Goal: Task Accomplishment & Management: Use online tool/utility

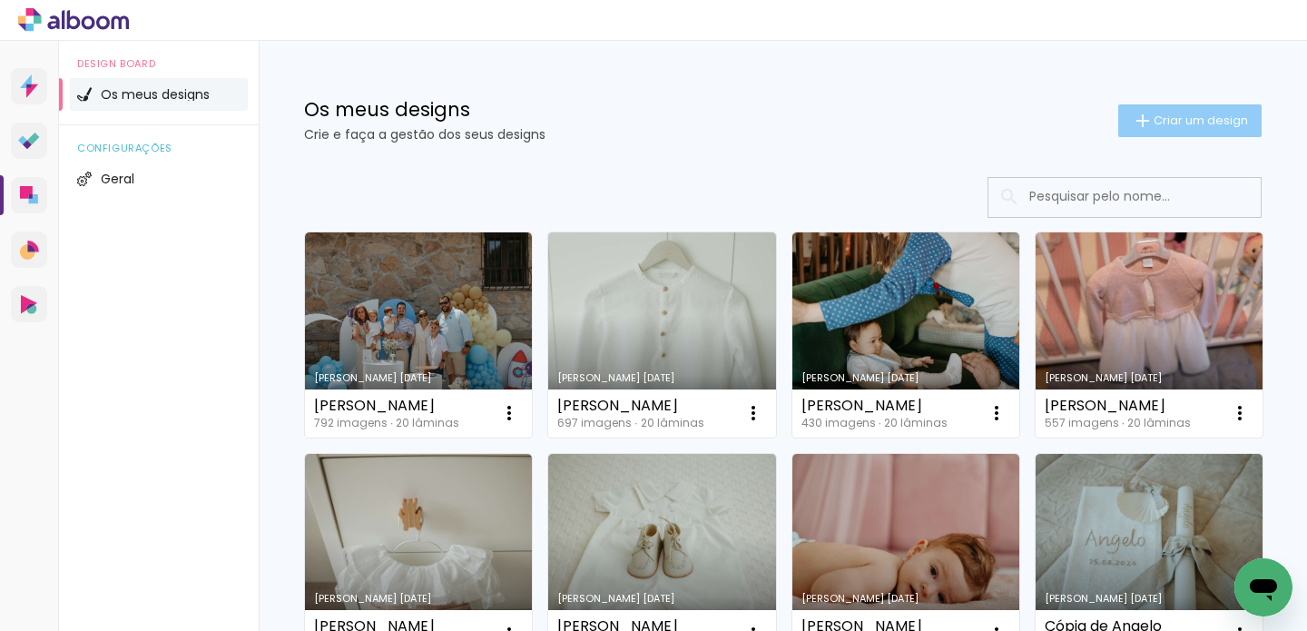
click at [1132, 116] on iron-icon at bounding box center [1143, 121] width 22 height 22
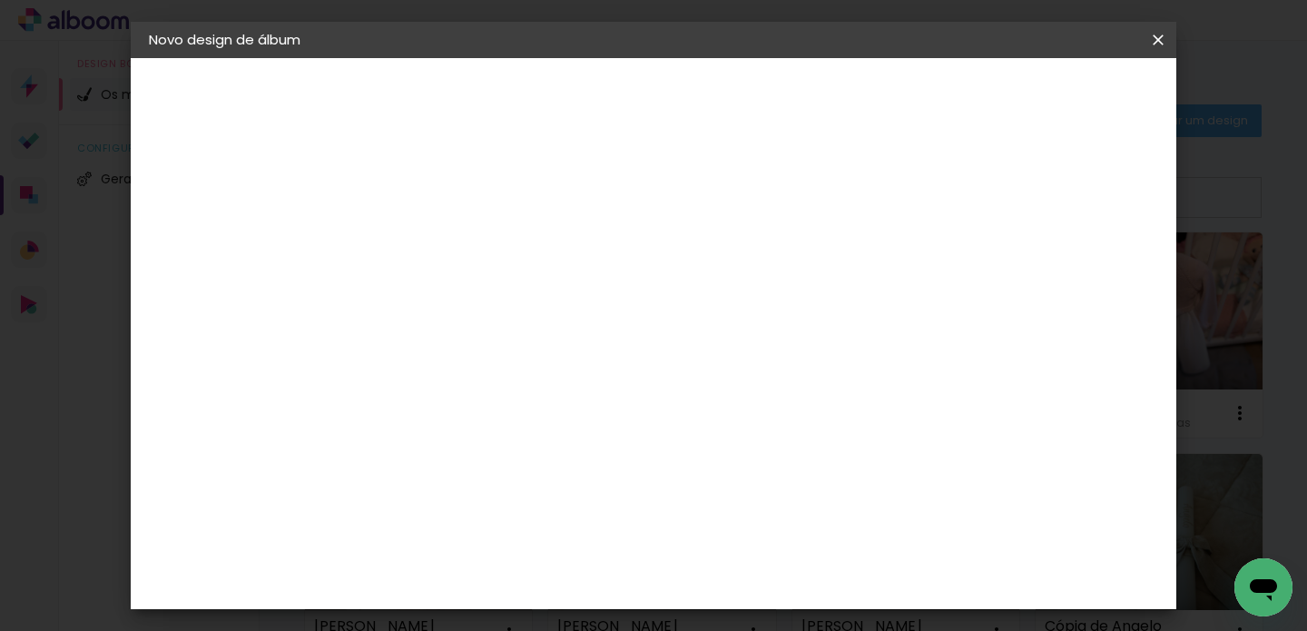
click at [452, 224] on paper-input-container "Título do álbum" at bounding box center [445, 244] width 13 height 46
type input "Pedro"
type paper-input "Pedro"
click at [632, 81] on paper-button "Avançar" at bounding box center [587, 96] width 89 height 31
click at [712, 286] on paper-item "Tamanho Livre" at bounding box center [643, 279] width 137 height 47
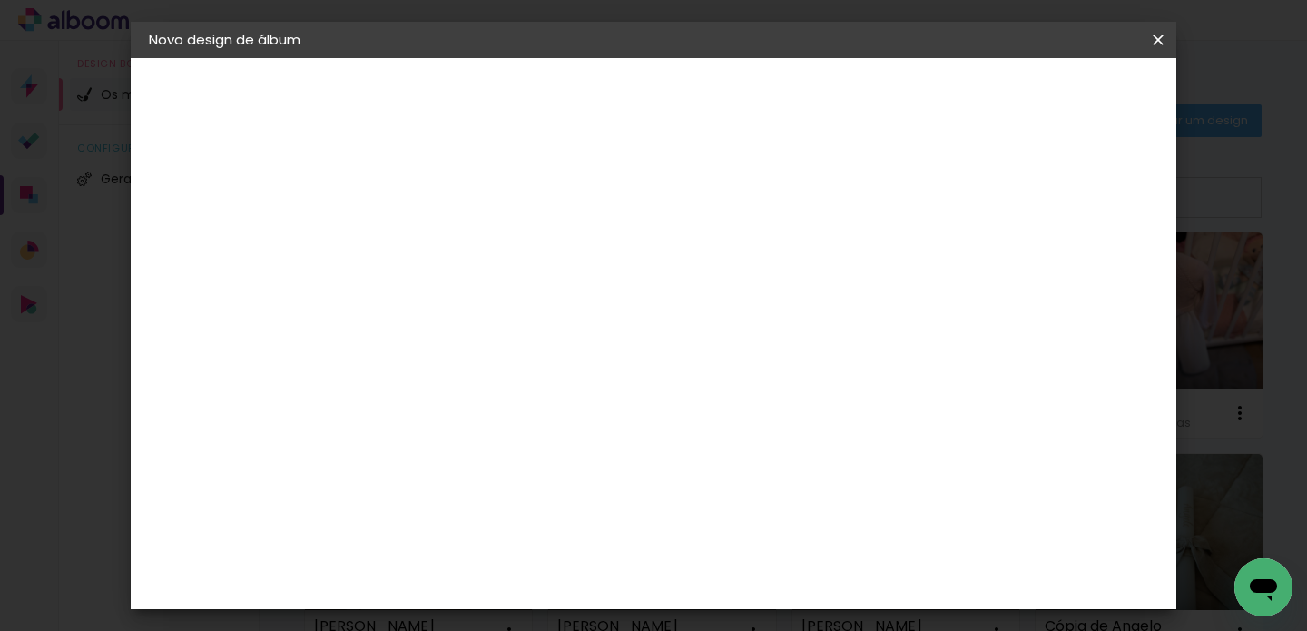
click at [0, 0] on slot "Avançar" at bounding box center [0, 0] width 0 height 0
drag, startPoint x: 777, startPoint y: 526, endPoint x: 730, endPoint y: 522, distance: 47.3
click at [731, 522] on div "60" at bounding box center [765, 529] width 69 height 27
type input "6"
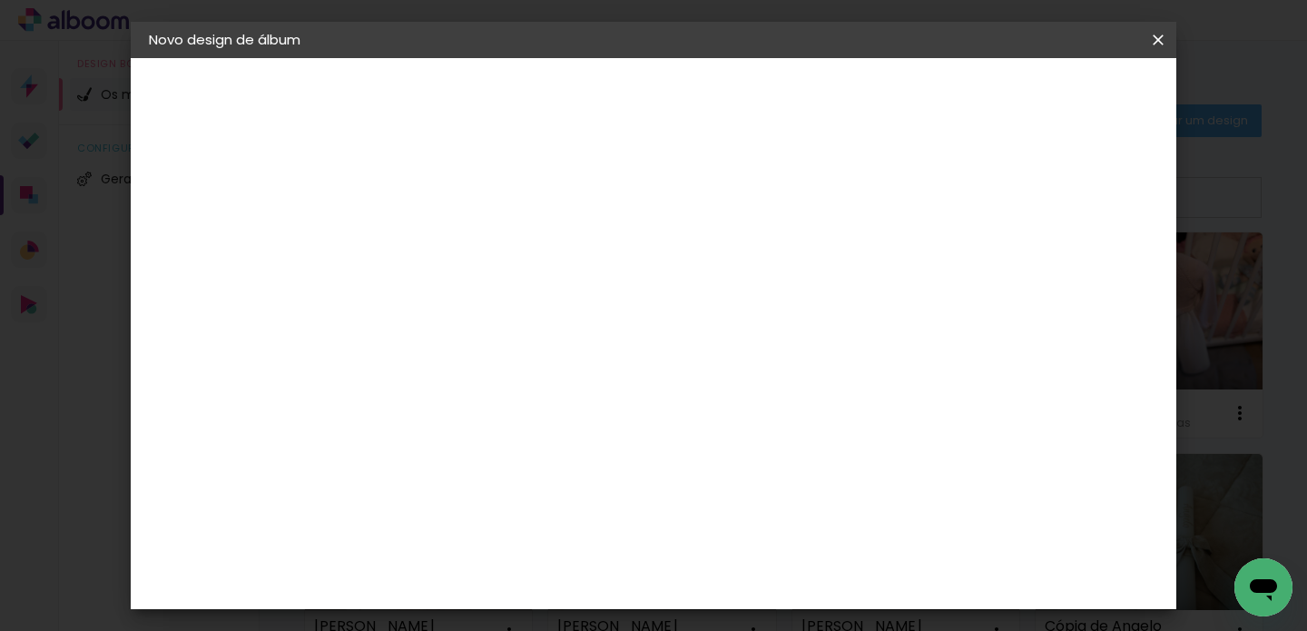
scroll to position [551, 0]
type input "59"
type paper-input "59"
click at [1045, 103] on span "Iniciar design" at bounding box center [1003, 96] width 83 height 13
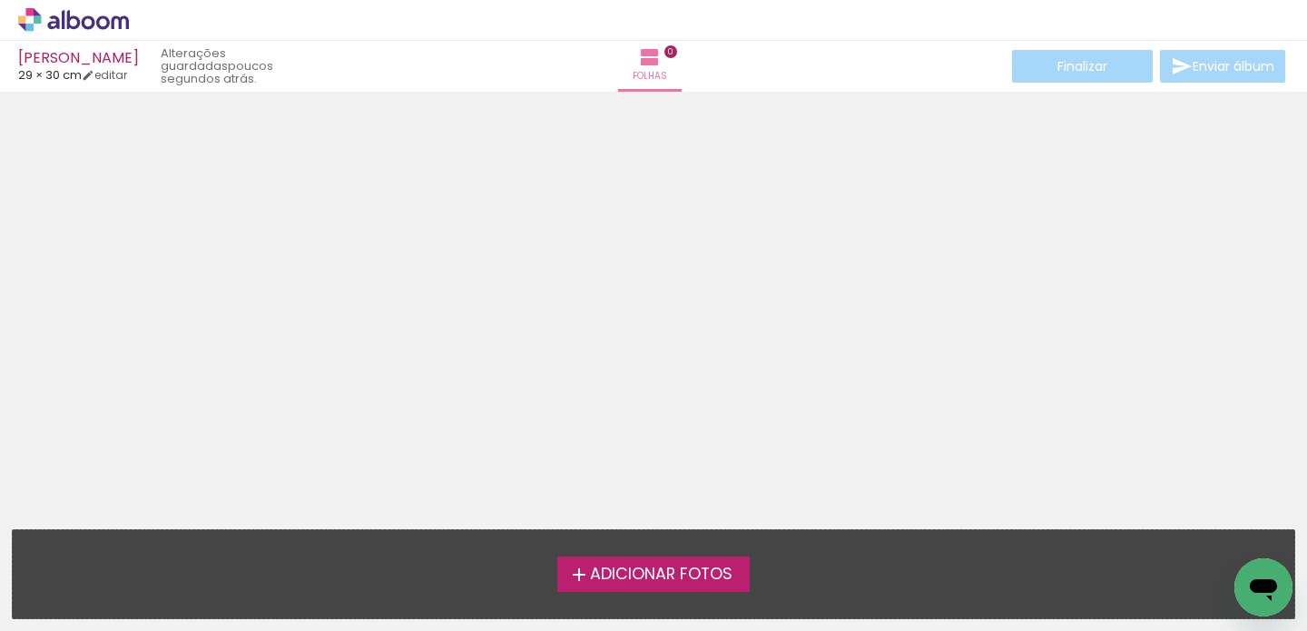
click at [657, 582] on span "Adicionar Fotos" at bounding box center [661, 574] width 143 height 16
click at [0, 0] on input "file" at bounding box center [0, 0] width 0 height 0
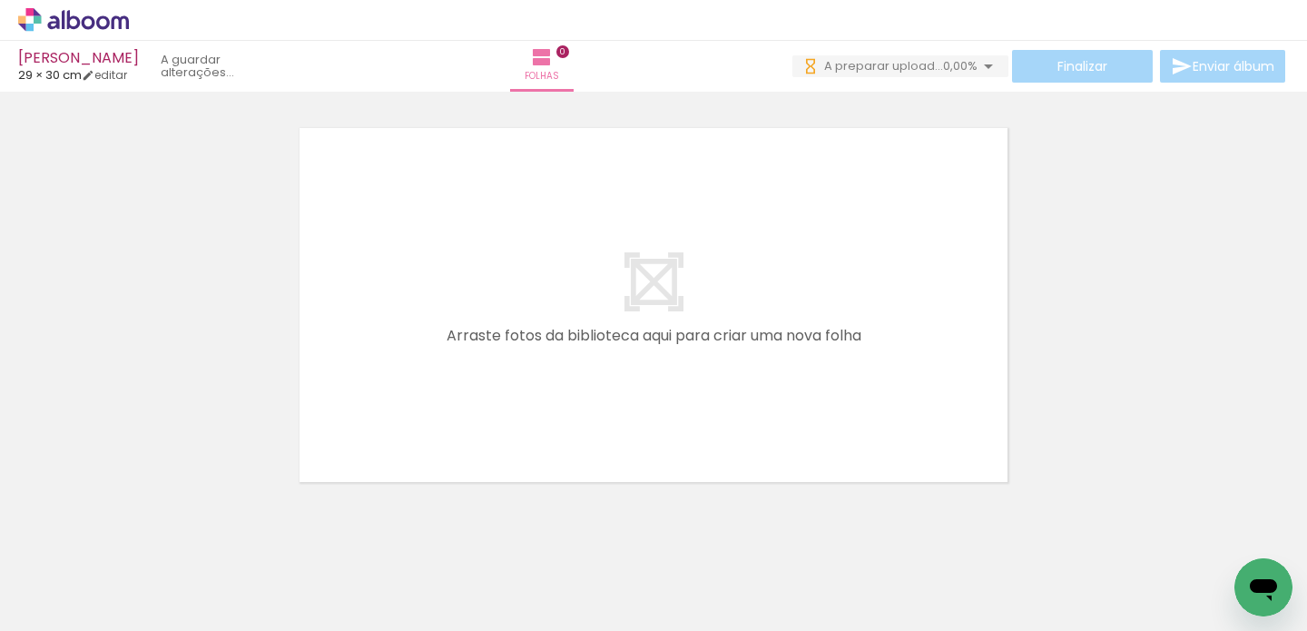
click at [64, 601] on span "Adicionar Fotos" at bounding box center [64, 606] width 54 height 20
click at [0, 0] on input "file" at bounding box center [0, 0] width 0 height 0
click at [63, 612] on span "Adicionar Fotos" at bounding box center [64, 606] width 54 height 20
click at [0, 0] on input "file" at bounding box center [0, 0] width 0 height 0
click at [74, 596] on span "Adicionar Fotos" at bounding box center [64, 606] width 54 height 20
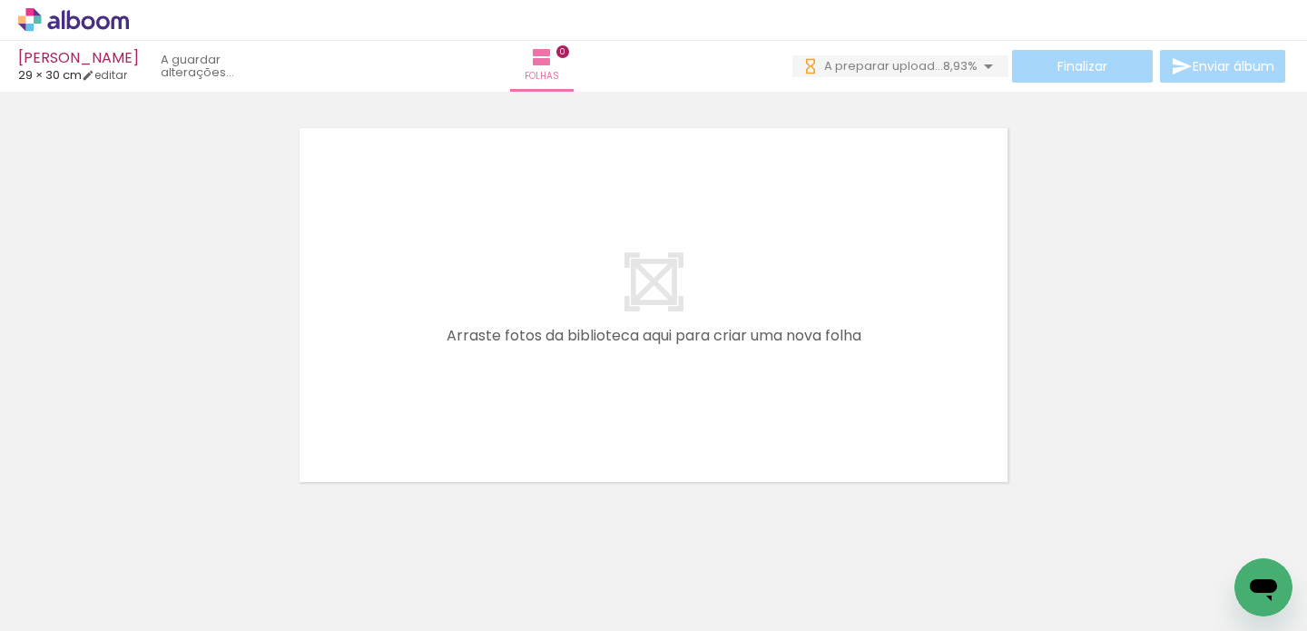
click at [0, 0] on input "file" at bounding box center [0, 0] width 0 height 0
click at [83, 611] on span "Adicionar Fotos" at bounding box center [64, 621] width 54 height 20
click at [0, 0] on input "file" at bounding box center [0, 0] width 0 height 0
click at [40, 615] on span "Adicionar Fotos" at bounding box center [64, 621] width 54 height 20
click at [0, 0] on input "file" at bounding box center [0, 0] width 0 height 0
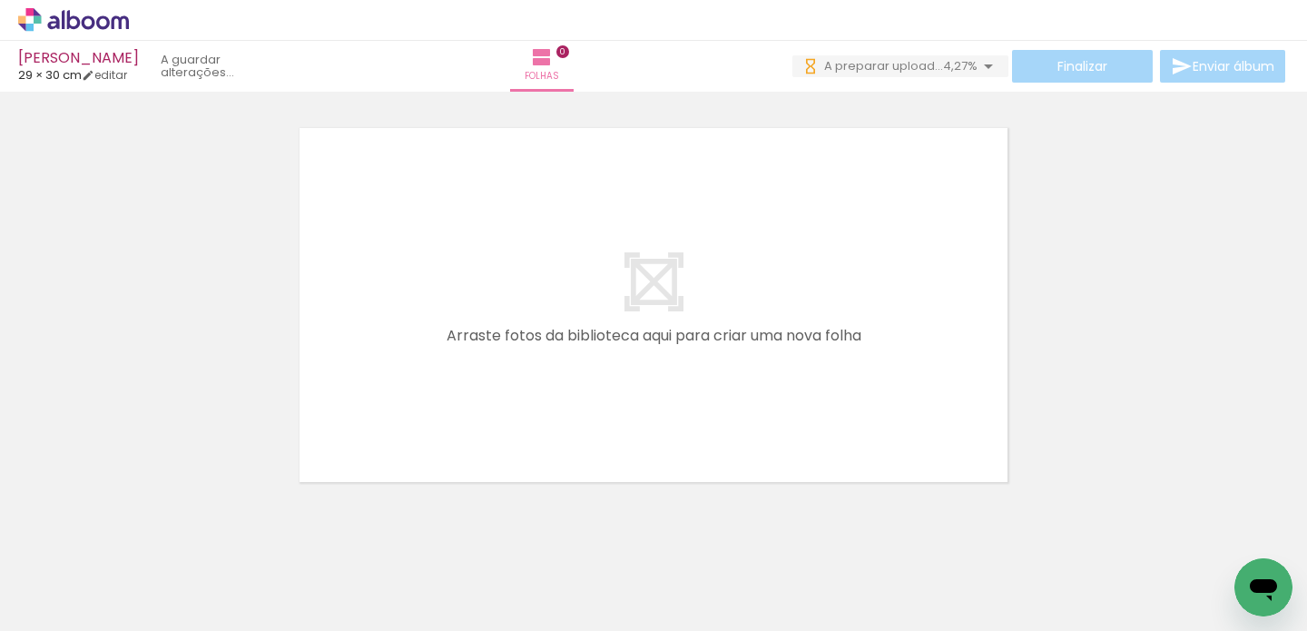
click at [57, 615] on span "Adicionar Fotos" at bounding box center [64, 621] width 54 height 20
click at [0, 0] on input "file" at bounding box center [0, 0] width 0 height 0
click at [86, 611] on span "Adicionar Fotos" at bounding box center [64, 621] width 54 height 20
click at [0, 0] on input "file" at bounding box center [0, 0] width 0 height 0
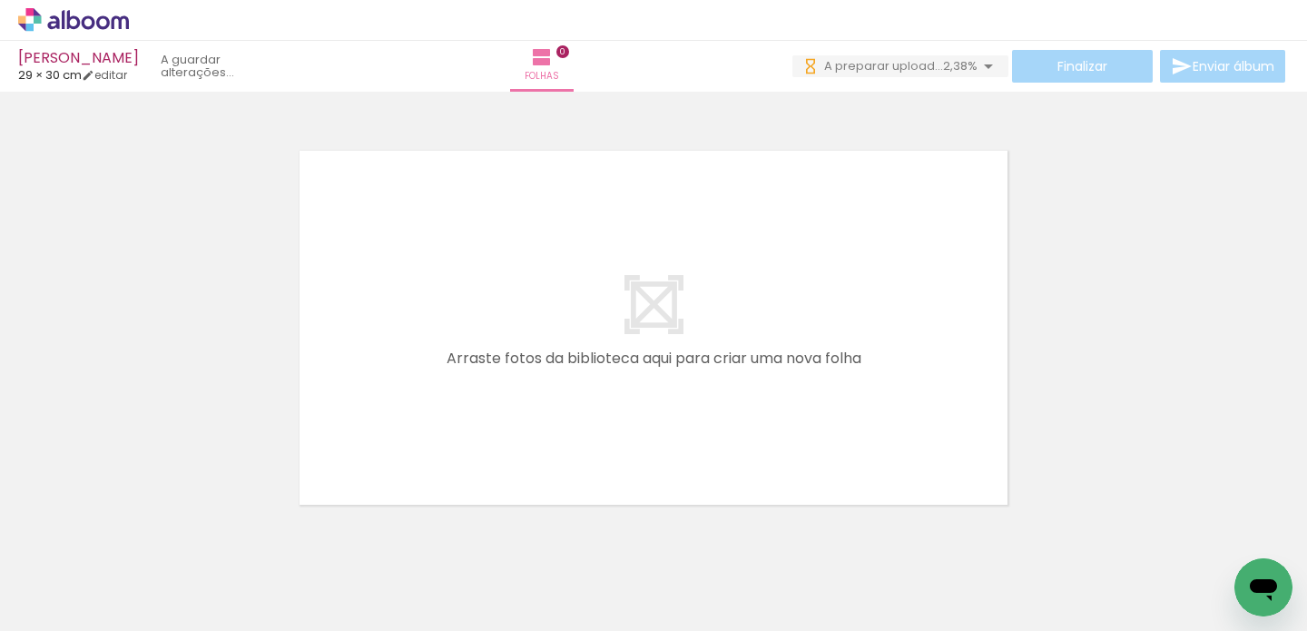
scroll to position [4, 0]
click at [526, 408] on quentale-workspace at bounding box center [653, 315] width 1307 height 631
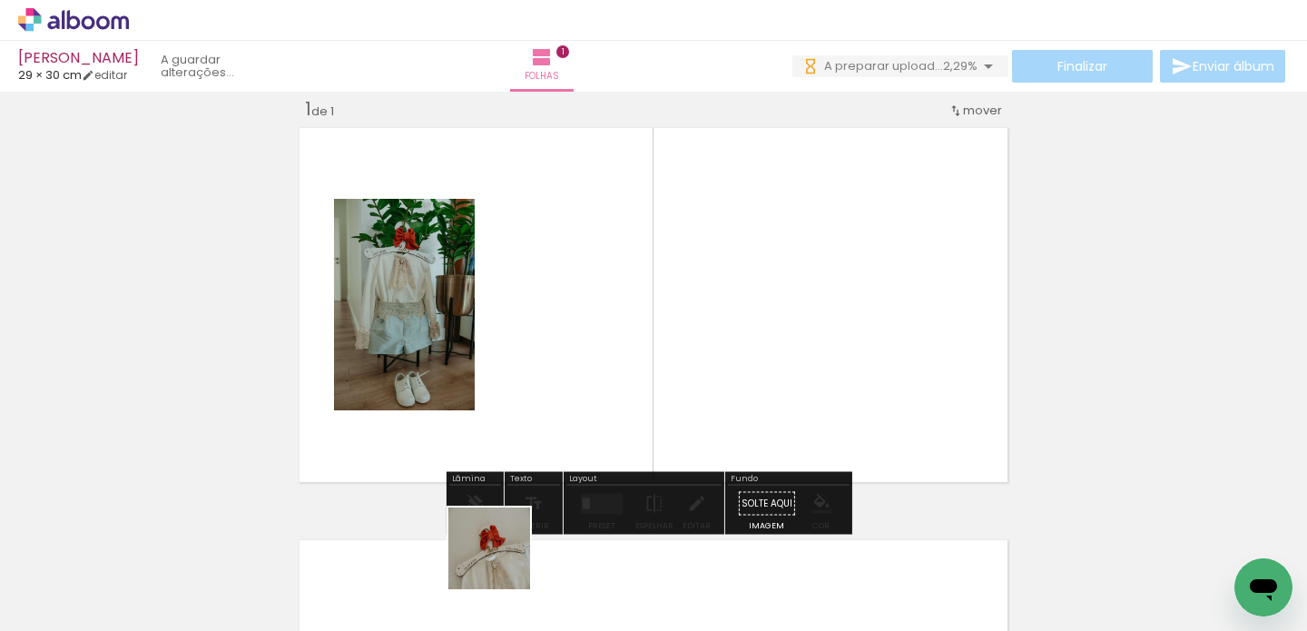
drag, startPoint x: 494, startPoint y: 588, endPoint x: 422, endPoint y: 449, distance: 156.3
click at [613, 348] on quentale-workspace at bounding box center [653, 315] width 1307 height 631
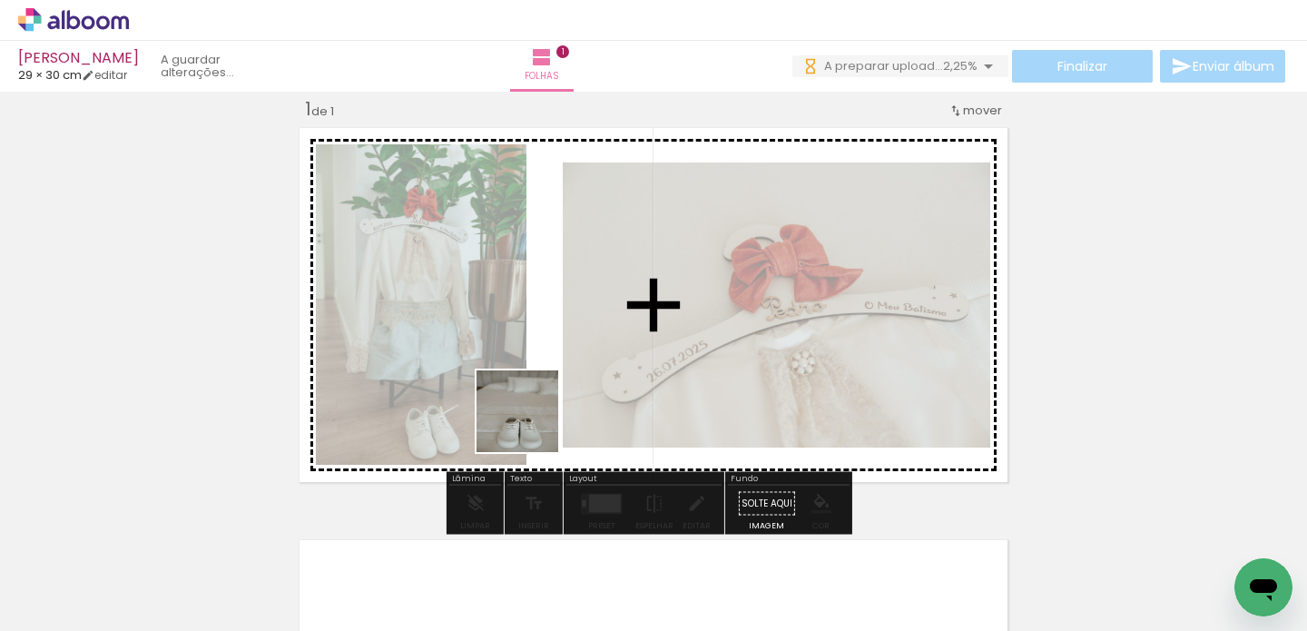
drag, startPoint x: 369, startPoint y: 516, endPoint x: 630, endPoint y: 369, distance: 299.6
click at [630, 369] on quentale-workspace at bounding box center [653, 315] width 1307 height 631
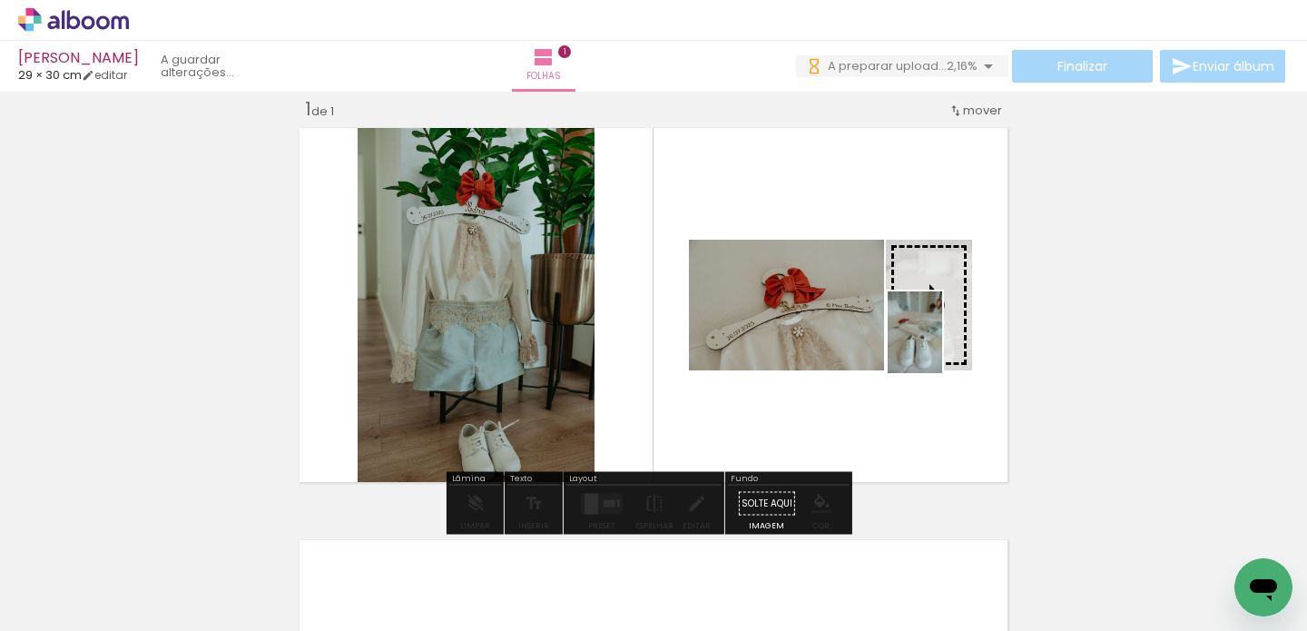
drag, startPoint x: 543, startPoint y: 455, endPoint x: 942, endPoint y: 346, distance: 414.0
click at [942, 346] on quentale-workspace at bounding box center [653, 315] width 1307 height 631
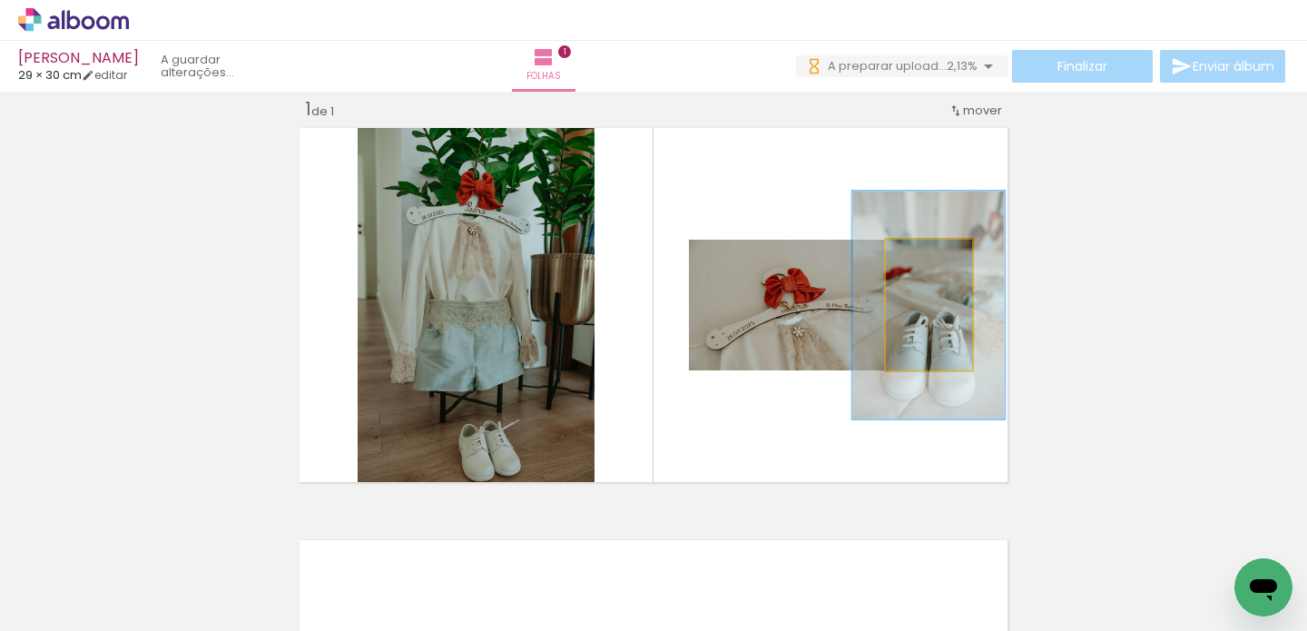
drag, startPoint x: 920, startPoint y: 258, endPoint x: 951, endPoint y: 347, distance: 94.5
click at [936, 258] on div at bounding box center [936, 258] width 29 height 29
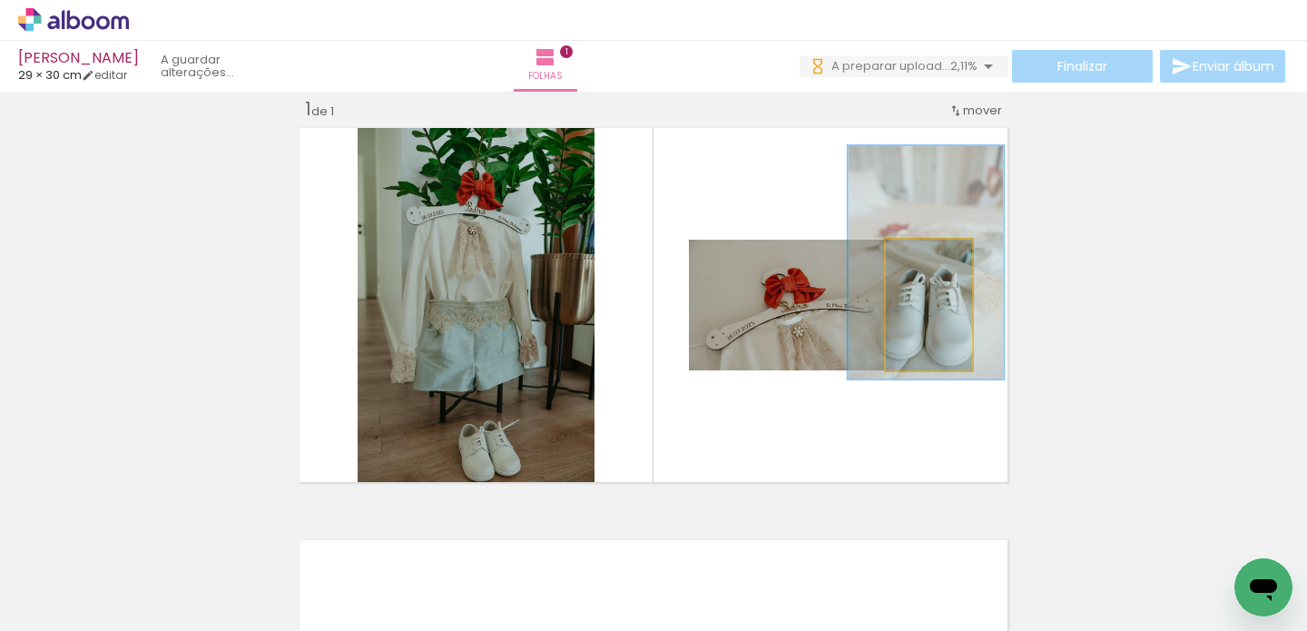
drag, startPoint x: 951, startPoint y: 345, endPoint x: 949, endPoint y: 303, distance: 41.8
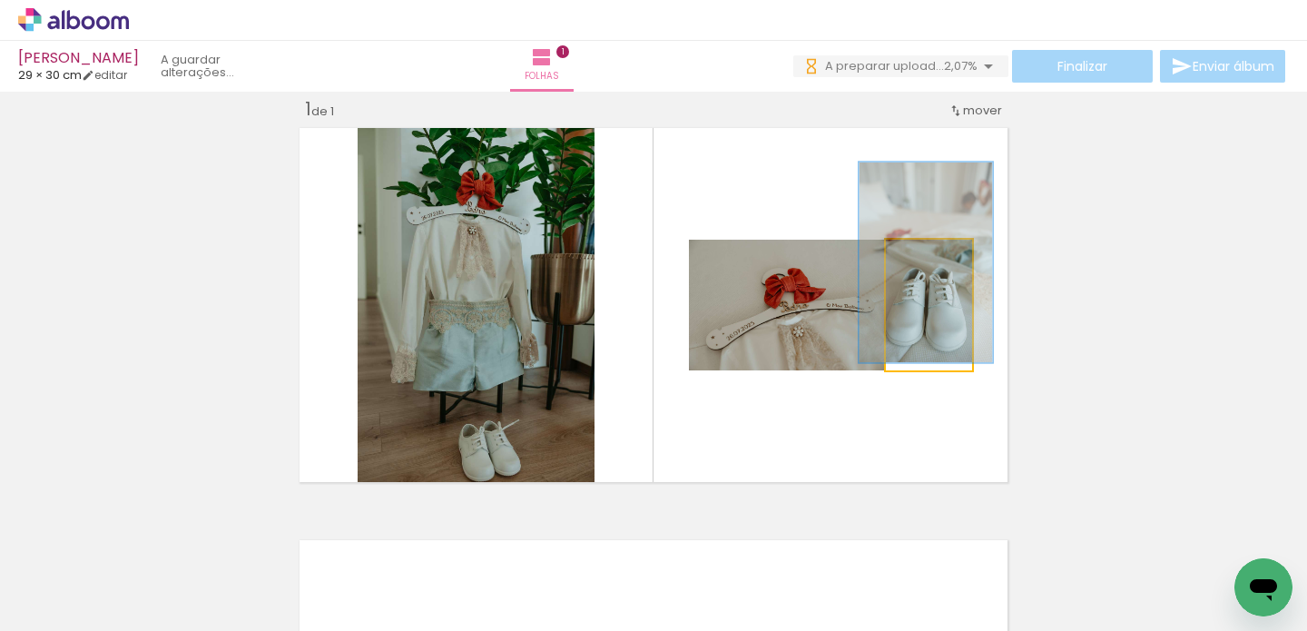
type paper-slider "153"
click at [929, 257] on div at bounding box center [937, 259] width 16 height 16
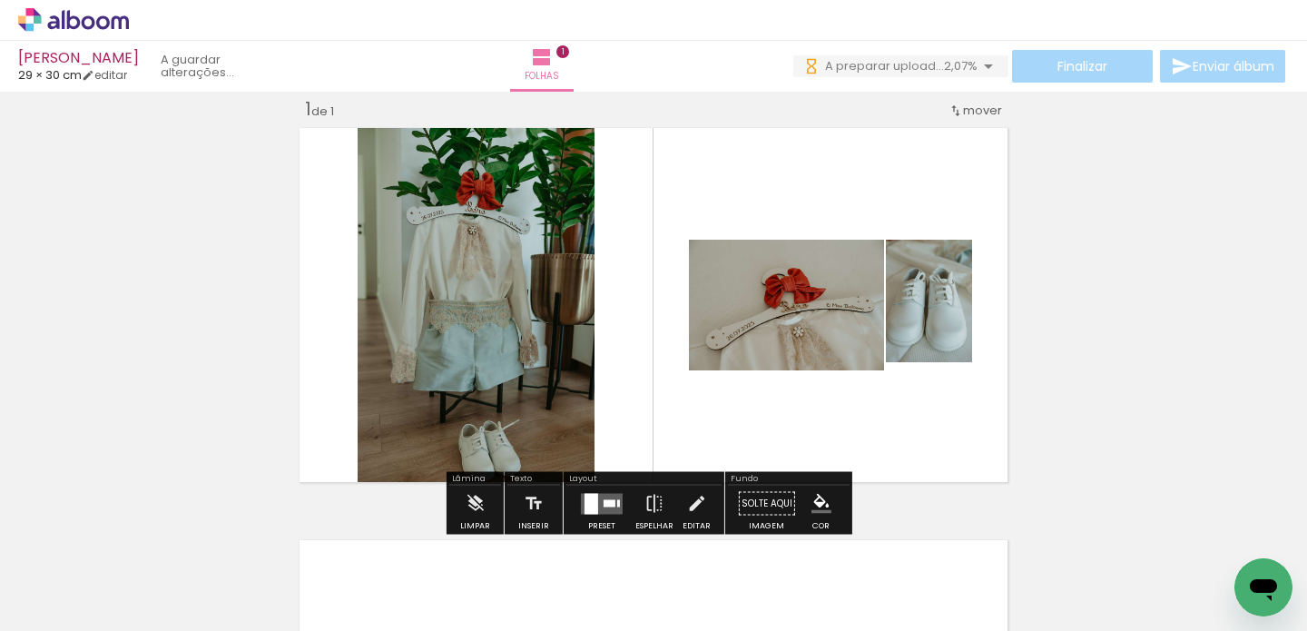
click at [884, 436] on quentale-layouter at bounding box center [653, 305] width 721 height 367
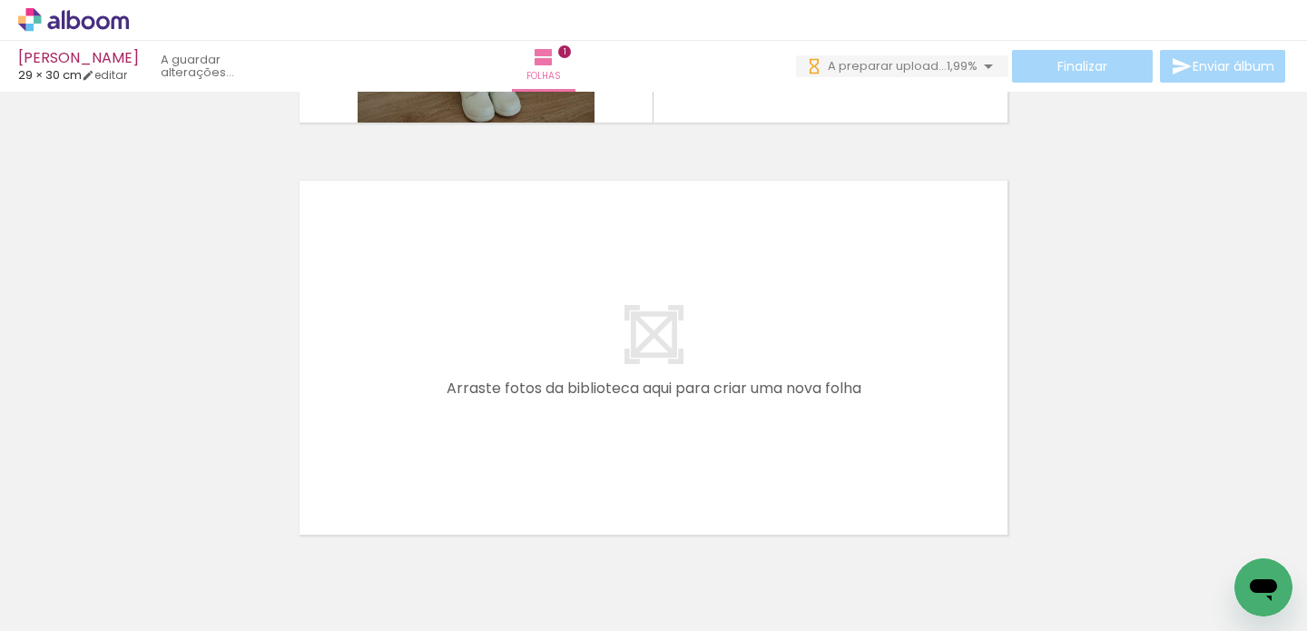
drag, startPoint x: 505, startPoint y: 578, endPoint x: 518, endPoint y: 429, distance: 149.5
click at [518, 429] on quentale-workspace at bounding box center [653, 315] width 1307 height 631
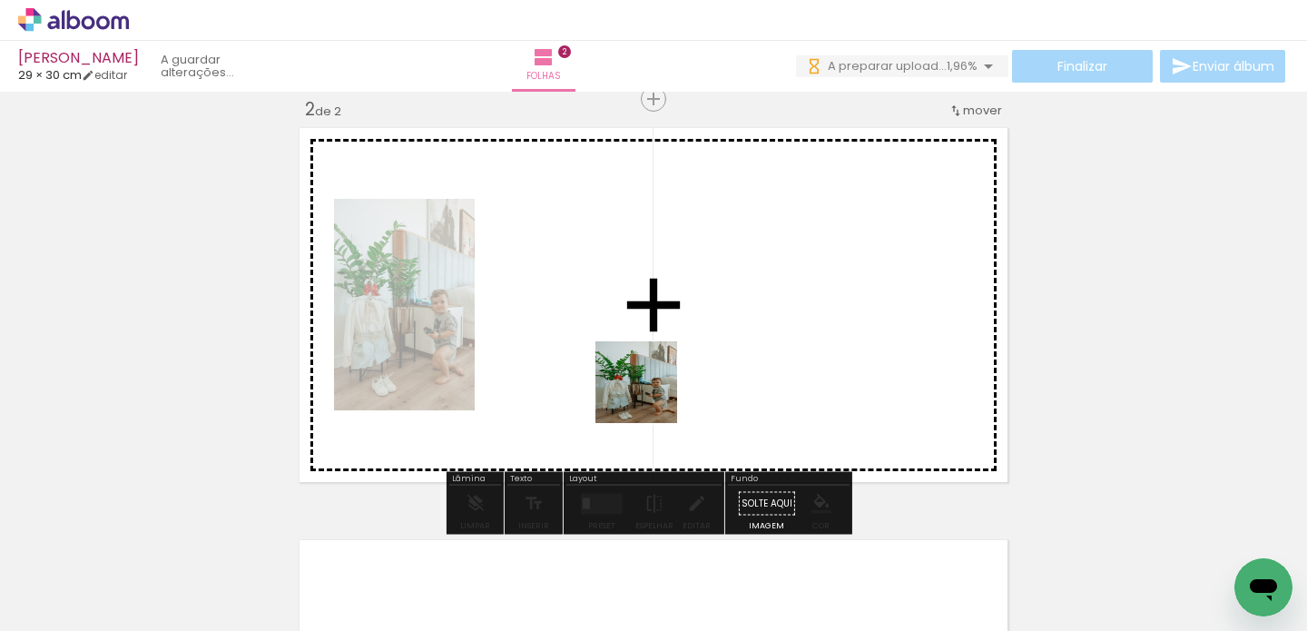
drag, startPoint x: 630, startPoint y: 461, endPoint x: 658, endPoint y: 368, distance: 97.6
click at [658, 368] on quentale-workspace at bounding box center [653, 315] width 1307 height 631
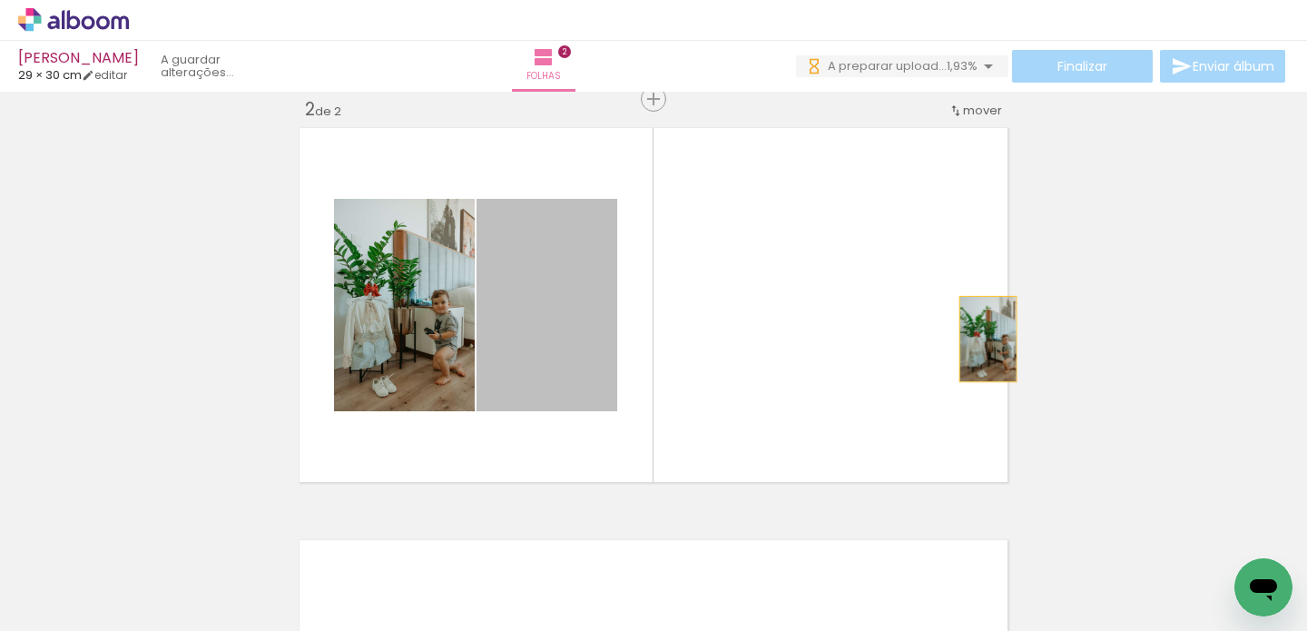
drag, startPoint x: 563, startPoint y: 339, endPoint x: 724, endPoint y: 333, distance: 161.7
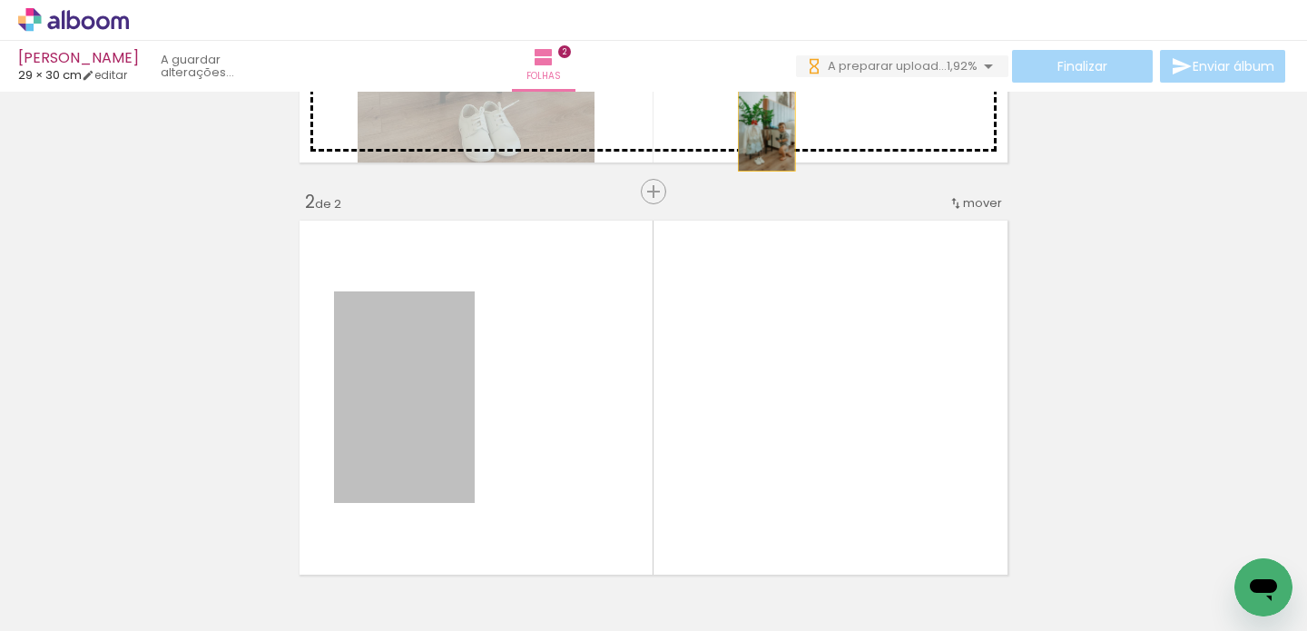
drag, startPoint x: 397, startPoint y: 408, endPoint x: 760, endPoint y: 128, distance: 458.3
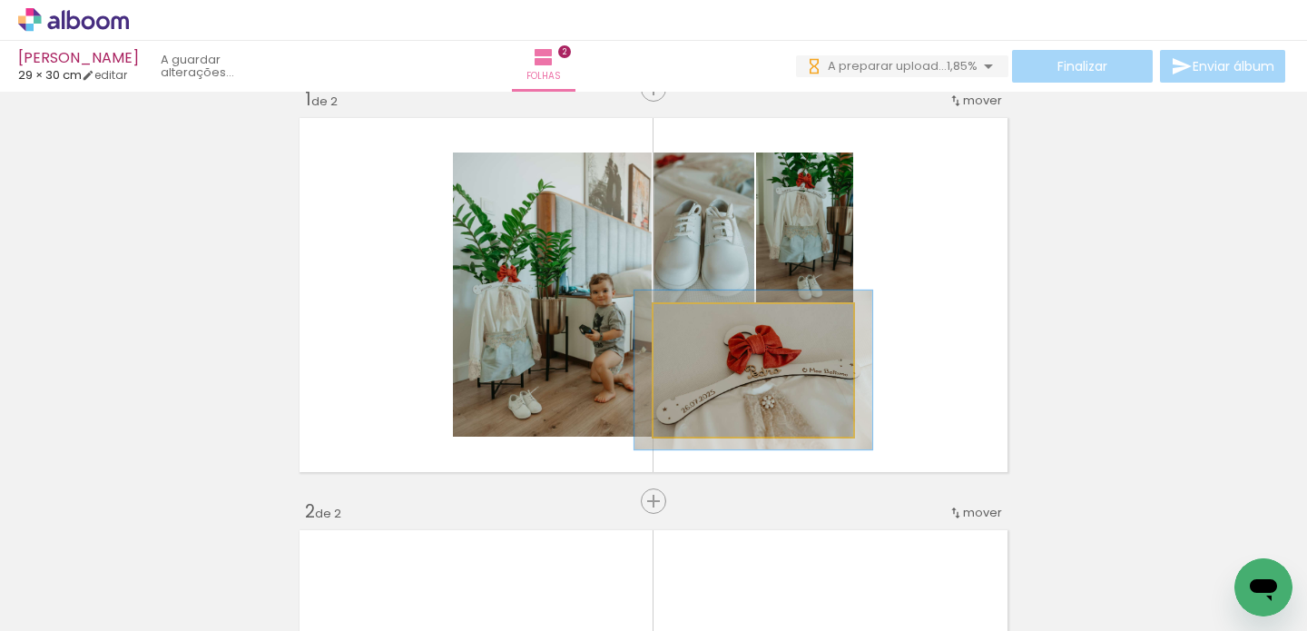
drag, startPoint x: 698, startPoint y: 319, endPoint x: 710, endPoint y: 319, distance: 11.8
type paper-slider "119"
click at [710, 319] on div at bounding box center [707, 323] width 29 height 29
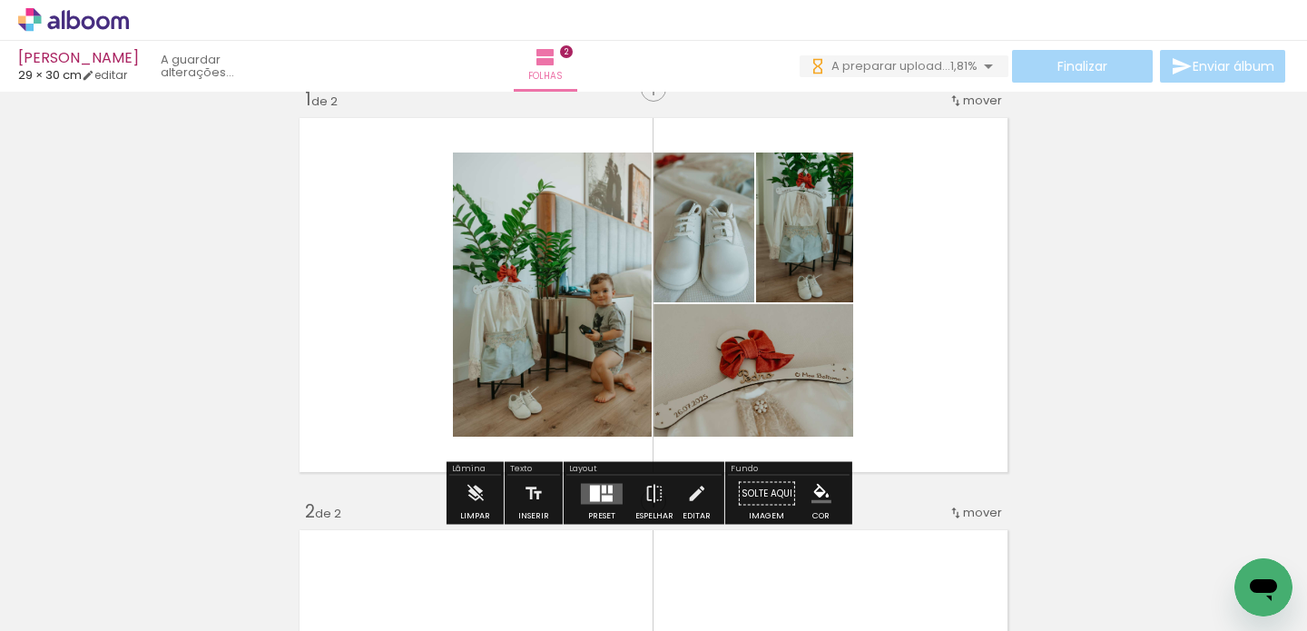
click at [948, 367] on quentale-layouter at bounding box center [653, 295] width 721 height 367
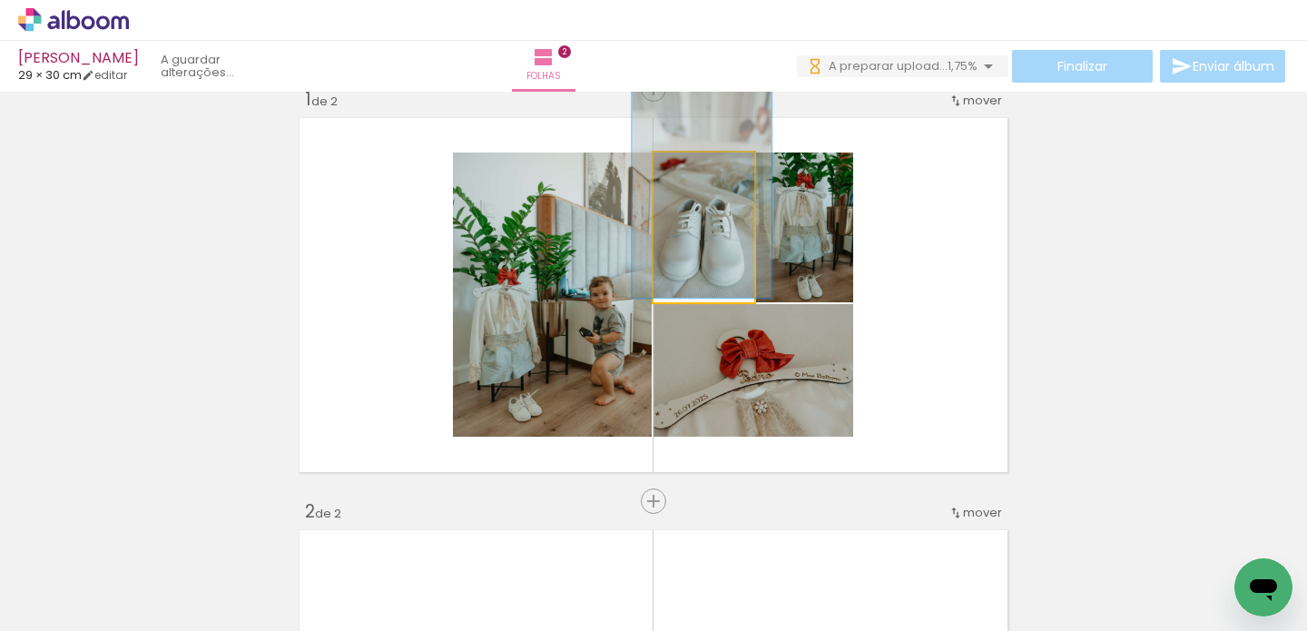
type paper-slider "138"
click at [699, 174] on div at bounding box center [707, 171] width 16 height 16
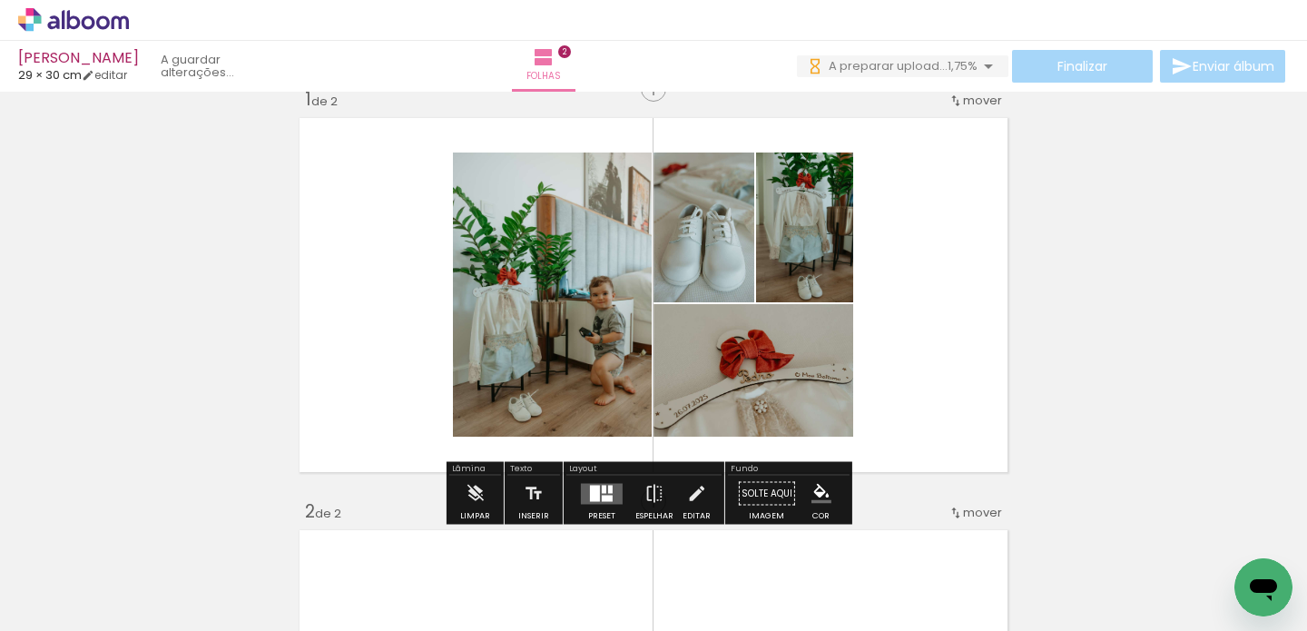
click at [981, 273] on quentale-layouter at bounding box center [653, 295] width 721 height 367
click at [954, 245] on quentale-layouter at bounding box center [653, 295] width 721 height 367
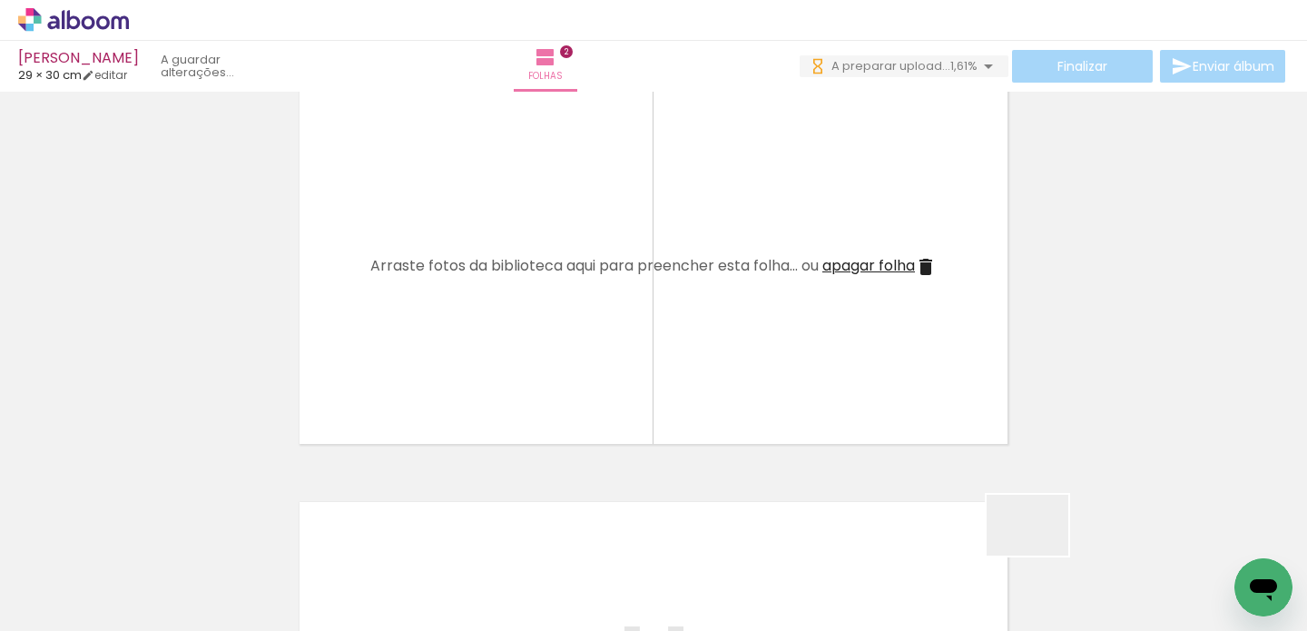
drag, startPoint x: 1041, startPoint y: 549, endPoint x: 762, endPoint y: 359, distance: 337.1
click at [762, 359] on quentale-workspace at bounding box center [653, 315] width 1307 height 631
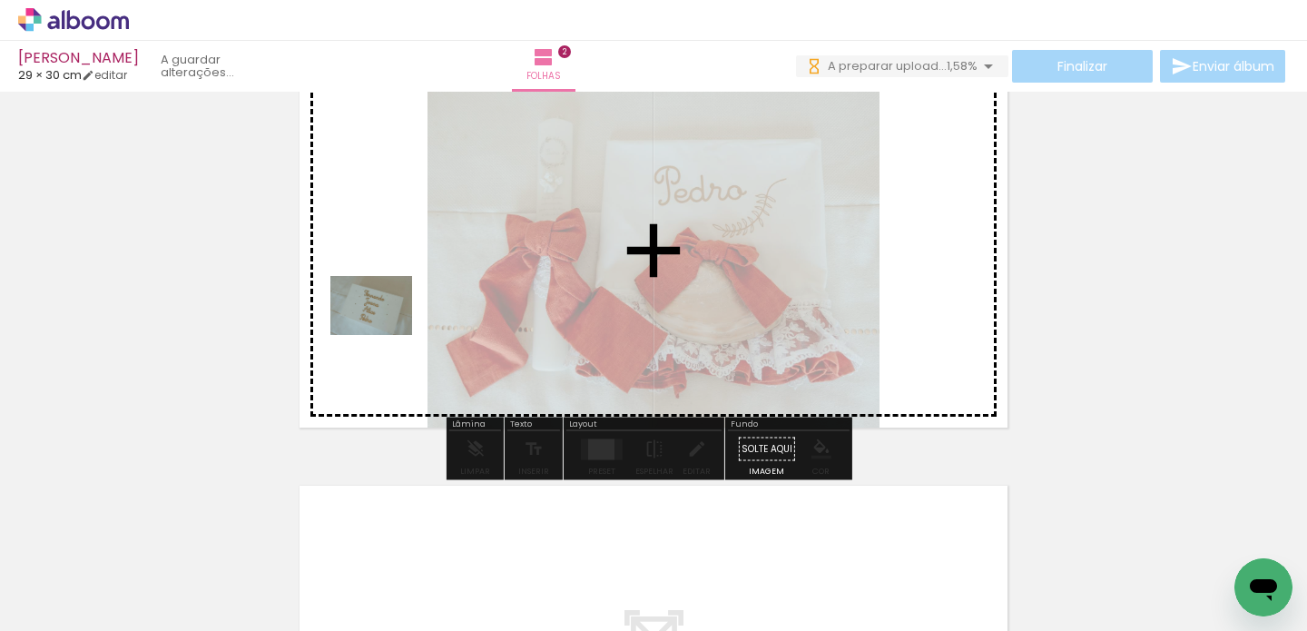
drag, startPoint x: 440, startPoint y: 584, endPoint x: 385, endPoint y: 330, distance: 259.2
click at [385, 330] on quentale-workspace at bounding box center [653, 315] width 1307 height 631
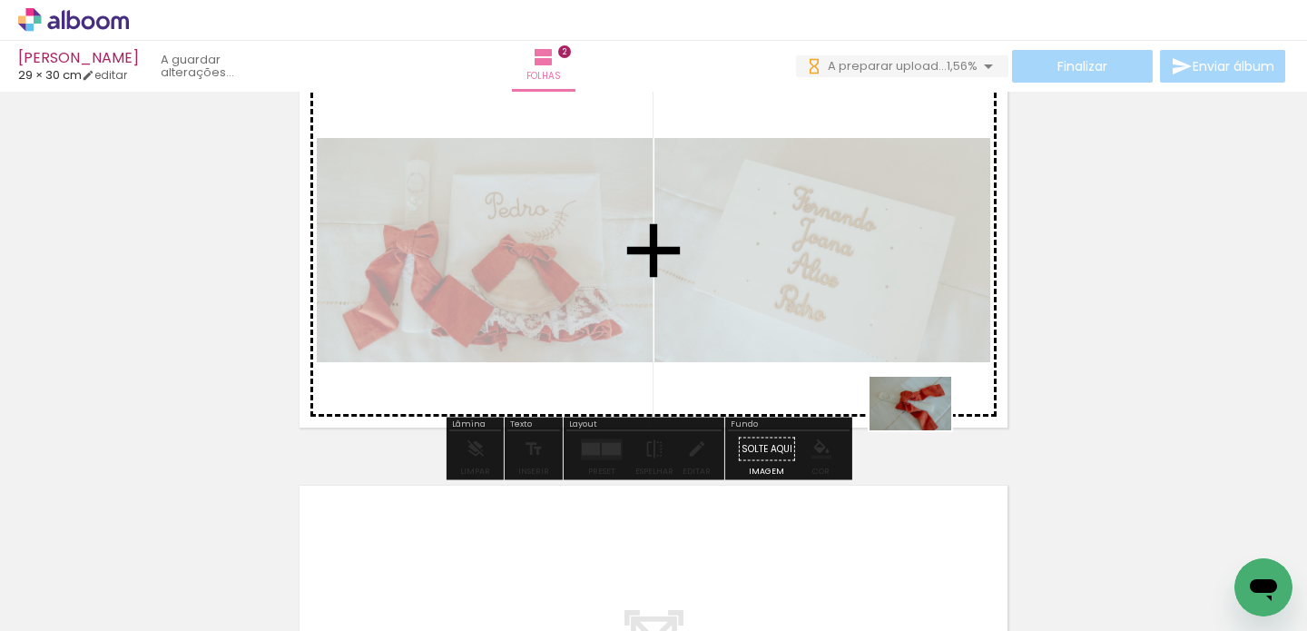
click at [924, 431] on quentale-workspace at bounding box center [653, 315] width 1307 height 631
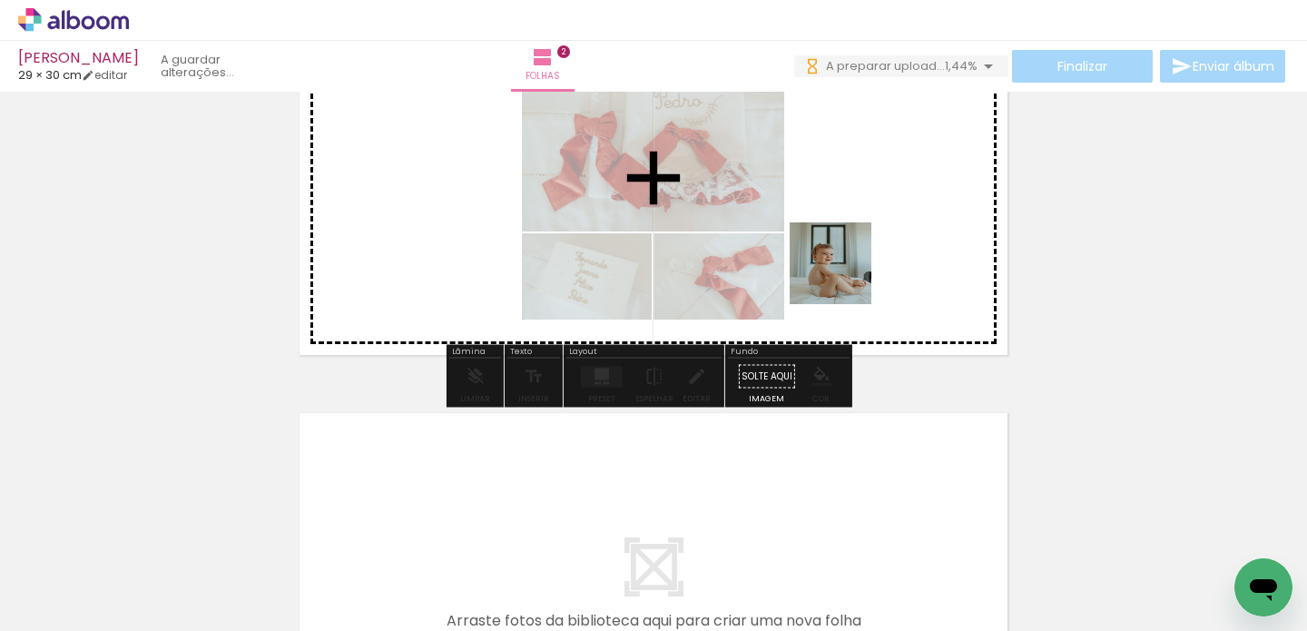
drag, startPoint x: 791, startPoint y: 575, endPoint x: 843, endPoint y: 275, distance: 304.1
click at [843, 275] on quentale-workspace at bounding box center [653, 315] width 1307 height 631
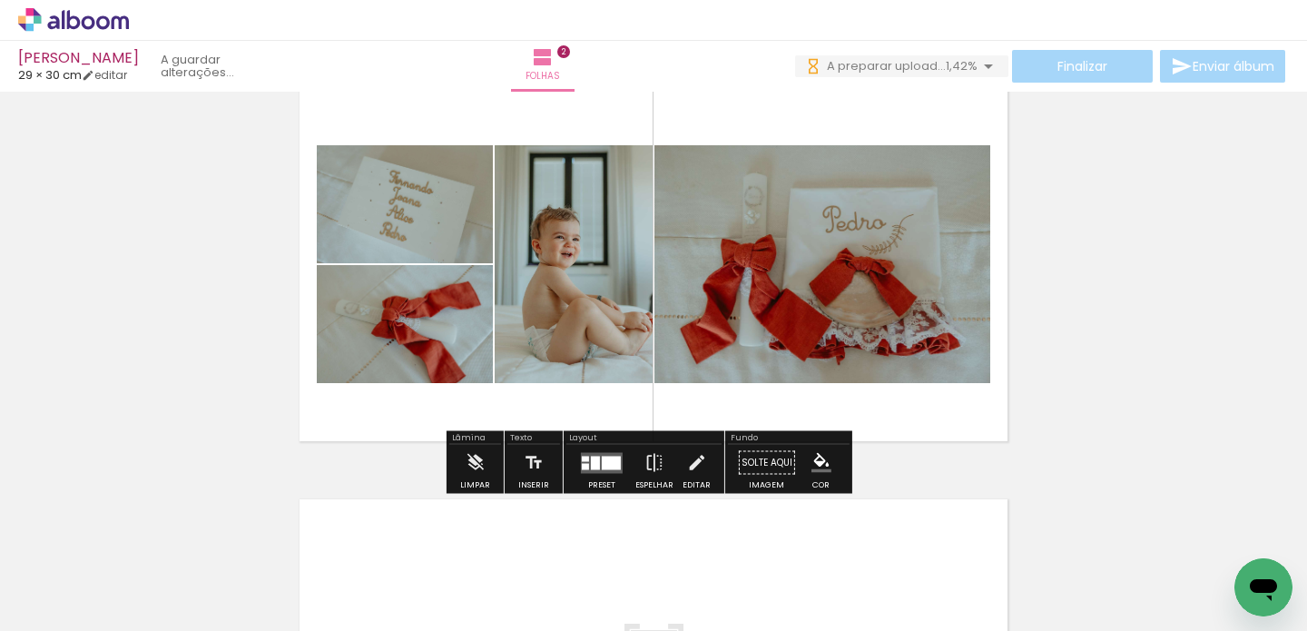
click at [591, 467] on div at bounding box center [595, 463] width 9 height 14
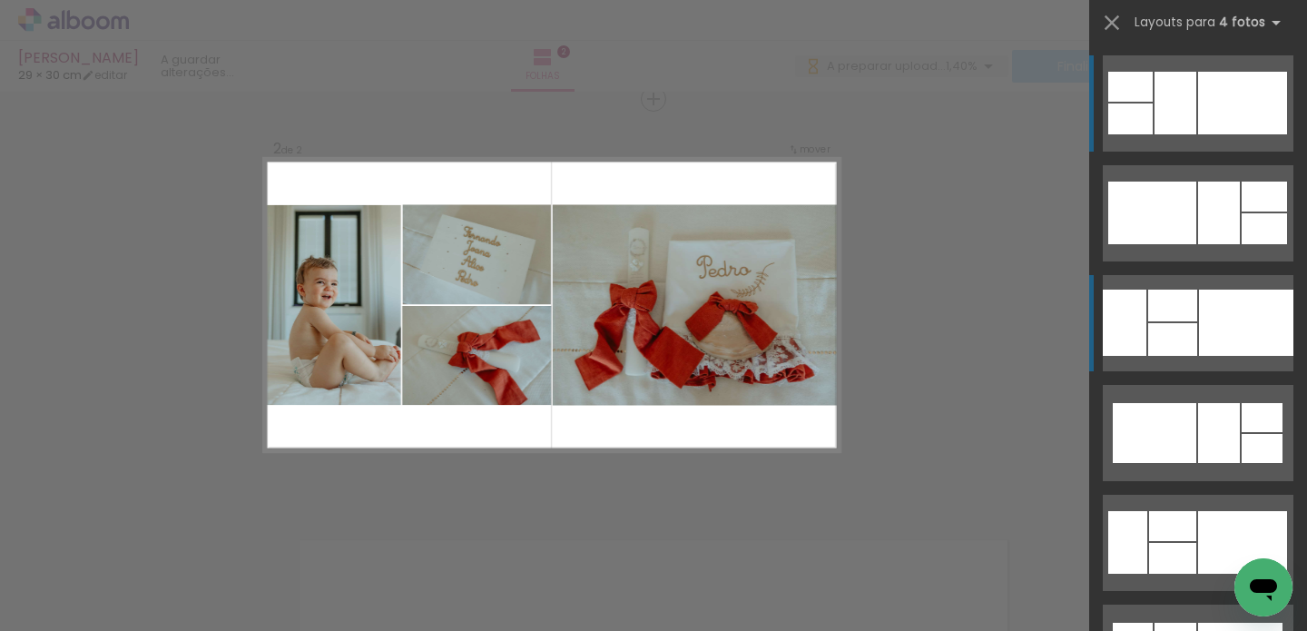
click at [1186, 305] on div at bounding box center [1172, 306] width 49 height 32
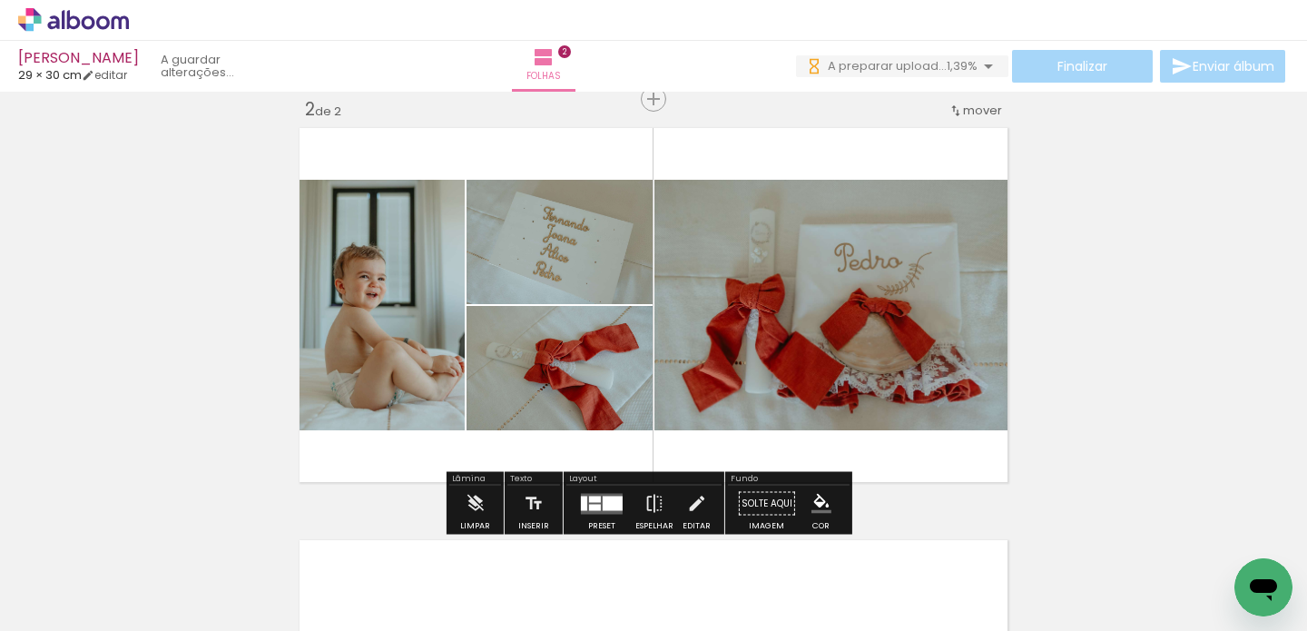
click at [569, 365] on quentale-photo at bounding box center [560, 368] width 186 height 124
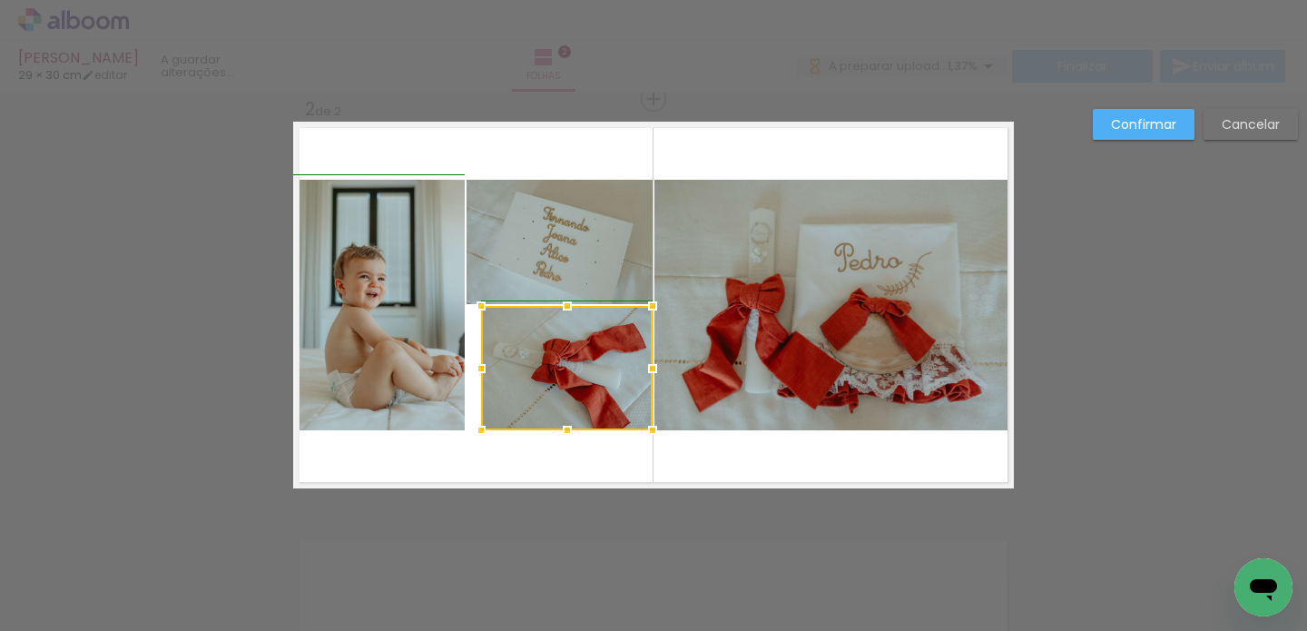
drag, startPoint x: 459, startPoint y: 369, endPoint x: 478, endPoint y: 371, distance: 19.3
click at [478, 371] on div at bounding box center [481, 368] width 36 height 36
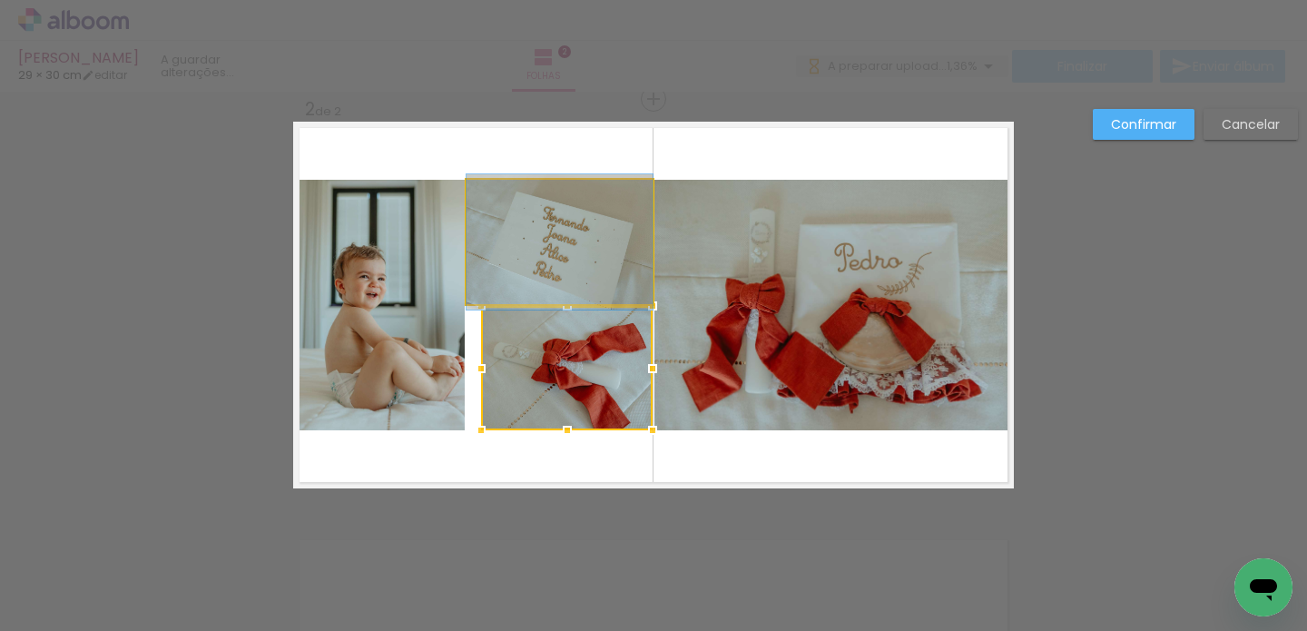
click at [510, 253] on quentale-photo at bounding box center [560, 242] width 186 height 124
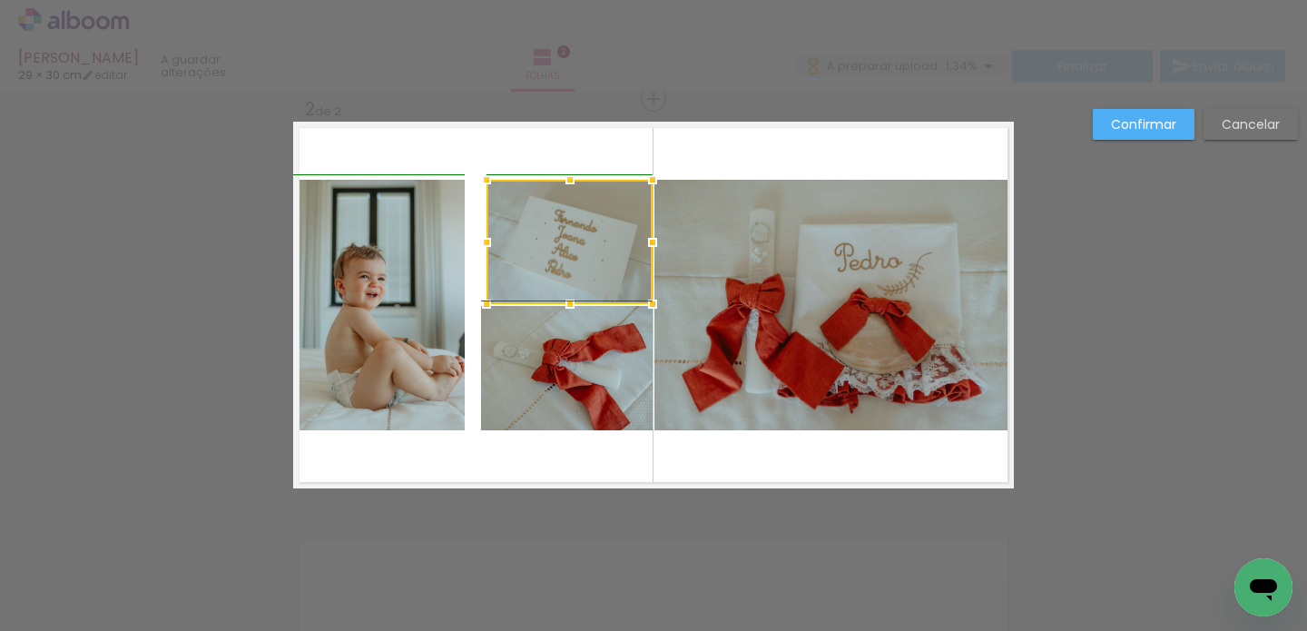
click at [468, 243] on div at bounding box center [486, 242] width 36 height 36
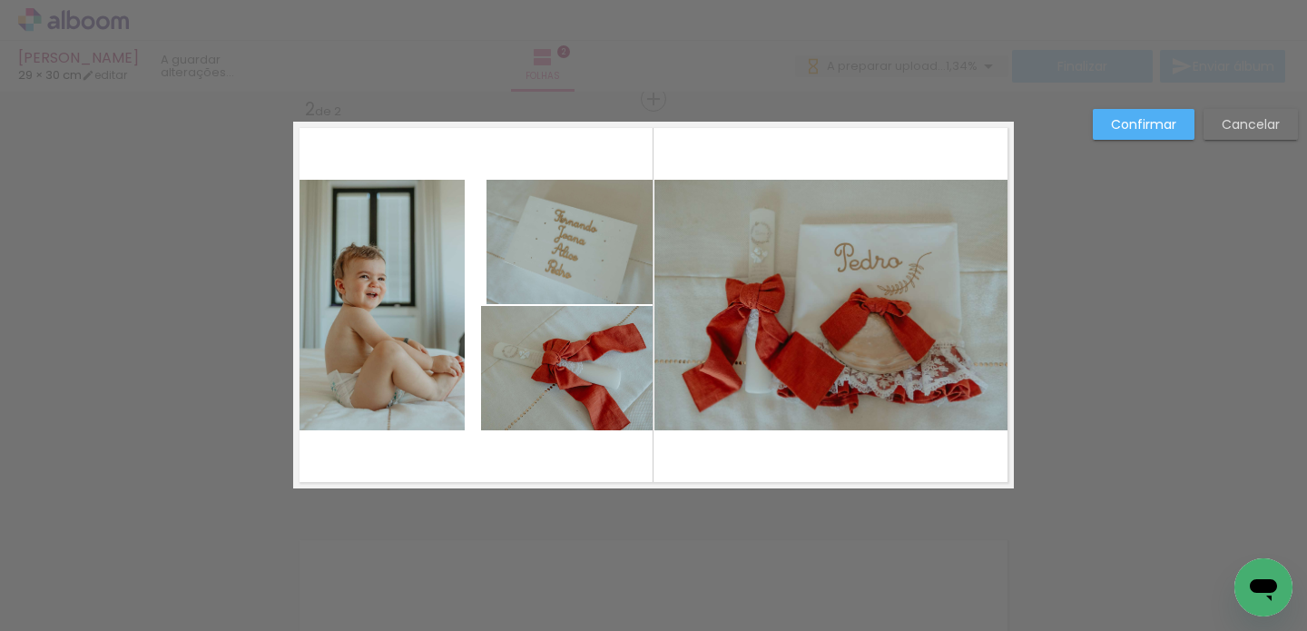
click at [524, 360] on quentale-photo at bounding box center [567, 368] width 172 height 124
drag, startPoint x: 477, startPoint y: 367, endPoint x: 490, endPoint y: 367, distance: 13.6
click at [490, 367] on div at bounding box center [479, 368] width 36 height 36
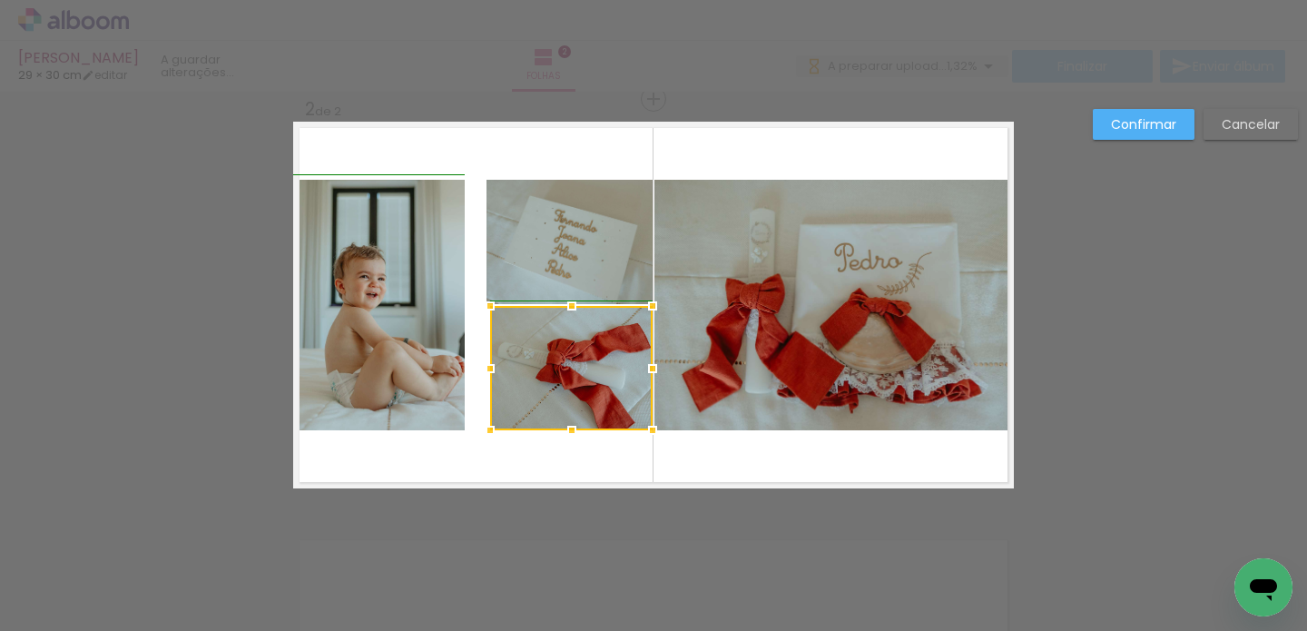
click at [472, 368] on div at bounding box center [490, 368] width 36 height 36
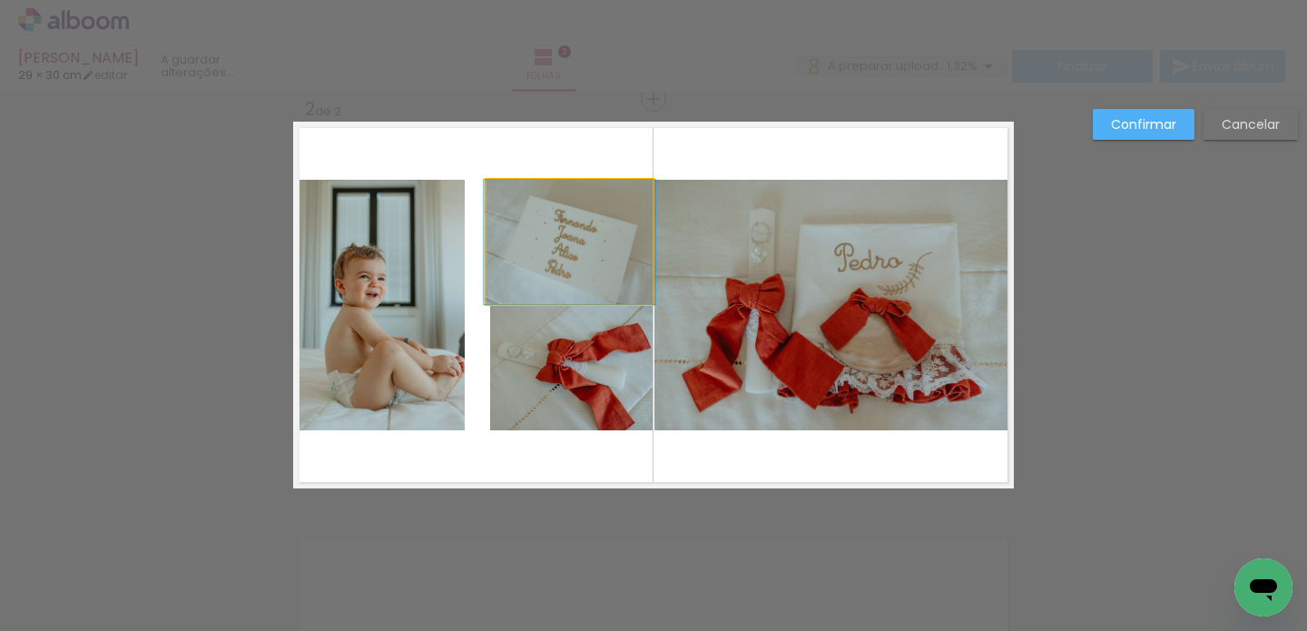
click at [525, 227] on quentale-photo at bounding box center [570, 242] width 166 height 124
click at [492, 241] on div at bounding box center [485, 242] width 36 height 36
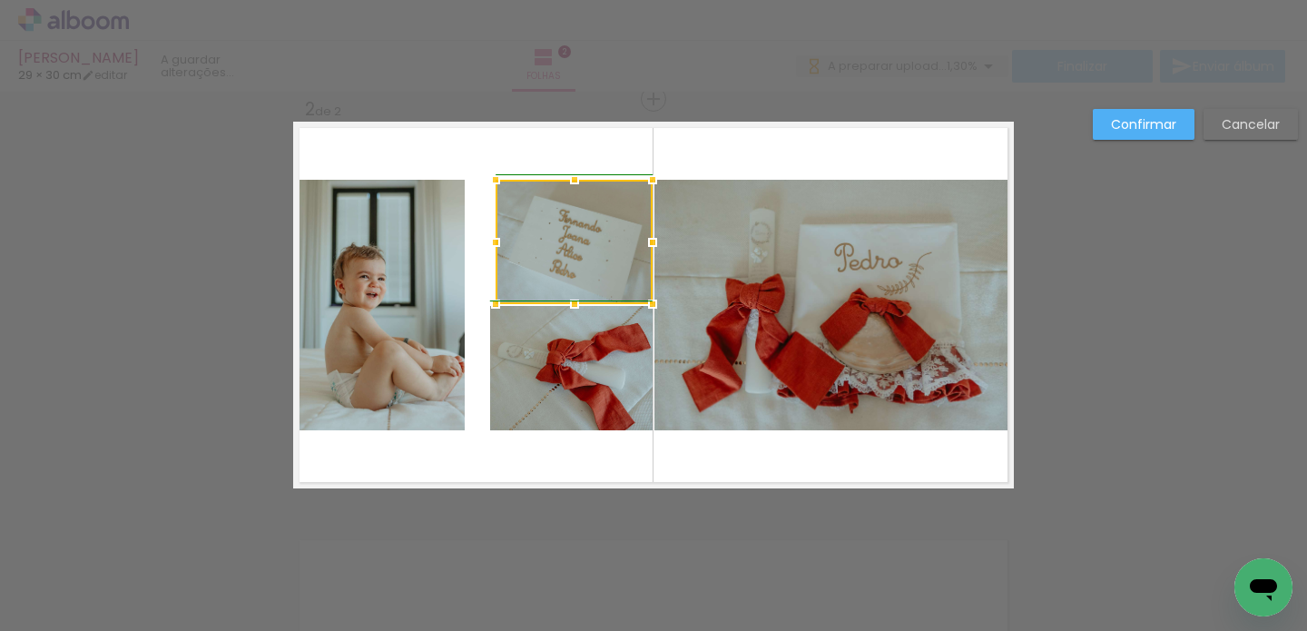
click at [477, 245] on div at bounding box center [495, 242] width 36 height 36
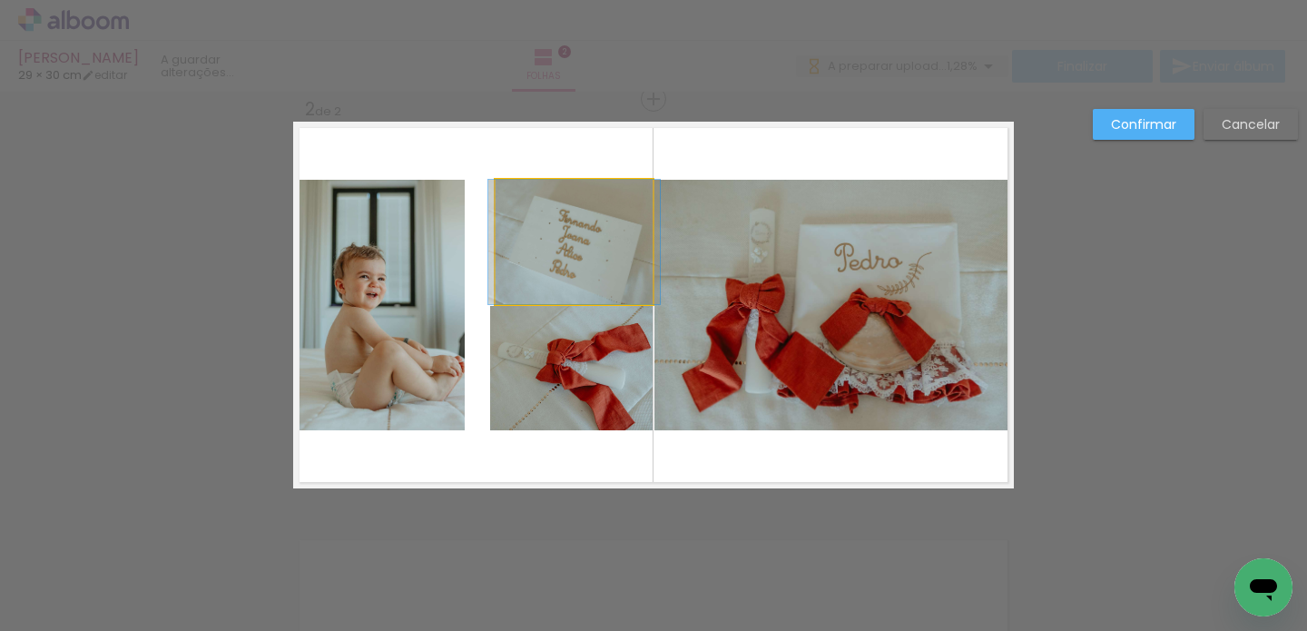
click at [513, 254] on quentale-photo at bounding box center [574, 242] width 157 height 124
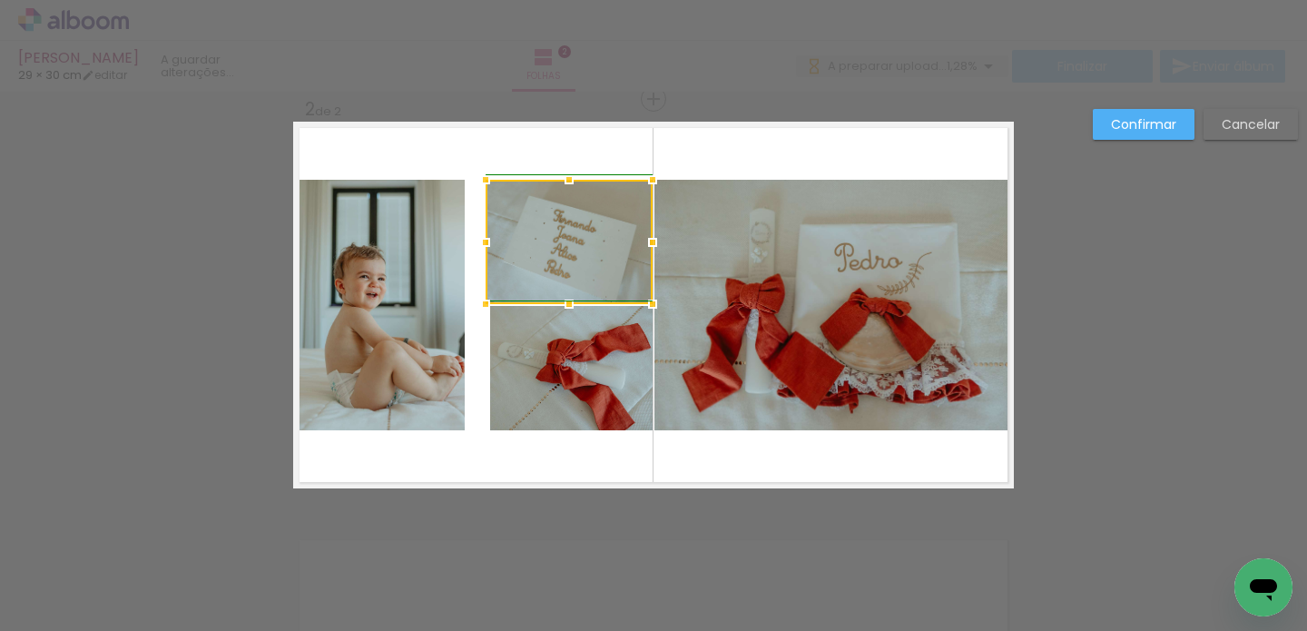
click at [485, 243] on div at bounding box center [485, 242] width 36 height 36
click at [556, 371] on quentale-photo at bounding box center [571, 368] width 162 height 124
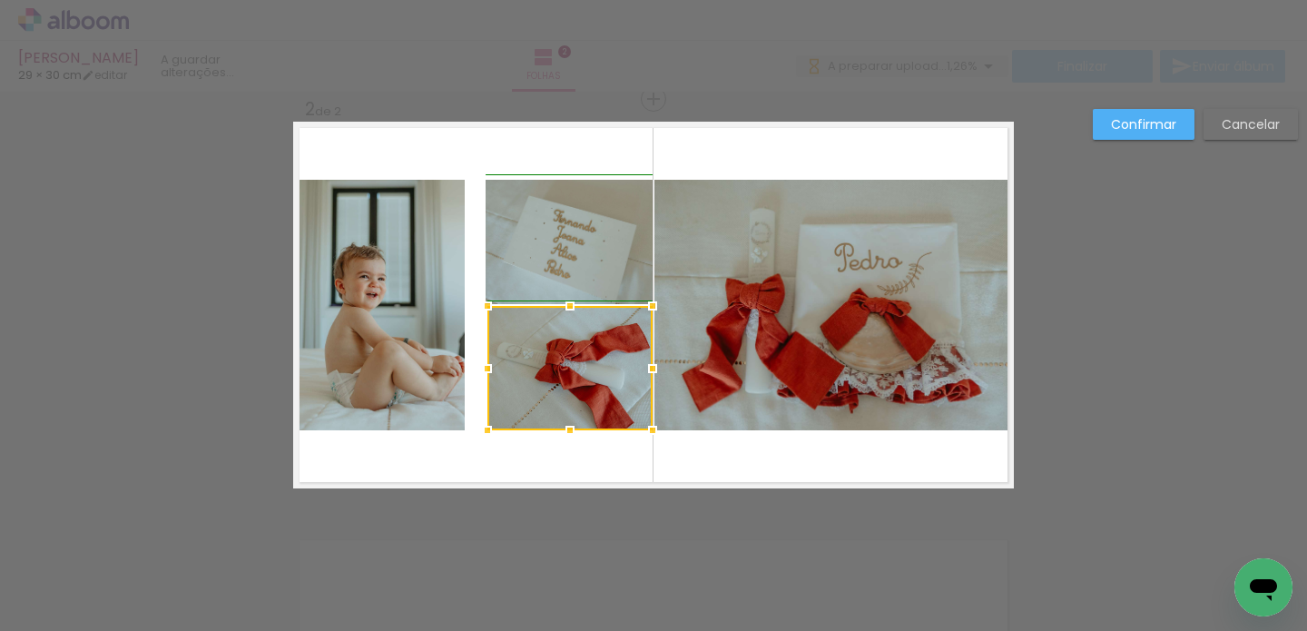
click at [479, 367] on div at bounding box center [487, 368] width 36 height 36
click at [470, 369] on quentale-layouter at bounding box center [653, 305] width 721 height 367
click at [520, 369] on quentale-photo at bounding box center [569, 368] width 165 height 124
click at [477, 367] on div at bounding box center [485, 368] width 36 height 36
click at [468, 363] on quentale-layouter at bounding box center [653, 305] width 721 height 367
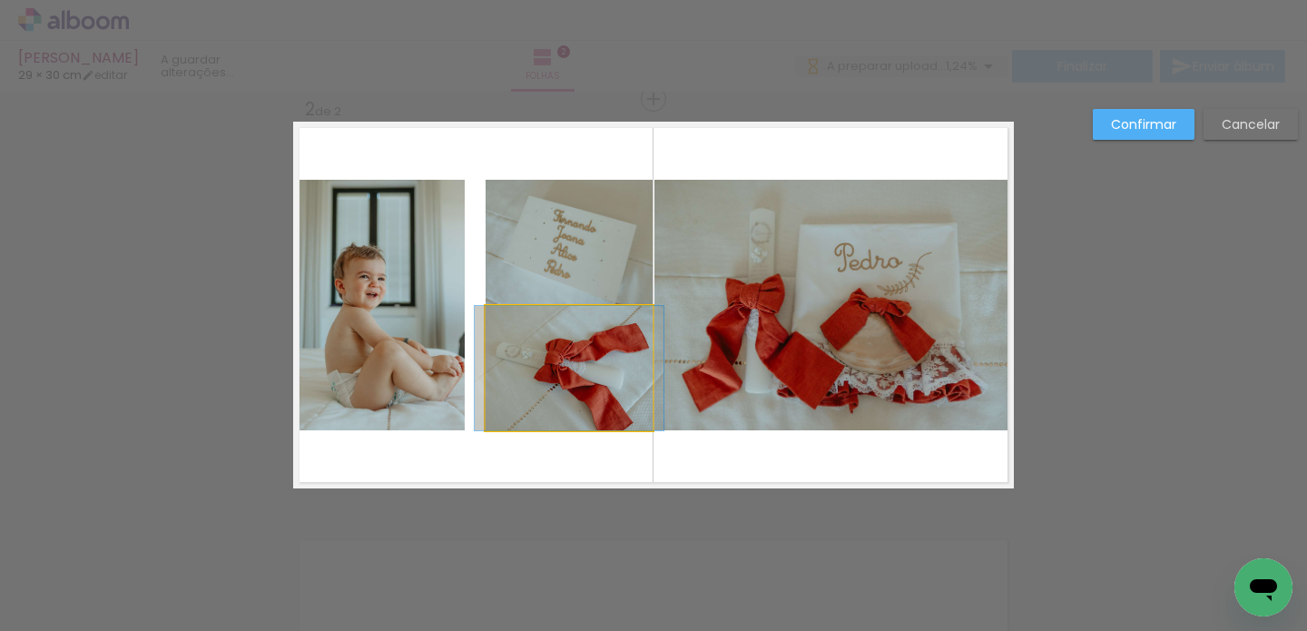
click at [531, 367] on quentale-photo at bounding box center [569, 368] width 167 height 124
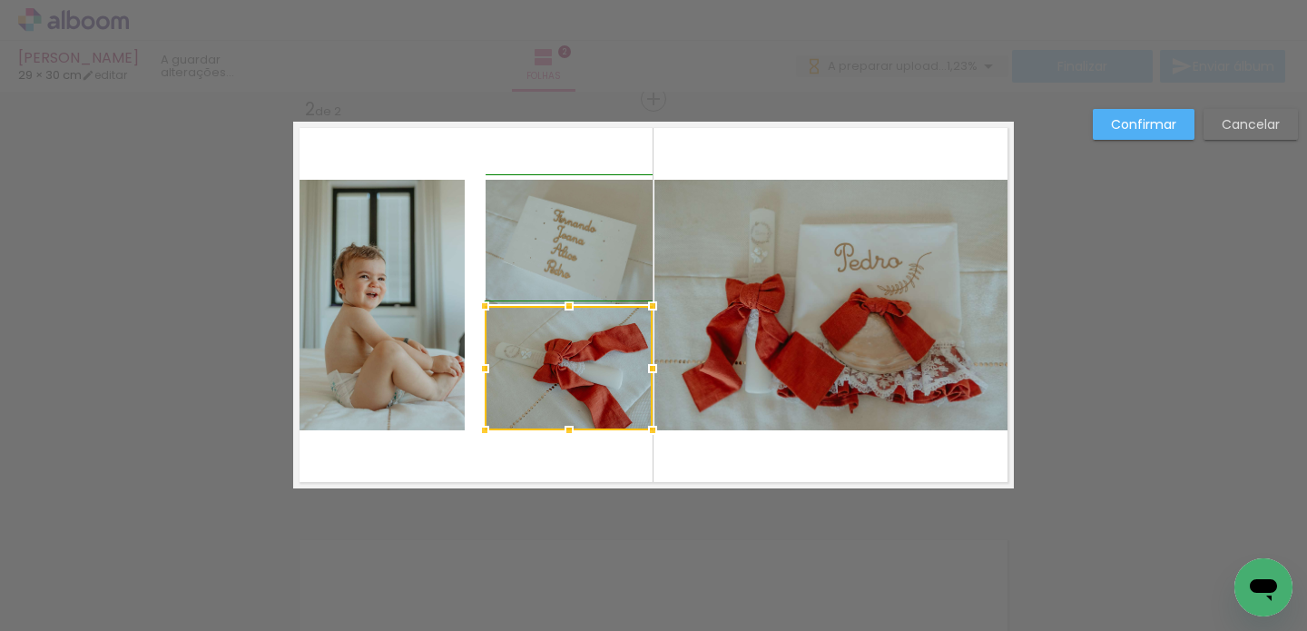
click at [478, 368] on div at bounding box center [485, 368] width 36 height 36
click at [535, 143] on quentale-layouter at bounding box center [653, 305] width 721 height 367
click at [516, 235] on quentale-photo at bounding box center [569, 242] width 167 height 124
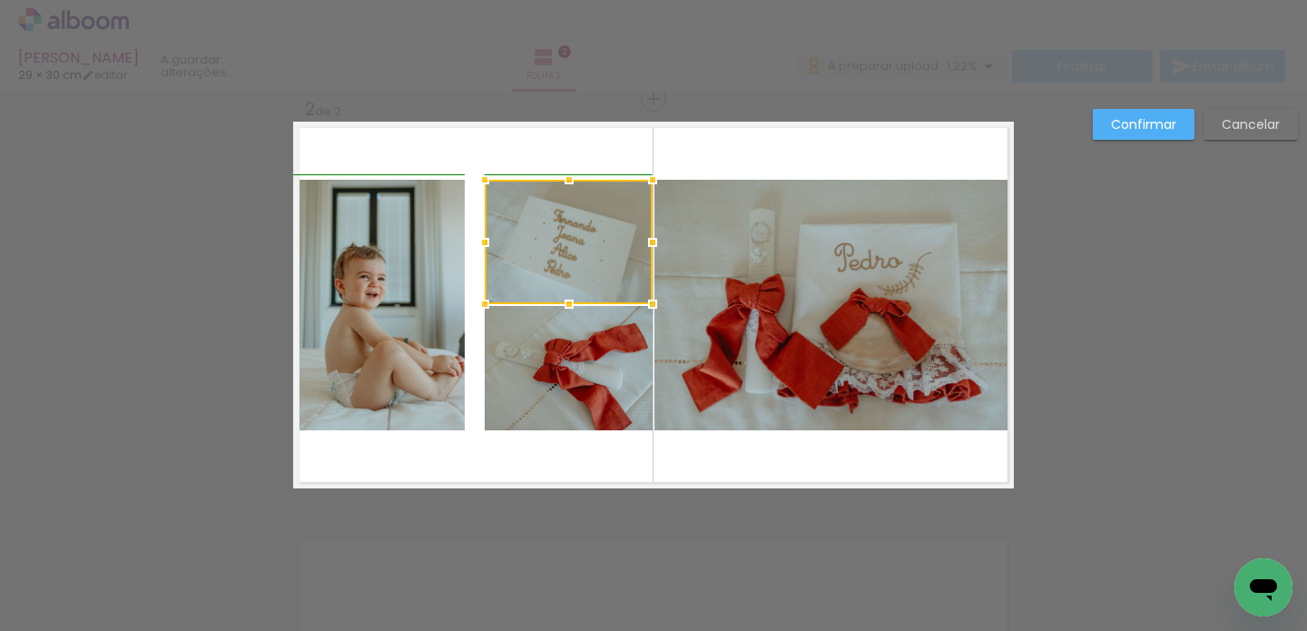
click at [477, 240] on div at bounding box center [485, 242] width 36 height 36
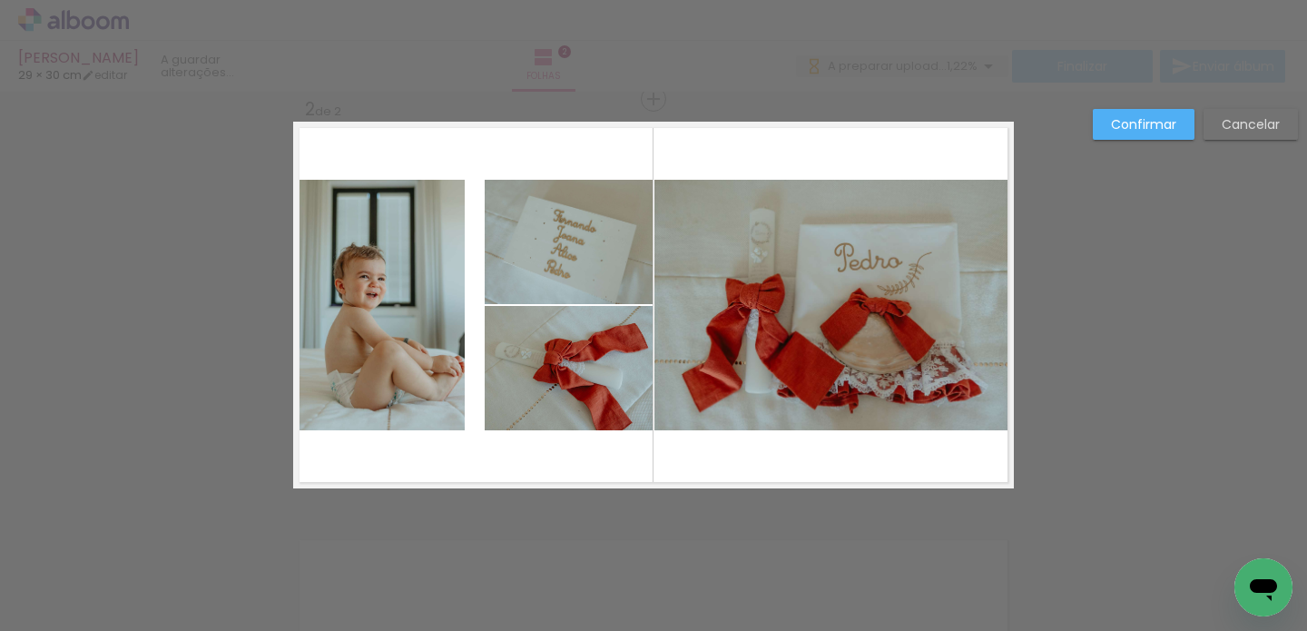
click at [546, 136] on quentale-layouter at bounding box center [653, 305] width 721 height 367
click at [418, 295] on quentale-photo at bounding box center [379, 305] width 172 height 251
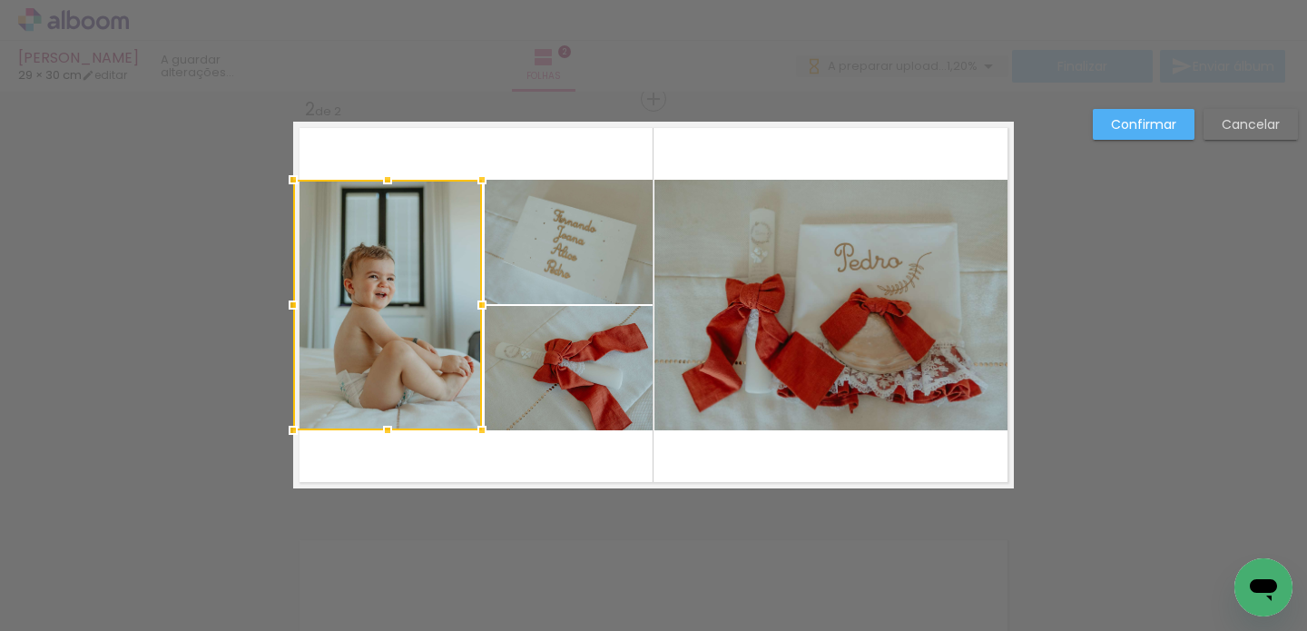
drag, startPoint x: 459, startPoint y: 307, endPoint x: 476, endPoint y: 308, distance: 16.4
click at [476, 308] on div at bounding box center [482, 305] width 36 height 36
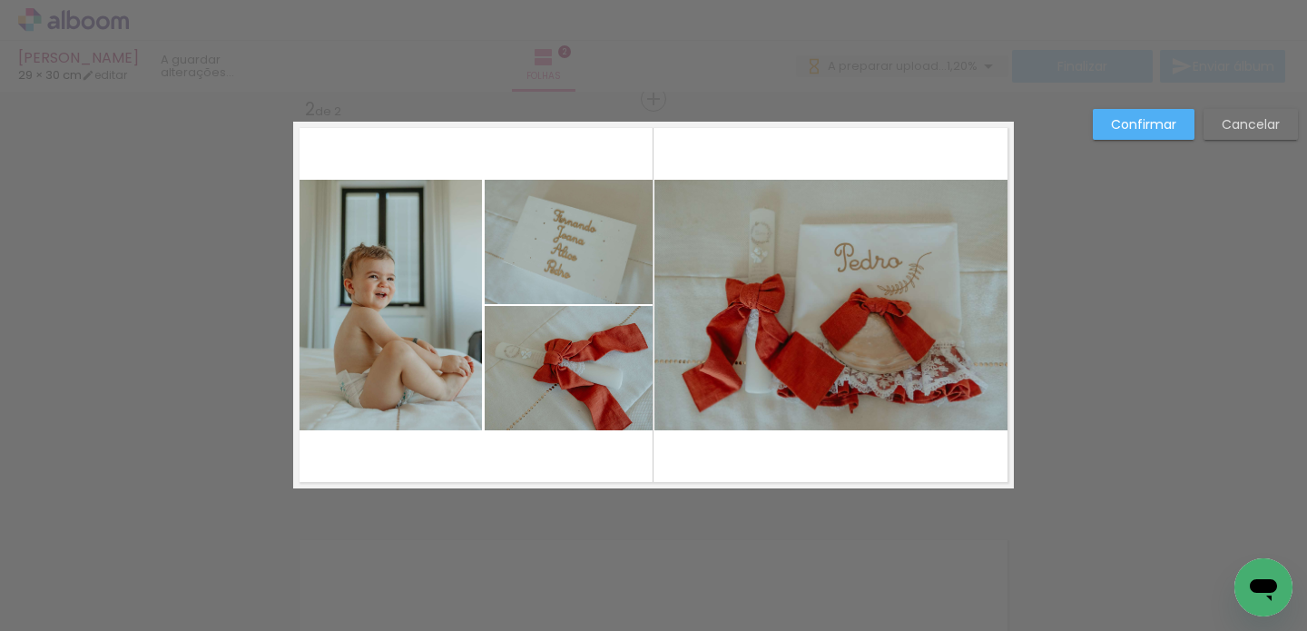
click at [546, 146] on quentale-layouter at bounding box center [653, 305] width 721 height 367
click at [557, 274] on quentale-photo at bounding box center [569, 242] width 168 height 124
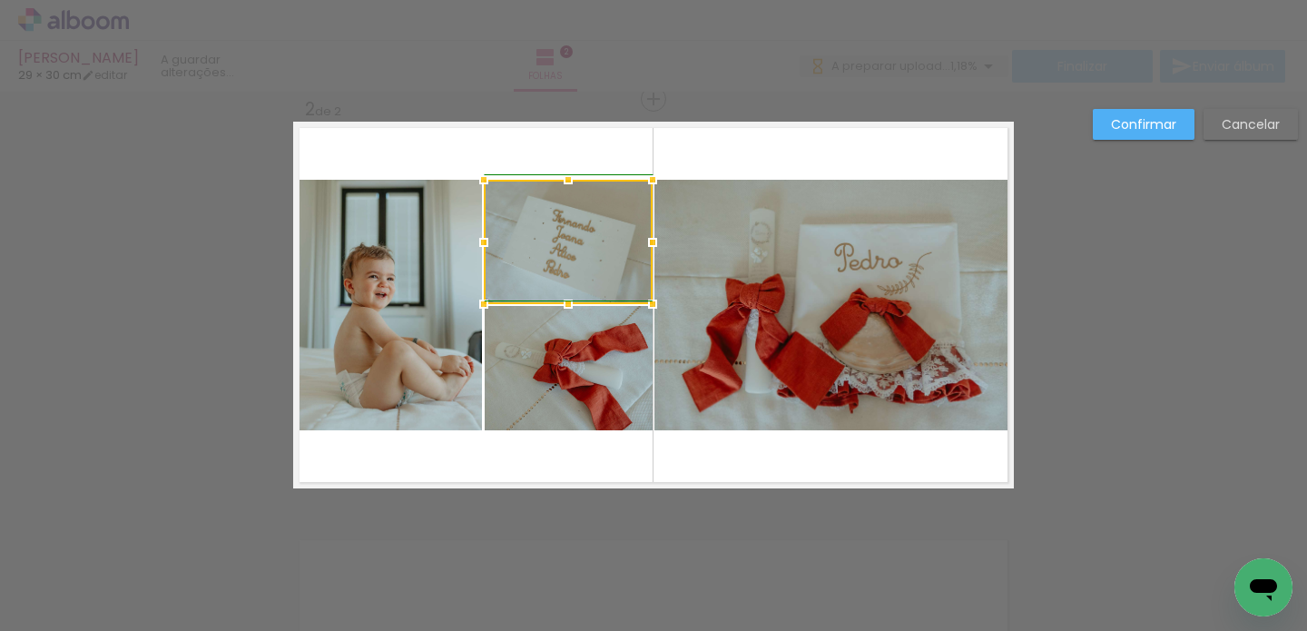
click at [483, 243] on div at bounding box center [484, 242] width 36 height 36
click at [565, 136] on quentale-layouter at bounding box center [653, 305] width 721 height 367
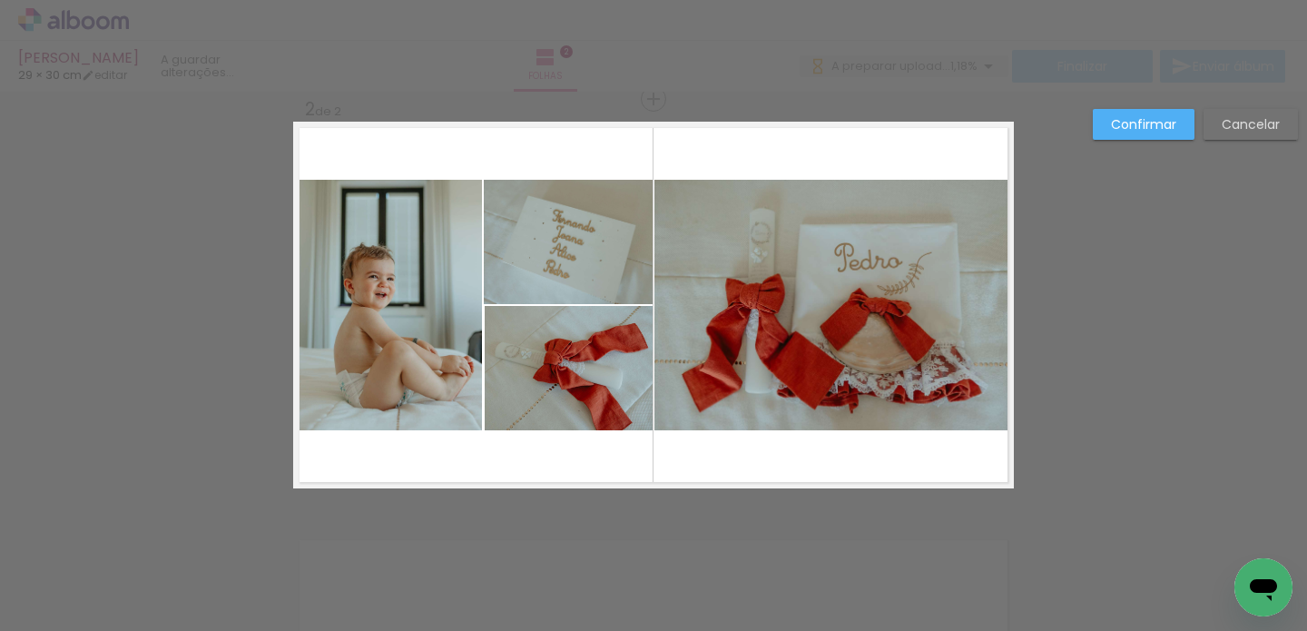
click at [541, 398] on quentale-photo at bounding box center [569, 368] width 168 height 124
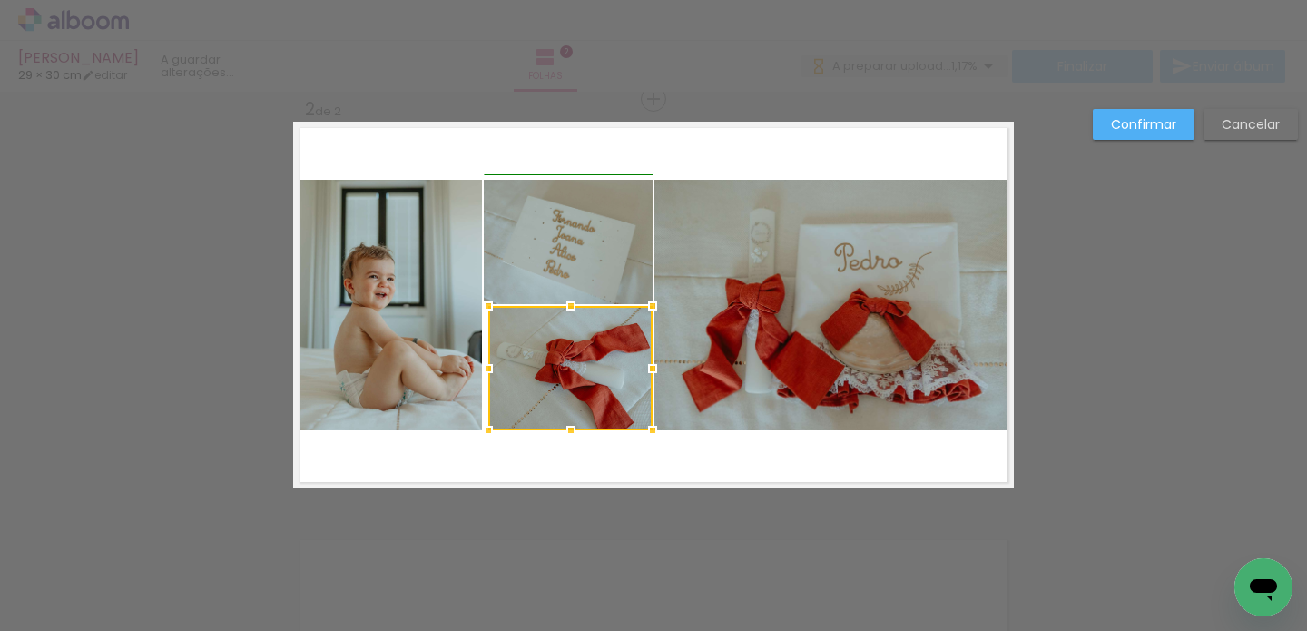
drag, startPoint x: 478, startPoint y: 369, endPoint x: 777, endPoint y: 241, distance: 324.9
click at [473, 369] on div at bounding box center [488, 368] width 36 height 36
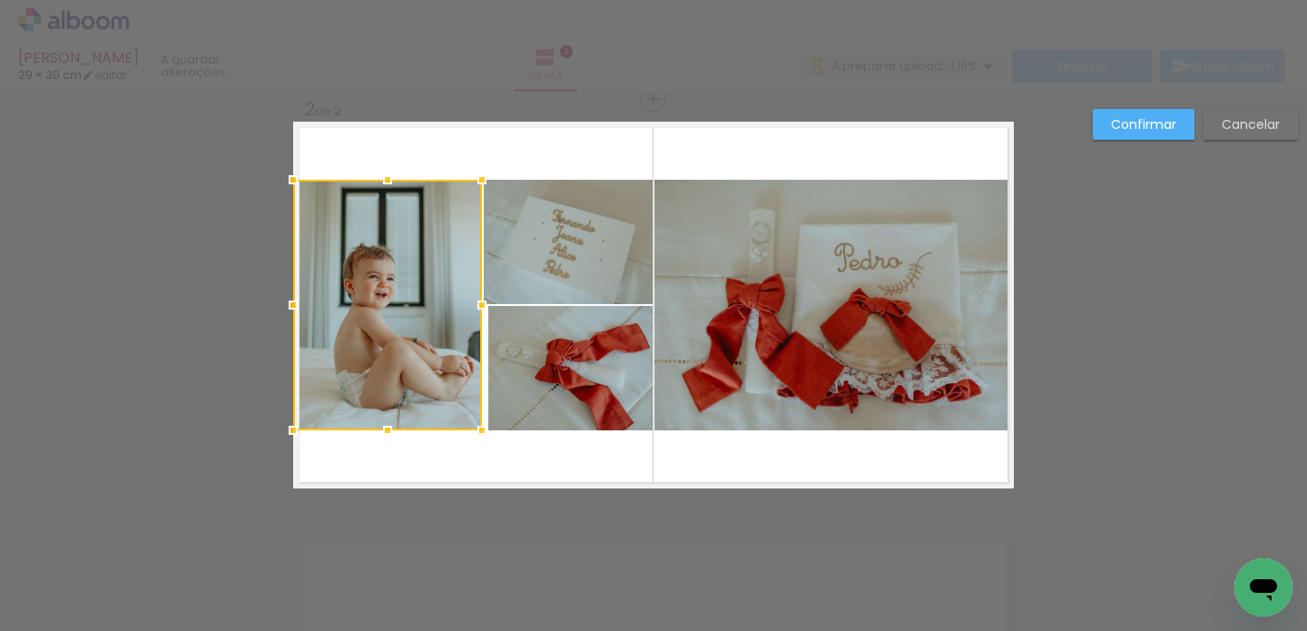
click at [0, 0] on slot "Cancelar" at bounding box center [0, 0] width 0 height 0
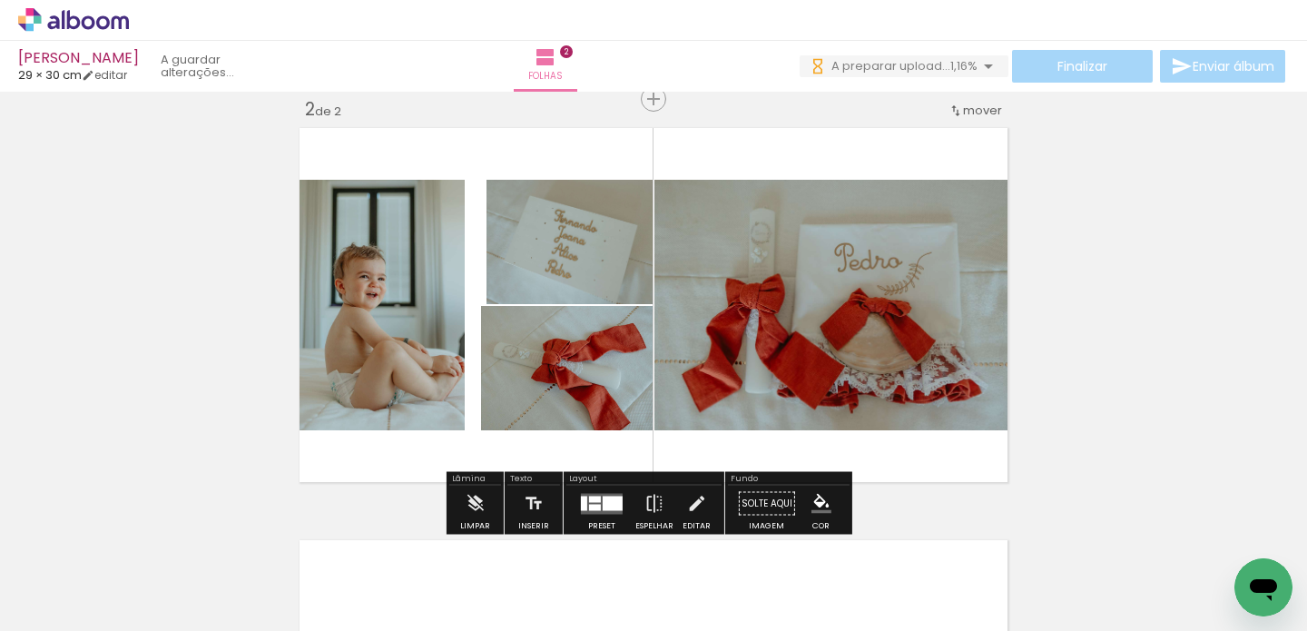
click at [603, 501] on div at bounding box center [613, 503] width 20 height 15
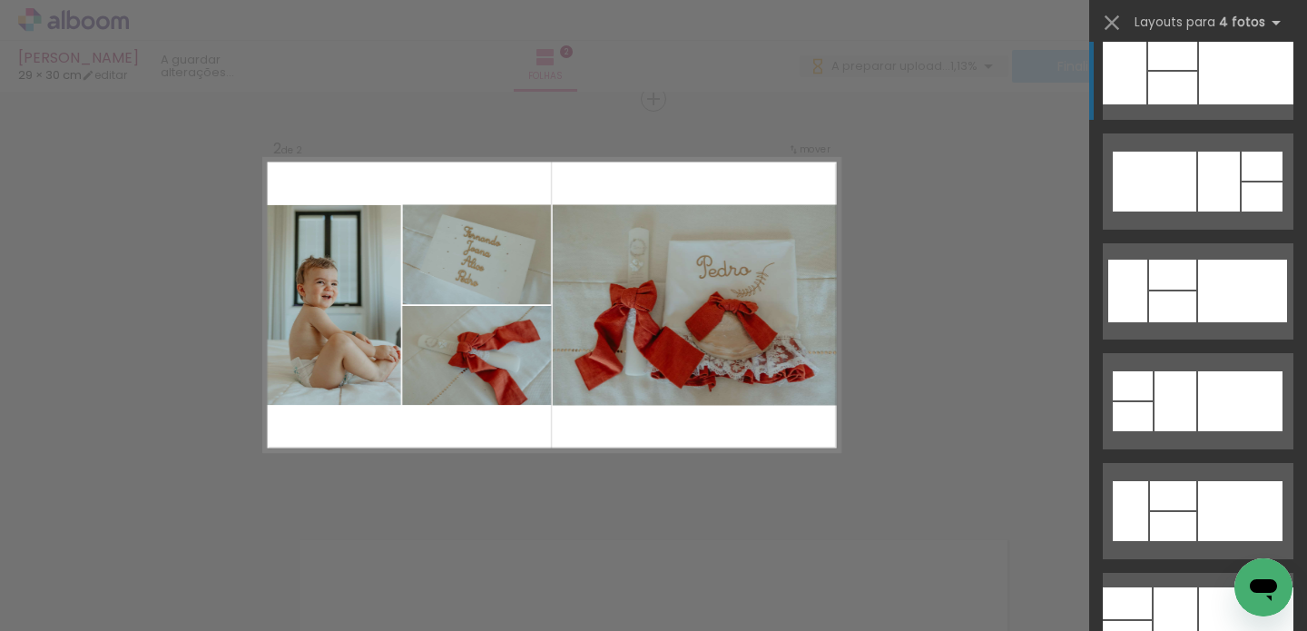
click at [1199, 81] on div at bounding box center [1246, 71] width 94 height 66
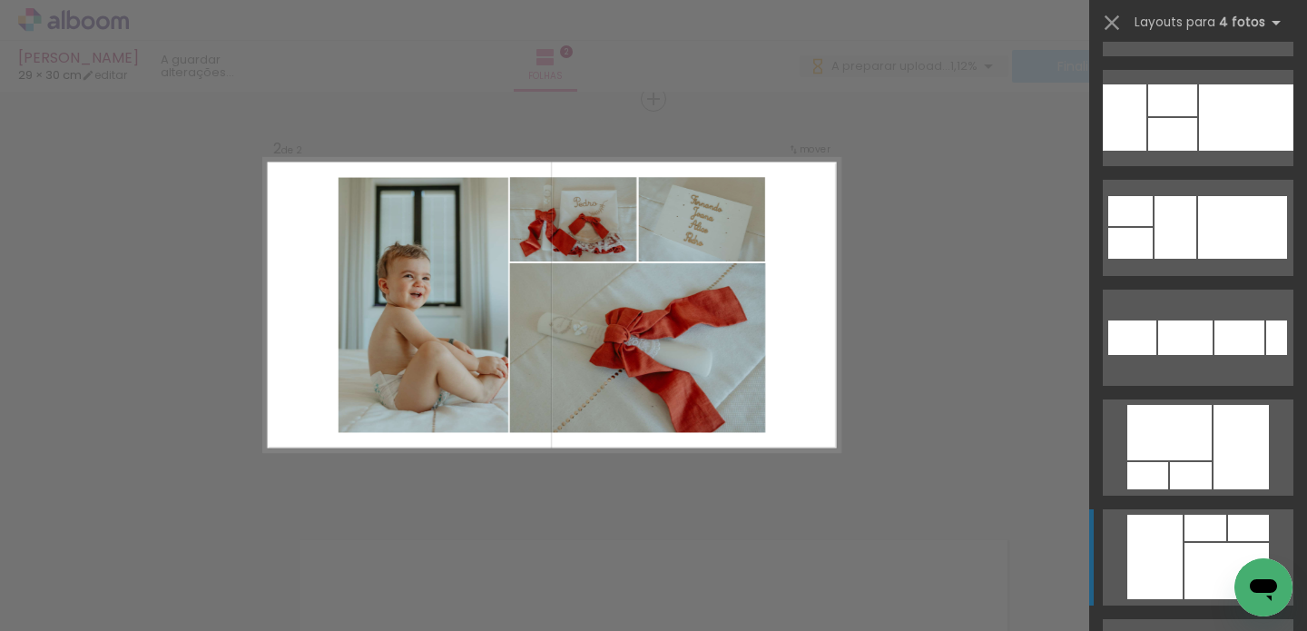
click at [1199, 546] on div at bounding box center [1227, 571] width 84 height 56
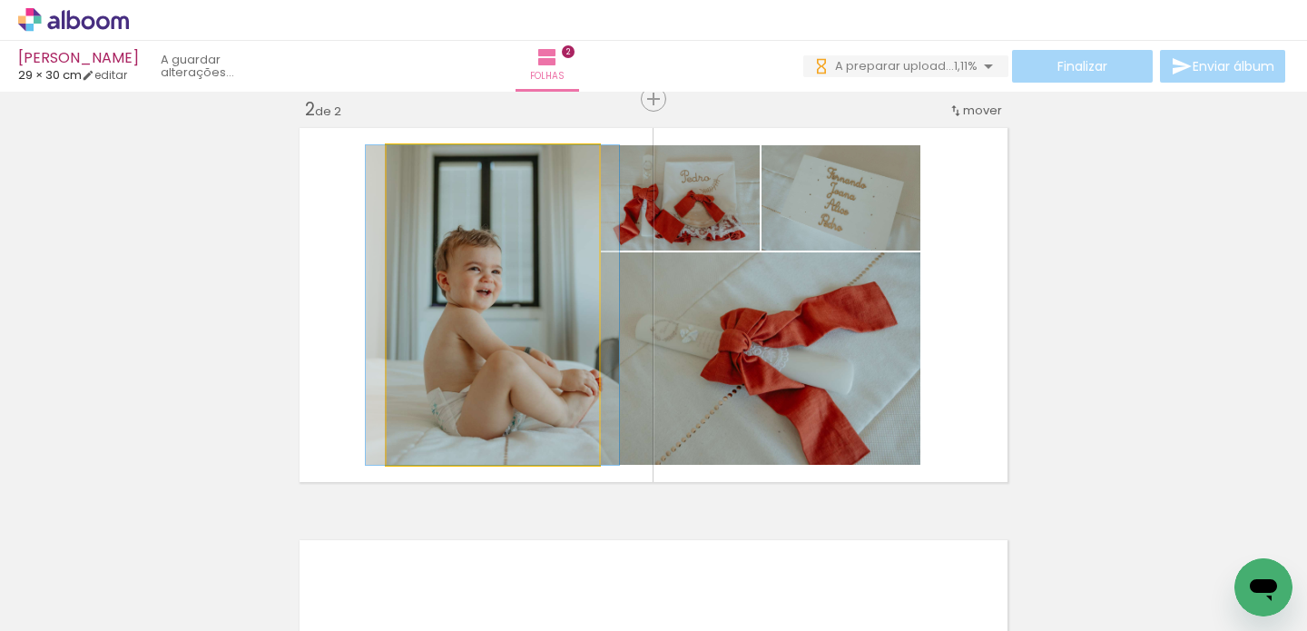
click at [499, 322] on quentale-photo at bounding box center [493, 305] width 212 height 320
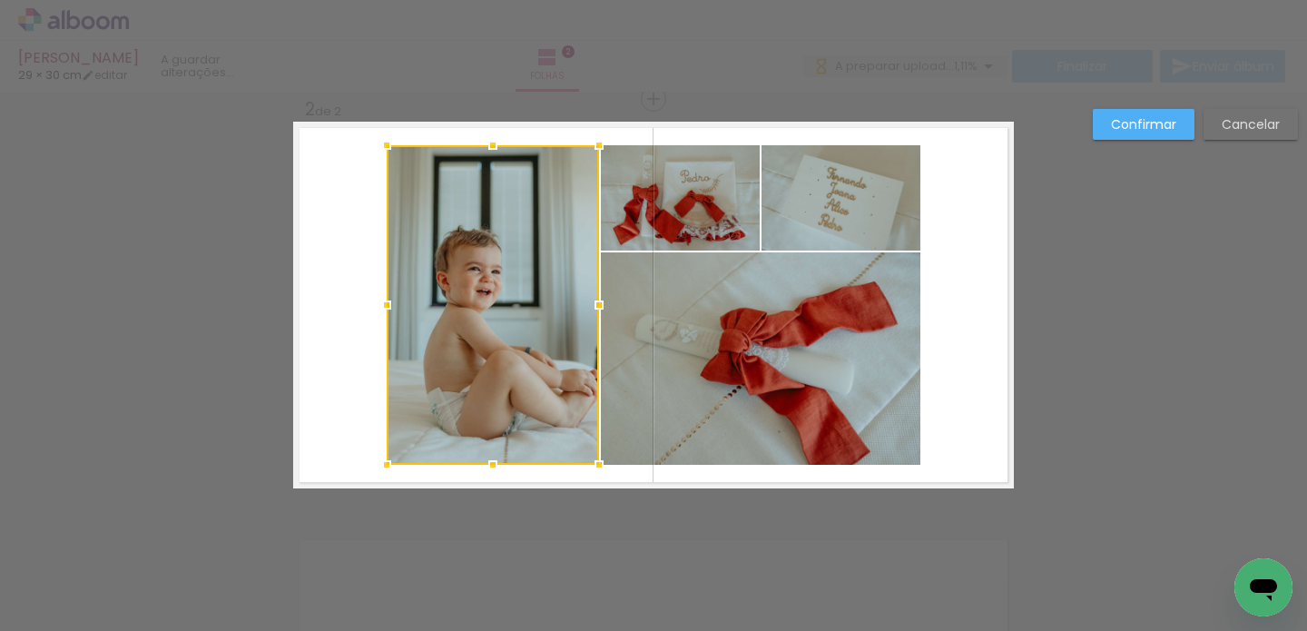
click at [499, 322] on div at bounding box center [493, 305] width 212 height 320
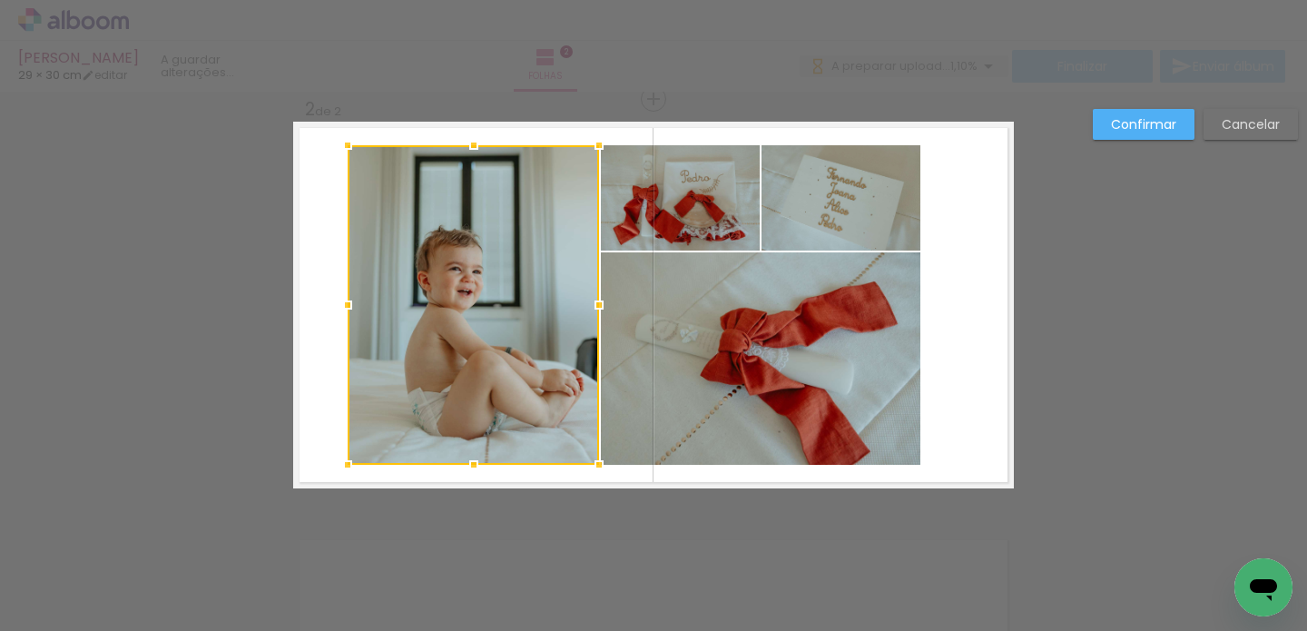
drag, startPoint x: 382, startPoint y: 305, endPoint x: 349, endPoint y: 304, distance: 33.6
click at [349, 304] on div at bounding box center [348, 305] width 36 height 36
click at [666, 215] on quentale-photo at bounding box center [680, 197] width 159 height 105
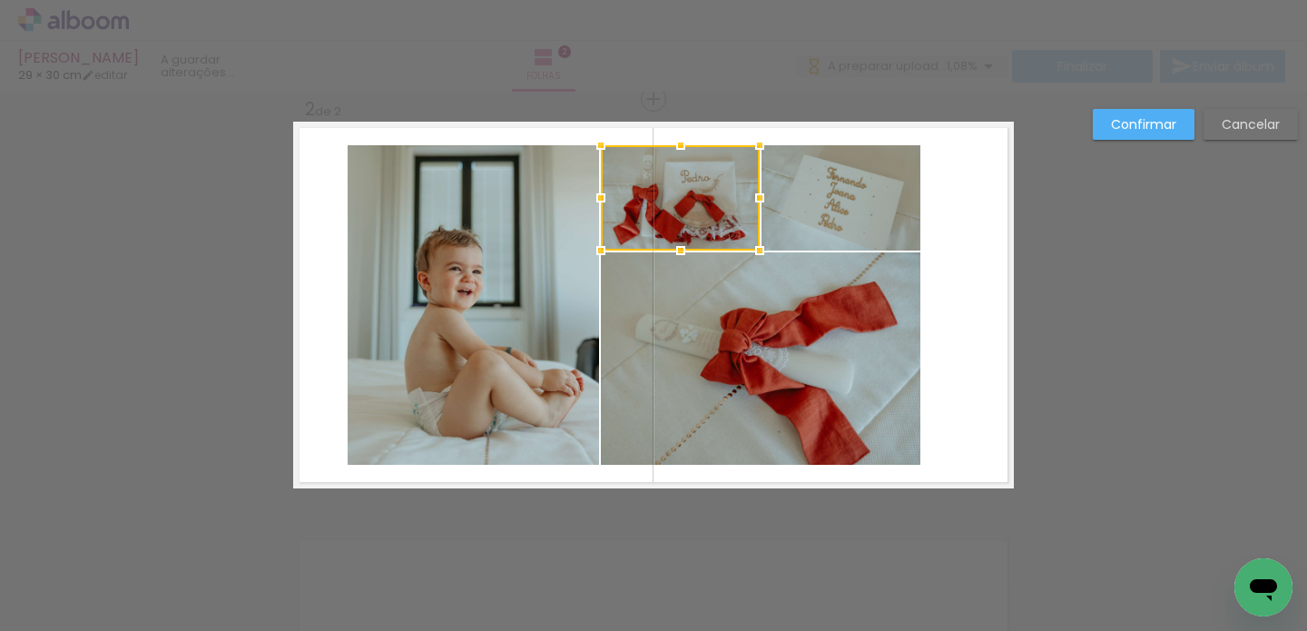
click at [0, 0] on slot "Confirmar" at bounding box center [0, 0] width 0 height 0
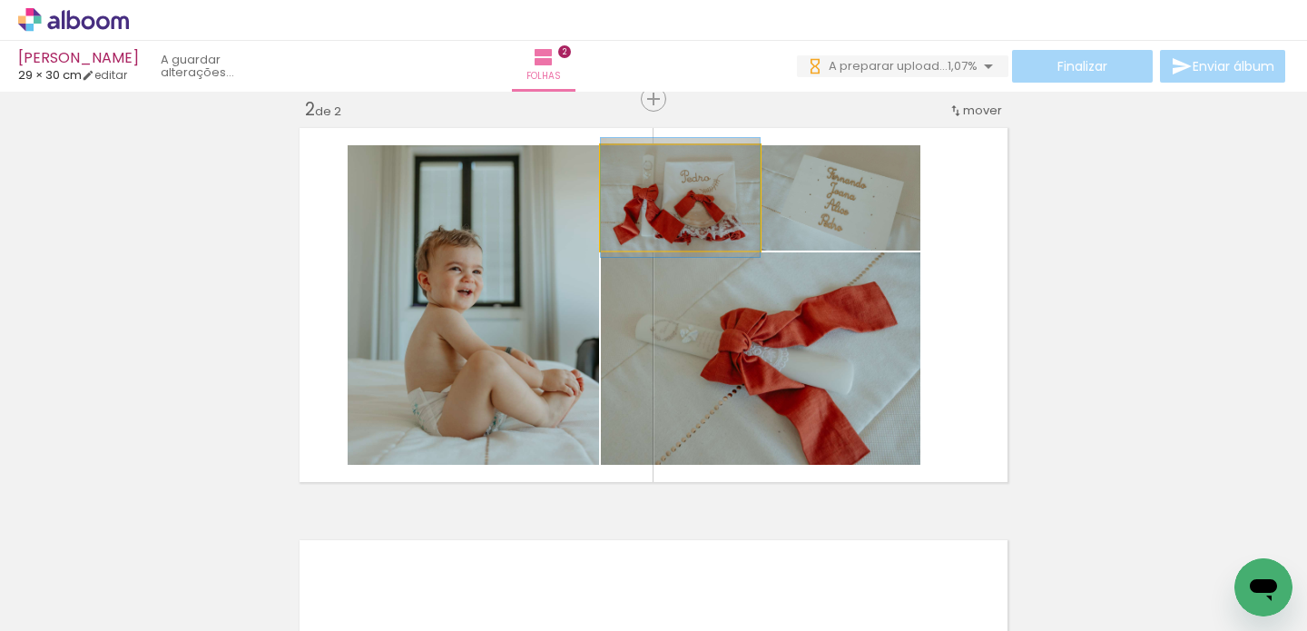
drag, startPoint x: 692, startPoint y: 203, endPoint x: 741, endPoint y: 332, distance: 137.9
click at [0, 0] on slot at bounding box center [0, 0] width 0 height 0
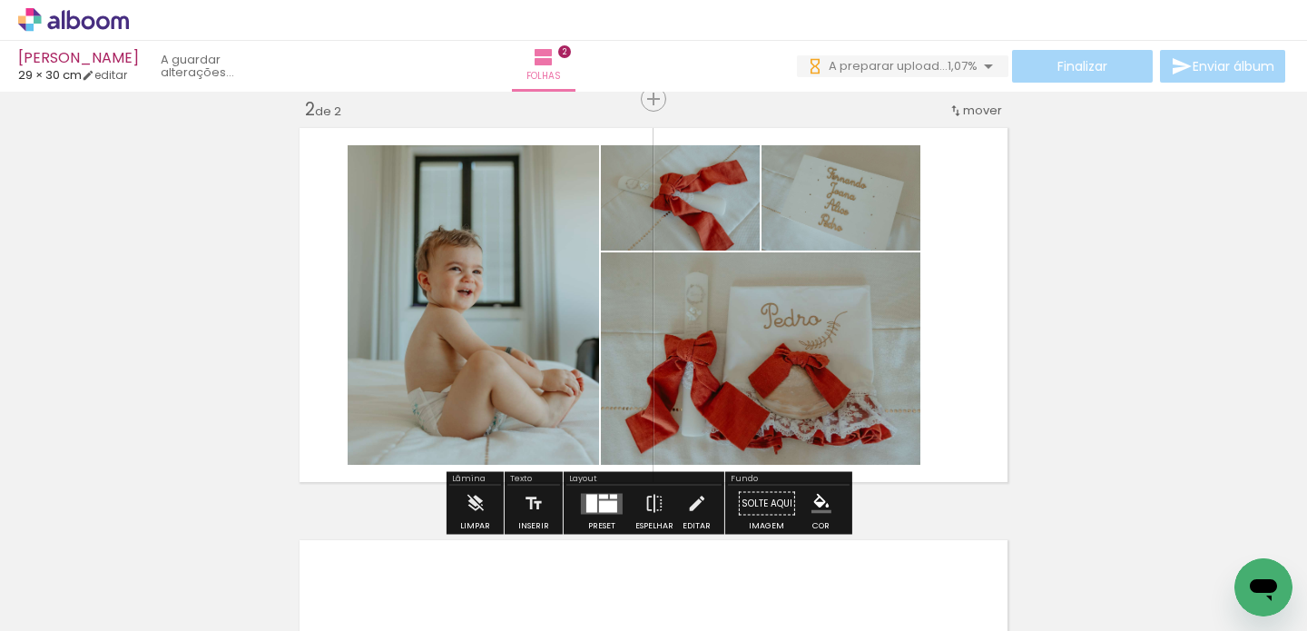
click at [1132, 314] on div "Inserir folha 1 de 2 Inserir folha 2 de 2" at bounding box center [653, 281] width 1307 height 1237
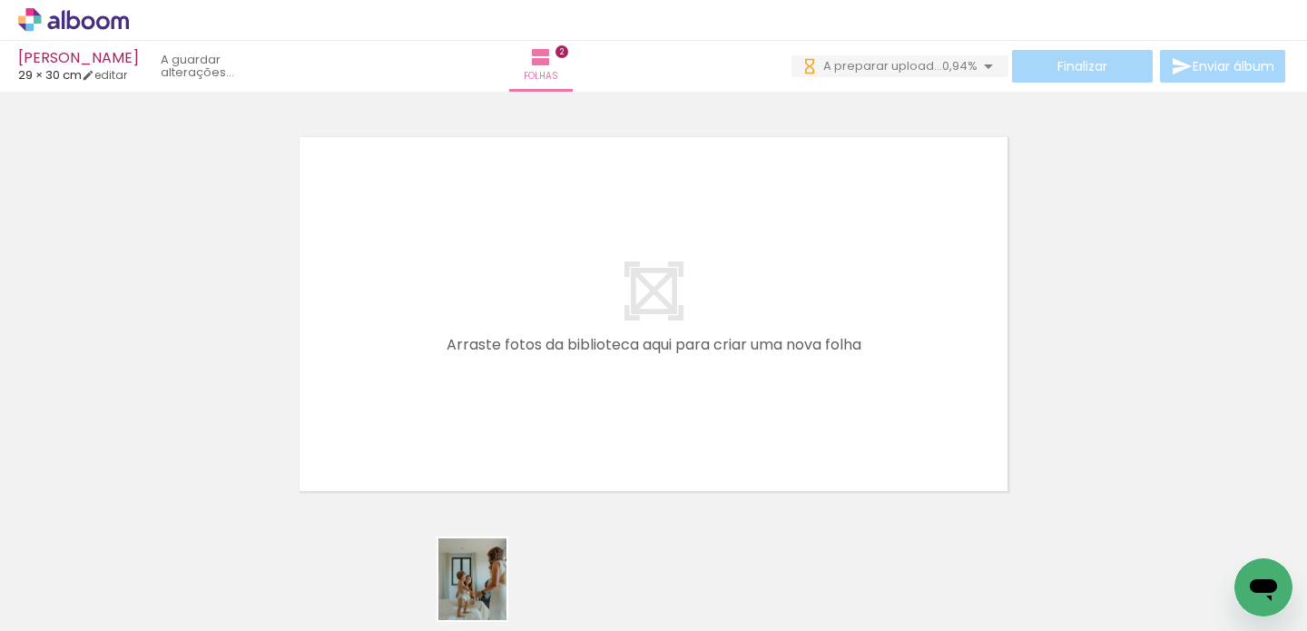
drag, startPoint x: 515, startPoint y: 494, endPoint x: 493, endPoint y: 595, distance: 104.0
click at [493, 595] on div at bounding box center [475, 570] width 74 height 90
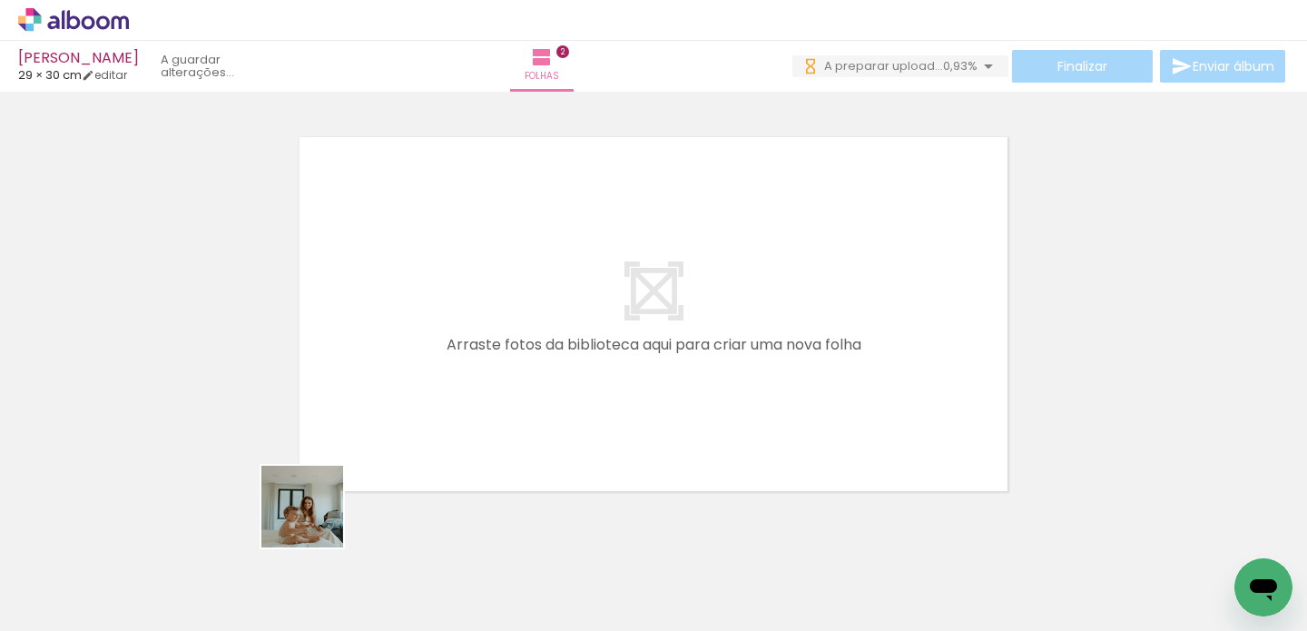
drag, startPoint x: 280, startPoint y: 569, endPoint x: 418, endPoint y: 431, distance: 195.1
click at [418, 428] on quentale-workspace at bounding box center [653, 315] width 1307 height 631
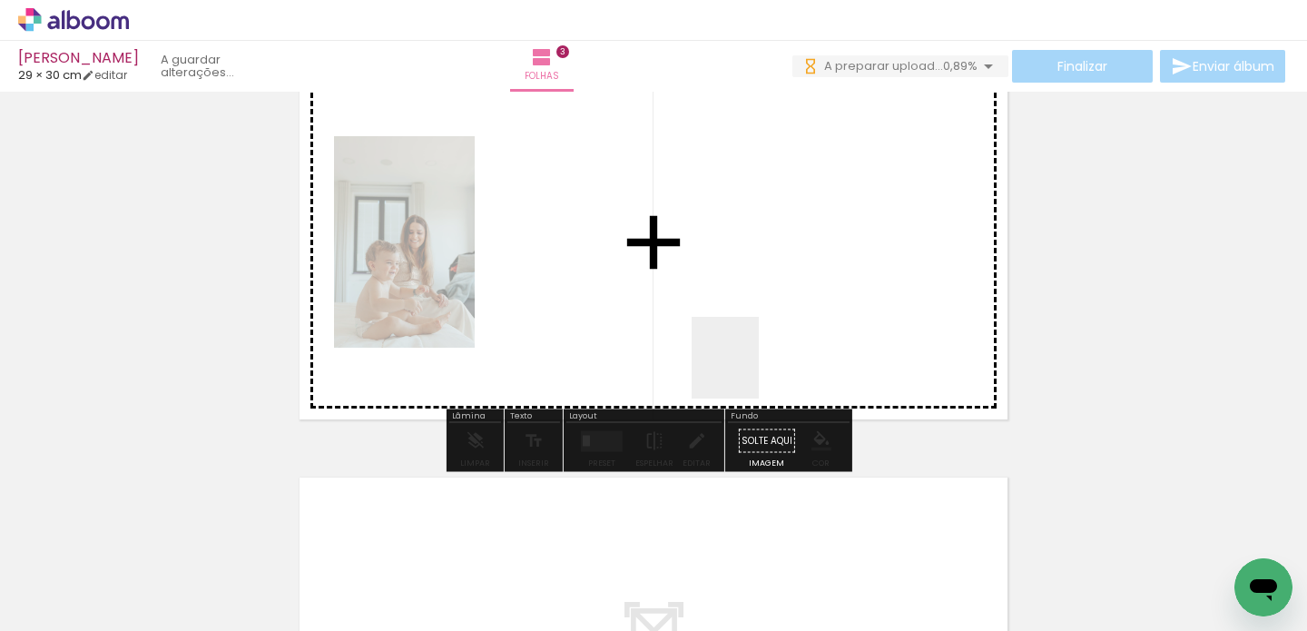
drag, startPoint x: 725, startPoint y: 593, endPoint x: 746, endPoint y: 371, distance: 222.5
click at [746, 371] on quentale-workspace at bounding box center [653, 315] width 1307 height 631
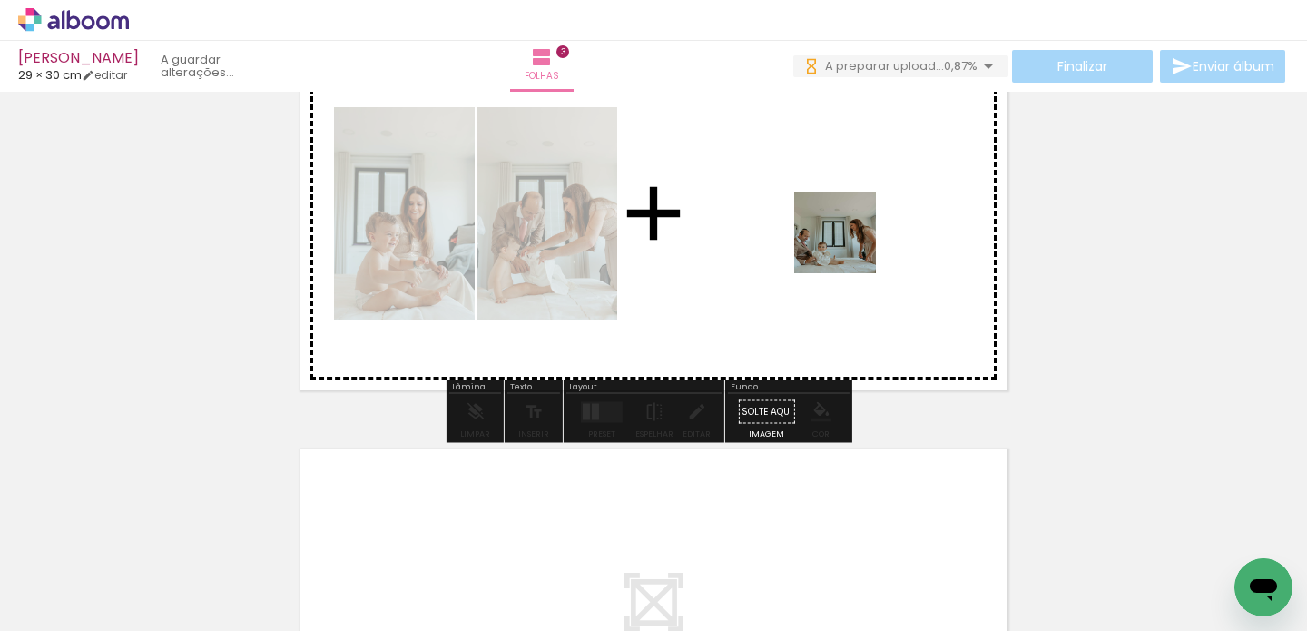
drag, startPoint x: 754, startPoint y: 408, endPoint x: 849, endPoint y: 246, distance: 187.9
click at [849, 246] on quentale-workspace at bounding box center [653, 315] width 1307 height 631
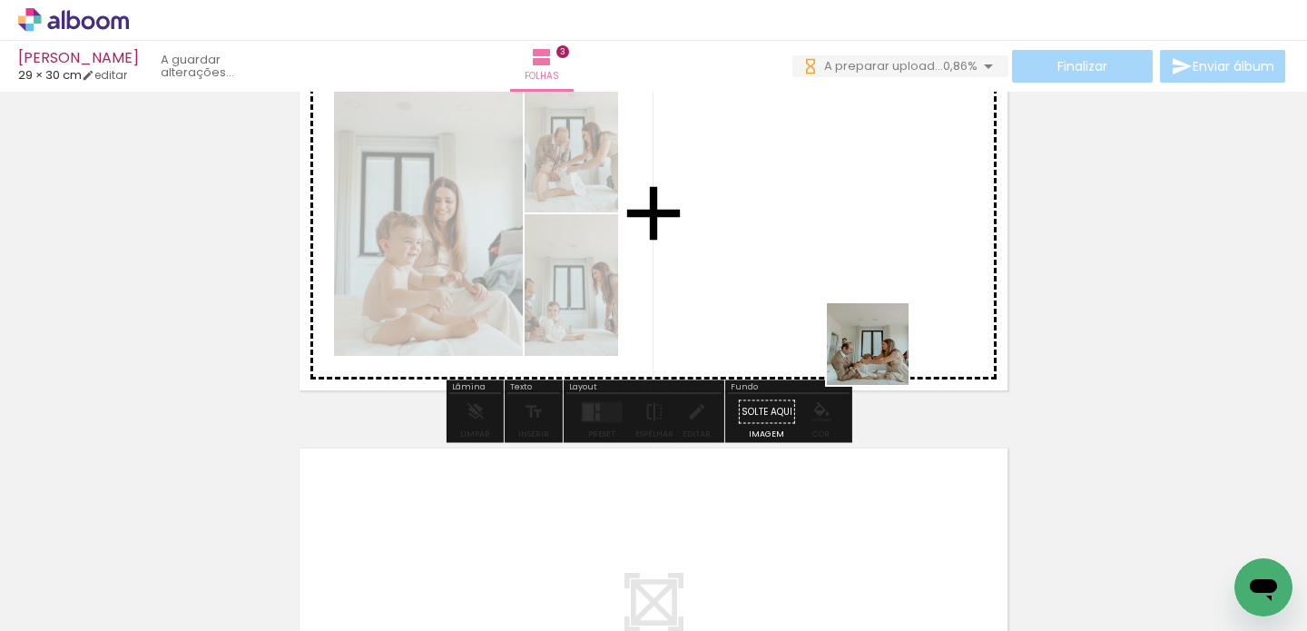
drag, startPoint x: 939, startPoint y: 584, endPoint x: 880, endPoint y: 354, distance: 237.1
click at [880, 354] on quentale-workspace at bounding box center [653, 315] width 1307 height 631
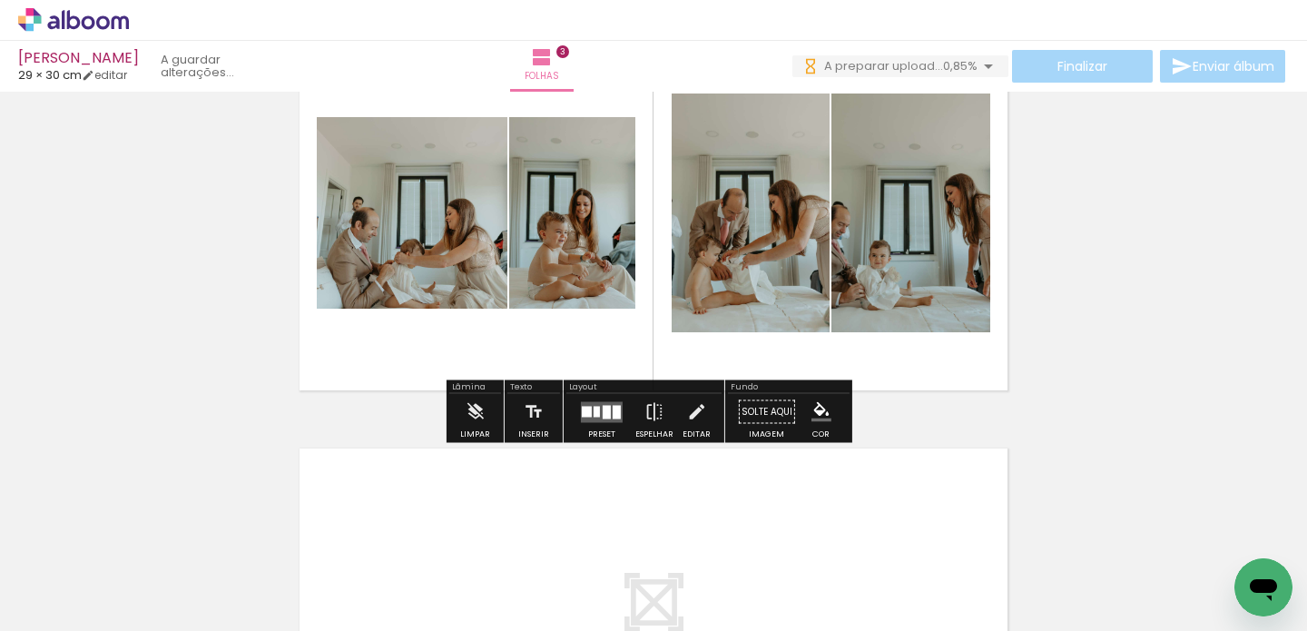
click at [603, 409] on div at bounding box center [607, 412] width 8 height 14
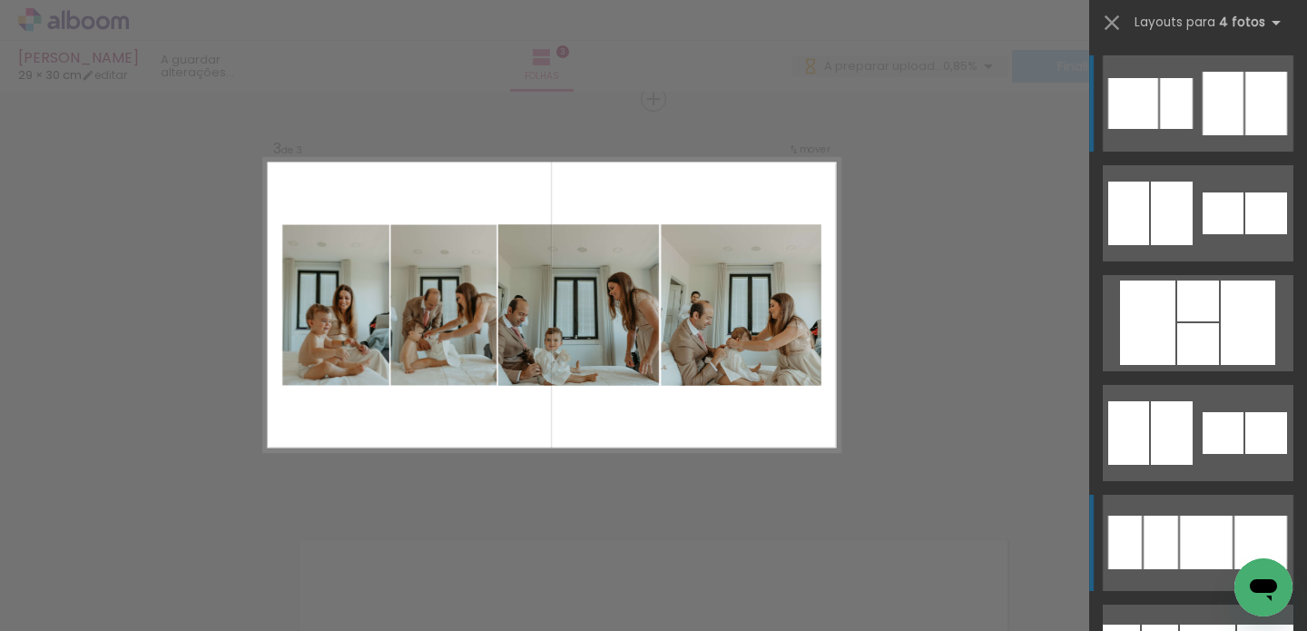
click at [1180, 543] on div at bounding box center [1206, 543] width 53 height 54
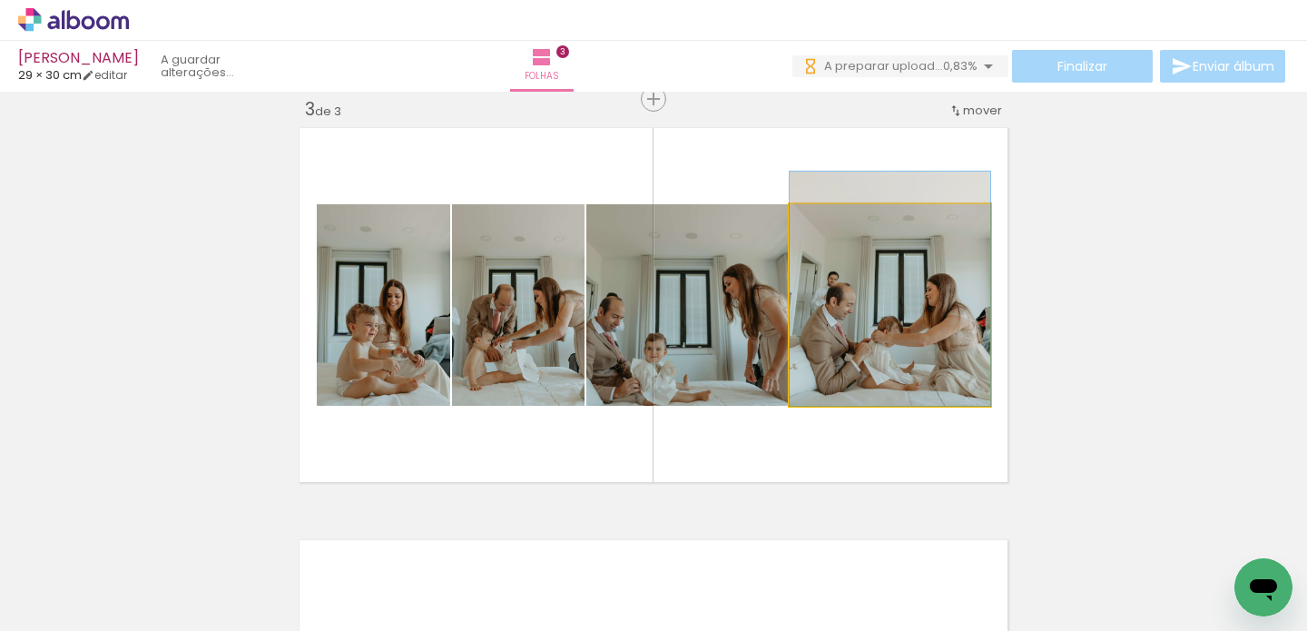
drag, startPoint x: 867, startPoint y: 359, endPoint x: 872, endPoint y: 335, distance: 24.2
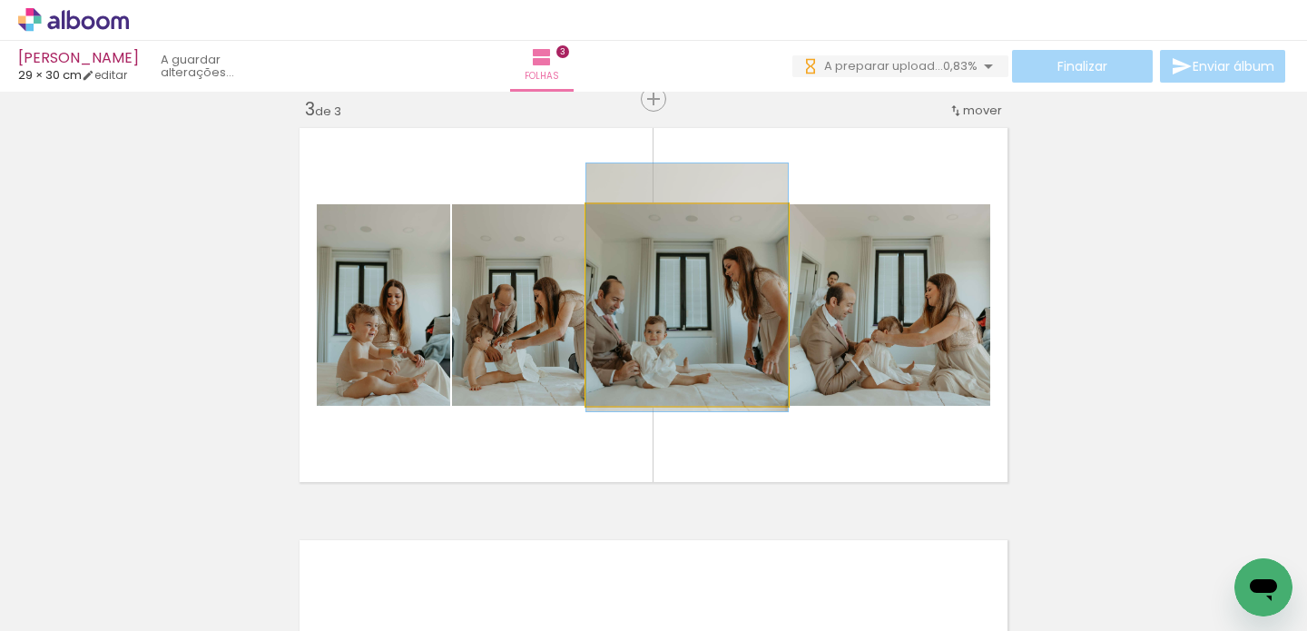
drag, startPoint x: 663, startPoint y: 357, endPoint x: 664, endPoint y: 339, distance: 17.3
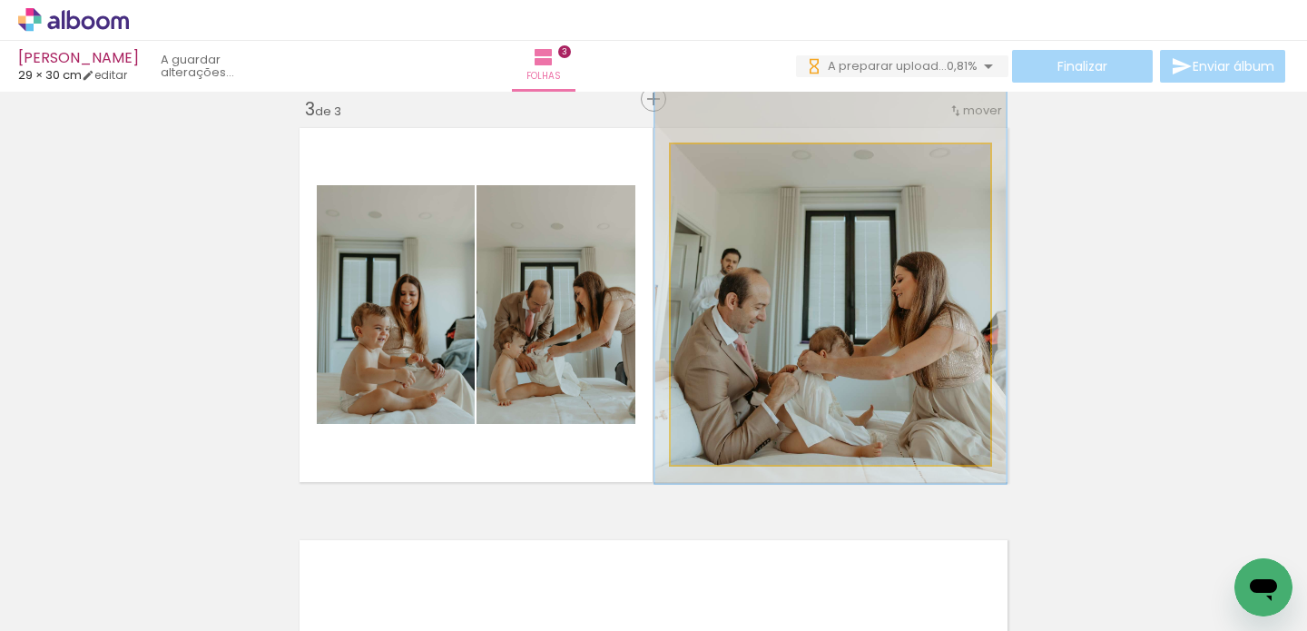
type paper-slider "110"
click at [715, 162] on div at bounding box center [720, 163] width 16 height 16
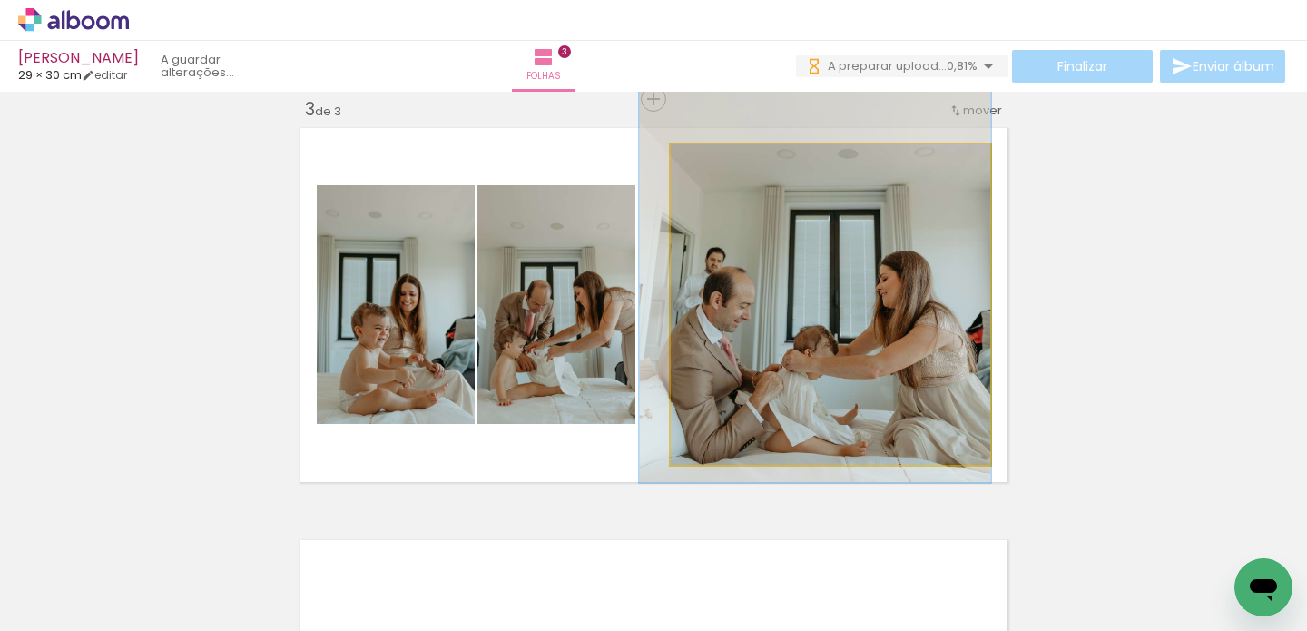
drag, startPoint x: 819, startPoint y: 267, endPoint x: 804, endPoint y: 266, distance: 14.6
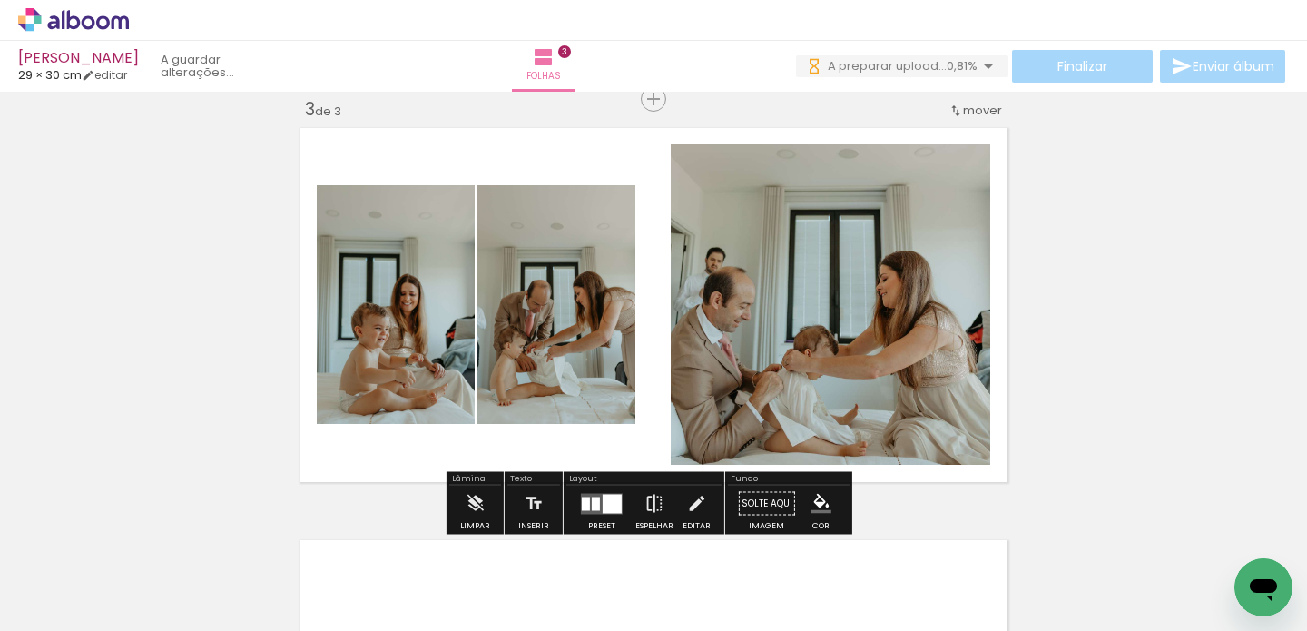
click at [552, 311] on quentale-photo at bounding box center [556, 304] width 159 height 239
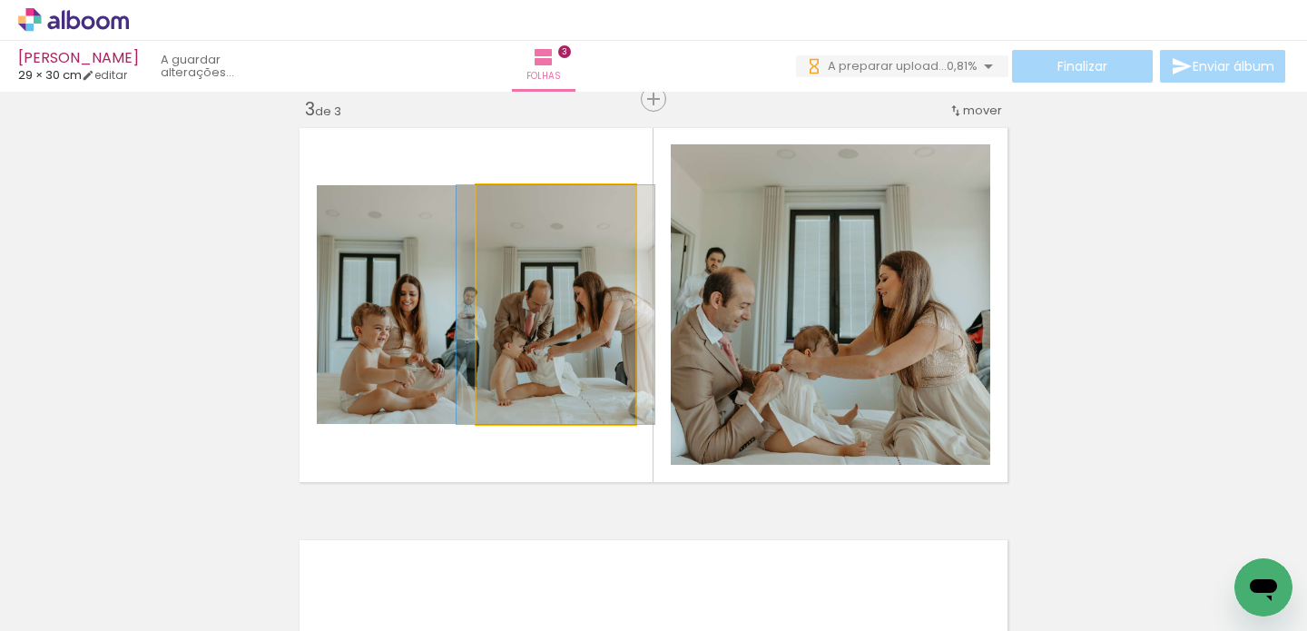
click at [552, 311] on quentale-photo at bounding box center [556, 304] width 159 height 239
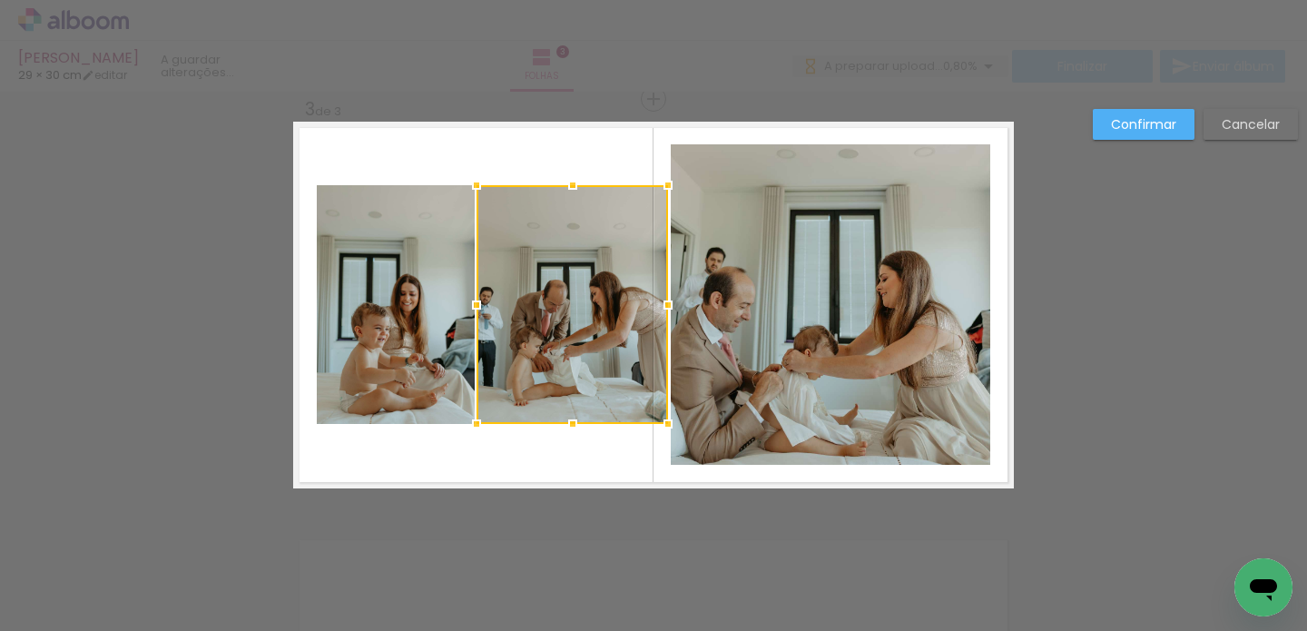
drag, startPoint x: 631, startPoint y: 306, endPoint x: 664, endPoint y: 308, distance: 32.7
click at [664, 308] on div at bounding box center [668, 305] width 36 height 36
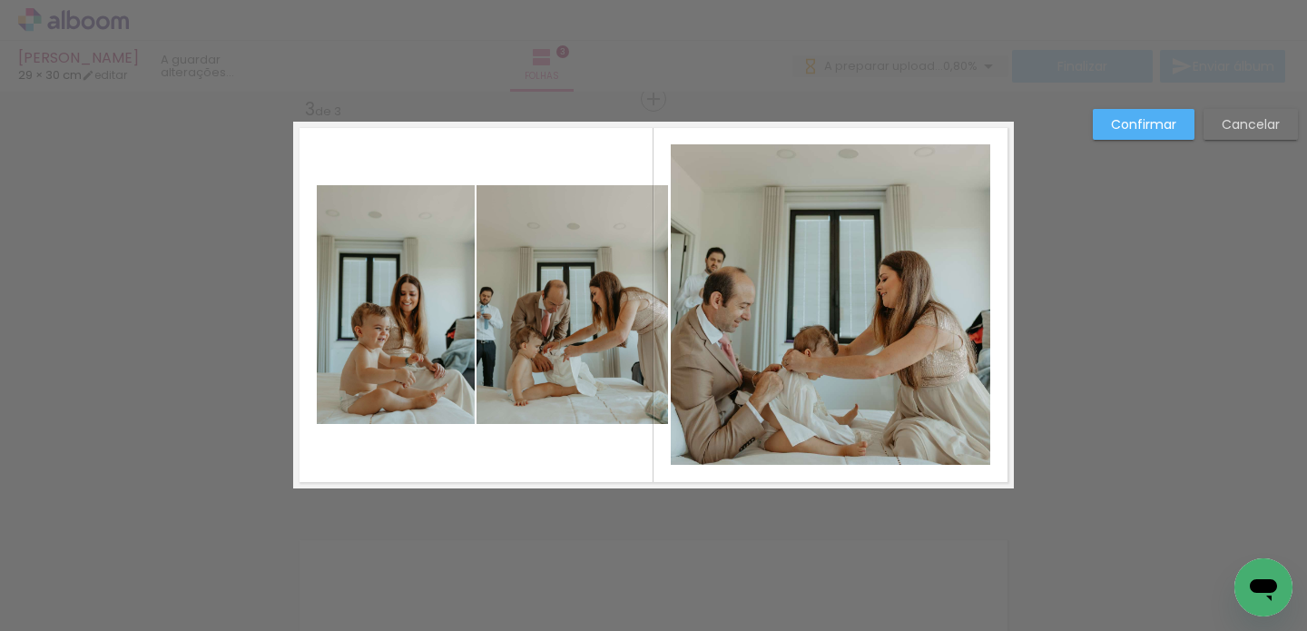
click at [485, 308] on quentale-photo at bounding box center [573, 304] width 192 height 239
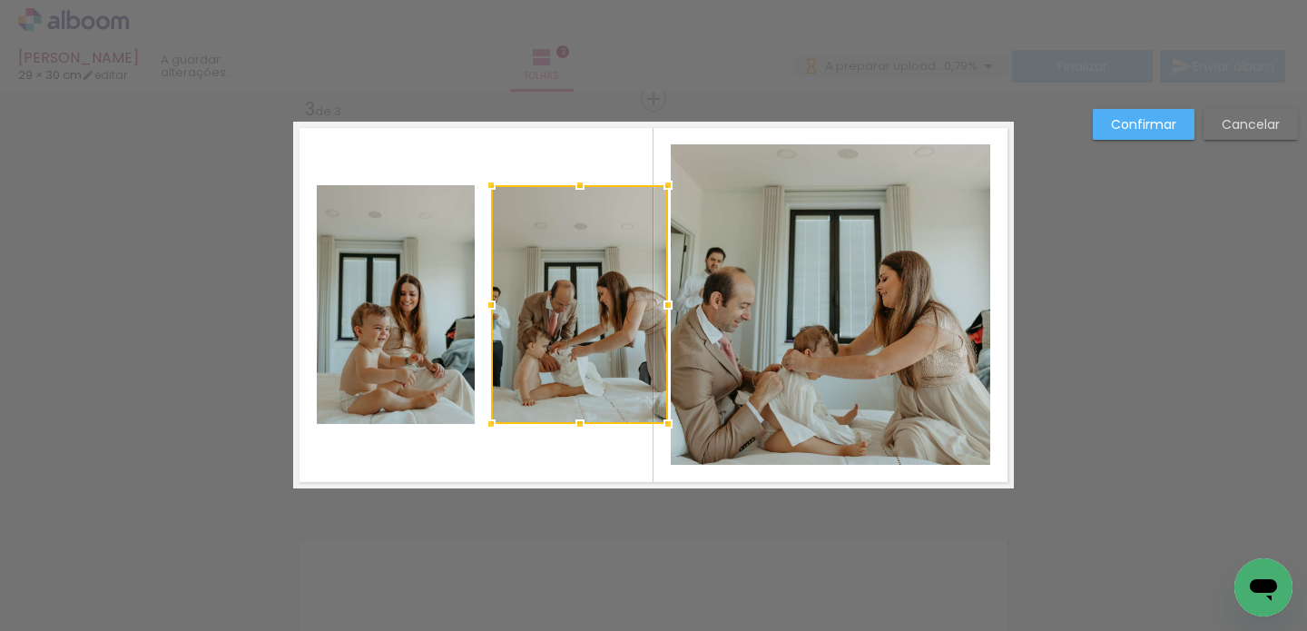
drag, startPoint x: 474, startPoint y: 305, endPoint x: 488, endPoint y: 308, distance: 14.8
click at [488, 308] on div at bounding box center [491, 305] width 36 height 36
click at [445, 300] on quentale-photo at bounding box center [396, 304] width 158 height 239
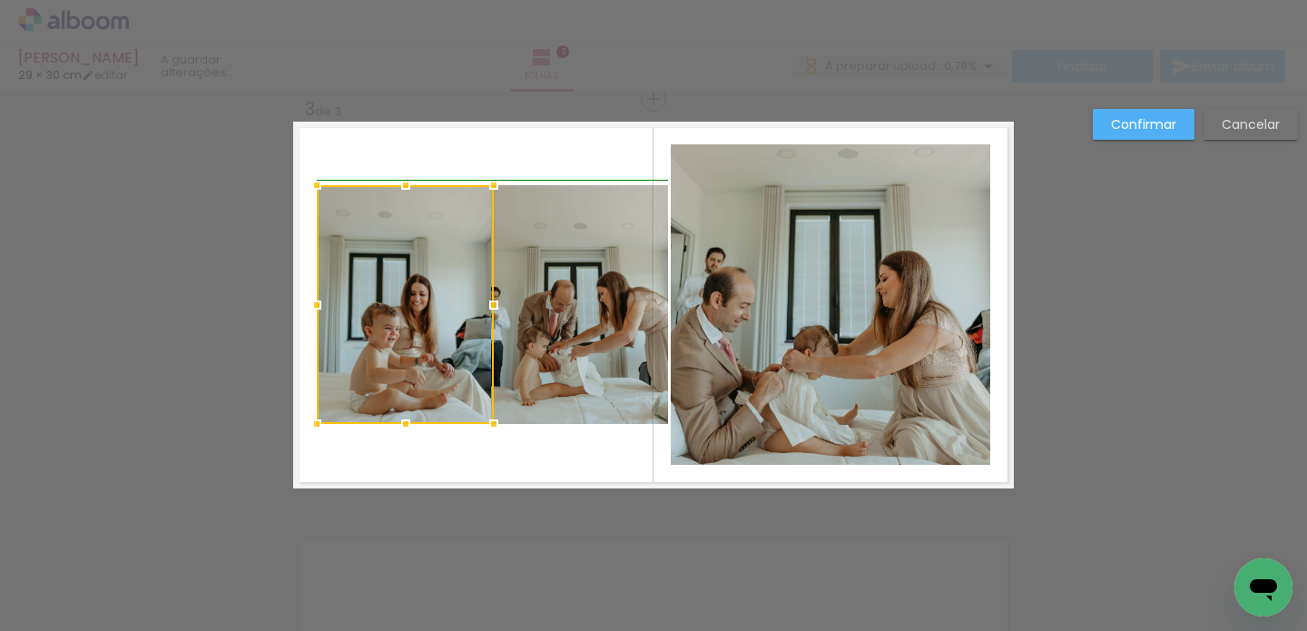
drag, startPoint x: 467, startPoint y: 304, endPoint x: 478, endPoint y: 305, distance: 10.9
click at [478, 305] on div at bounding box center [494, 305] width 36 height 36
click at [516, 299] on quentale-photo at bounding box center [579, 304] width 177 height 239
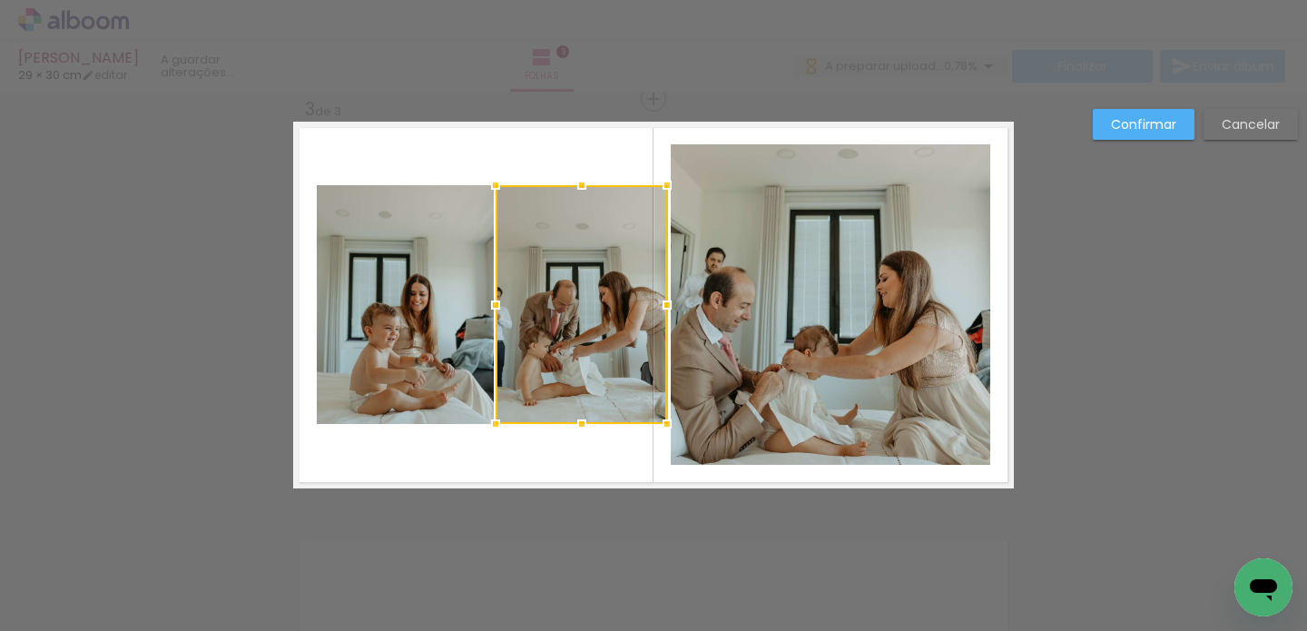
drag, startPoint x: 487, startPoint y: 305, endPoint x: 499, endPoint y: 304, distance: 12.7
click at [499, 304] on div at bounding box center [495, 305] width 36 height 36
click at [528, 456] on quentale-layouter at bounding box center [653, 305] width 721 height 367
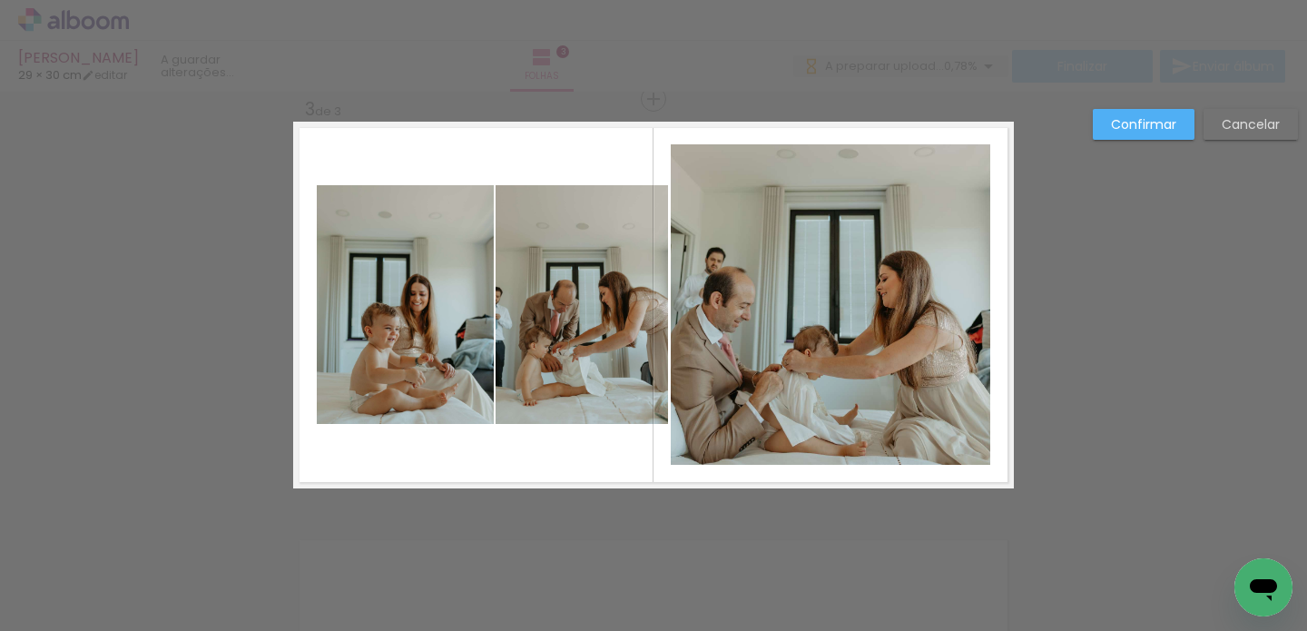
click at [0, 0] on slot "Confirmar" at bounding box center [0, 0] width 0 height 0
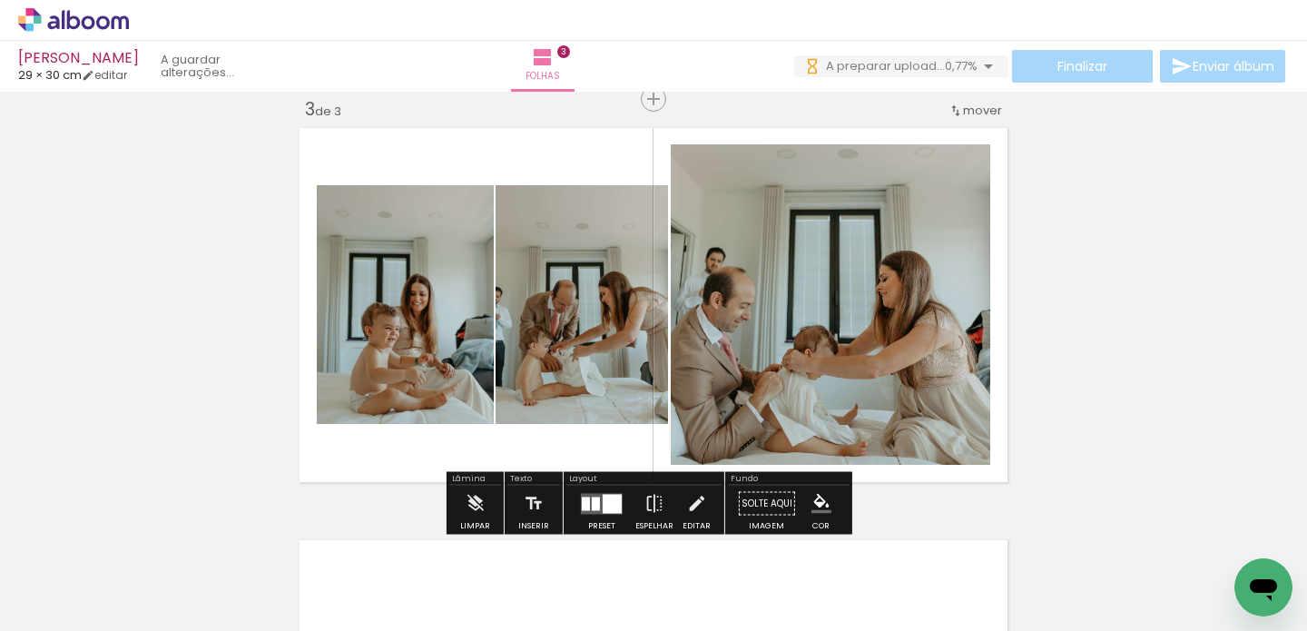
click at [615, 330] on quentale-photo at bounding box center [582, 304] width 172 height 239
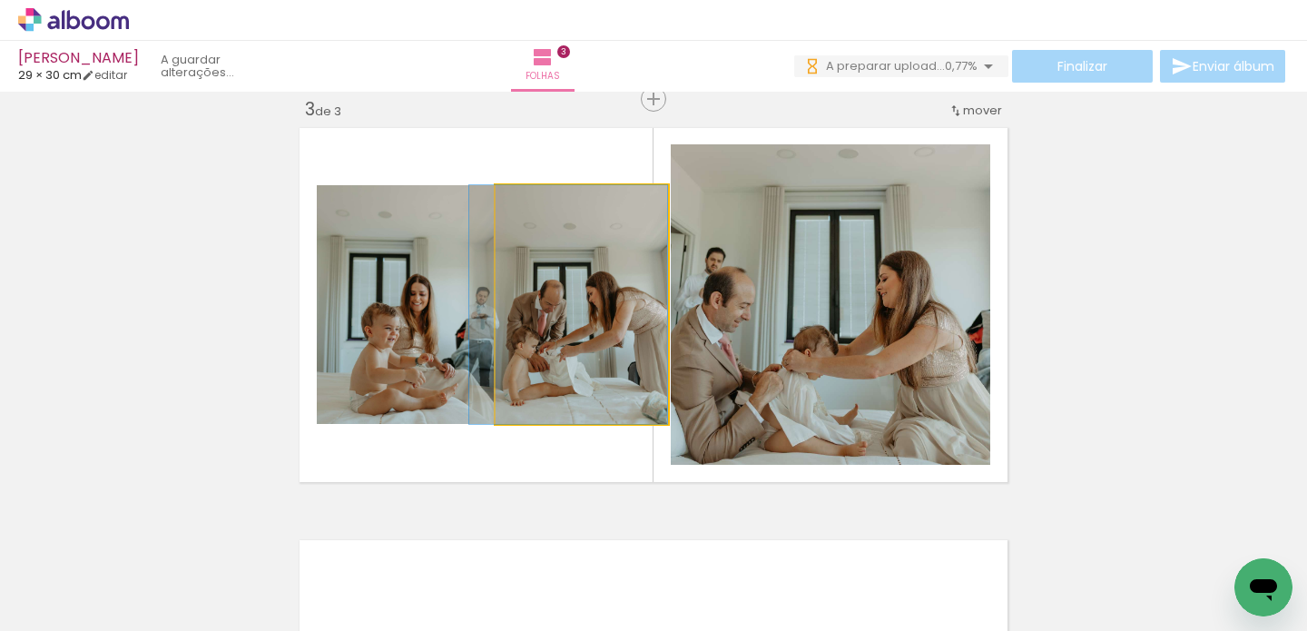
drag, startPoint x: 610, startPoint y: 329, endPoint x: 590, endPoint y: 328, distance: 20.0
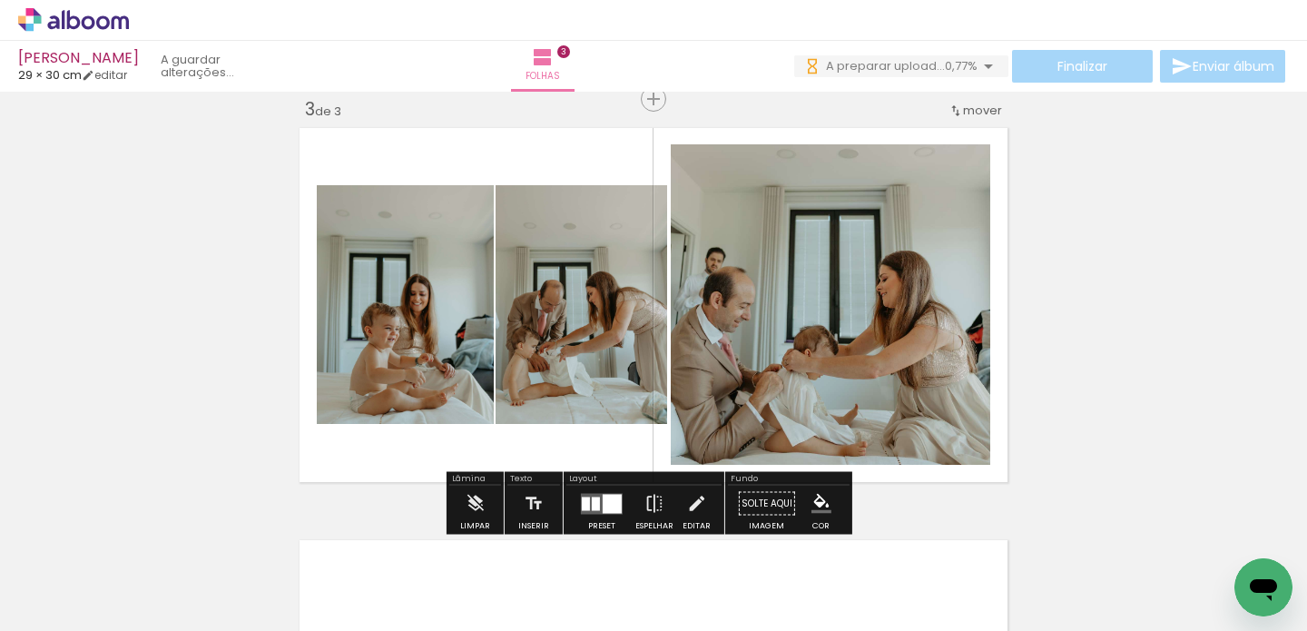
click at [1075, 359] on div "Inserir folha 1 de 3 Inserir folha 2 de 3 Inserir folha 3 de 3" at bounding box center [653, 75] width 1307 height 1649
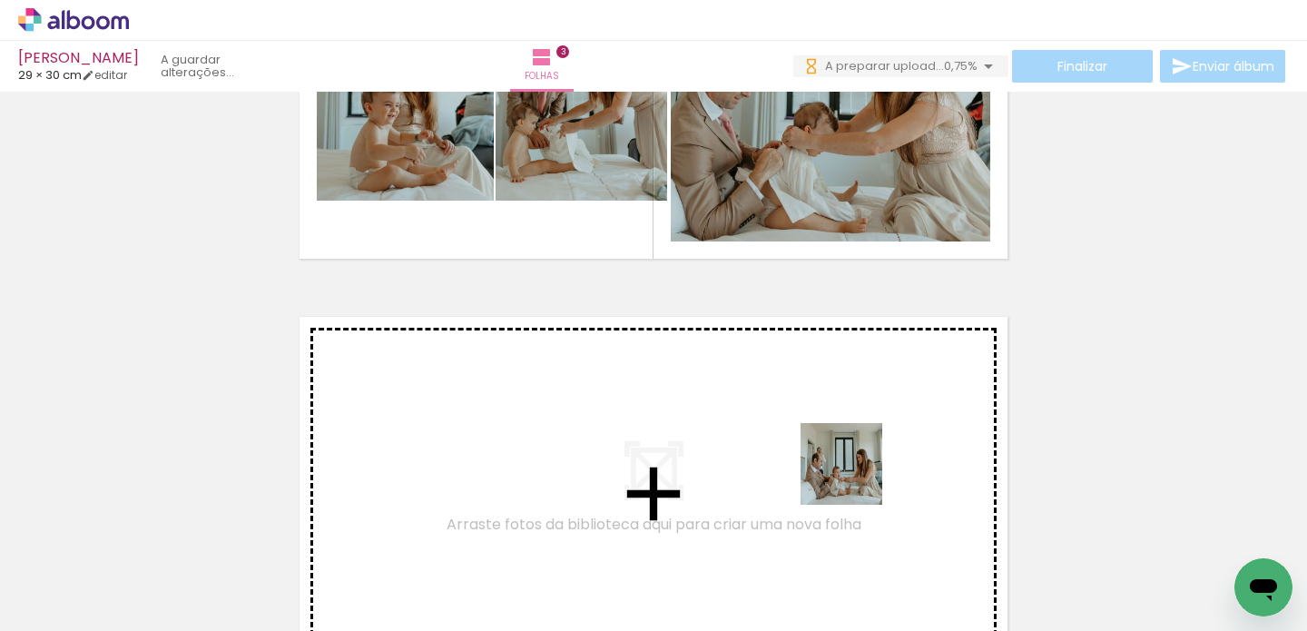
drag, startPoint x: 877, startPoint y: 532, endPoint x: 855, endPoint y: 477, distance: 58.7
click at [855, 477] on quentale-workspace at bounding box center [653, 315] width 1307 height 631
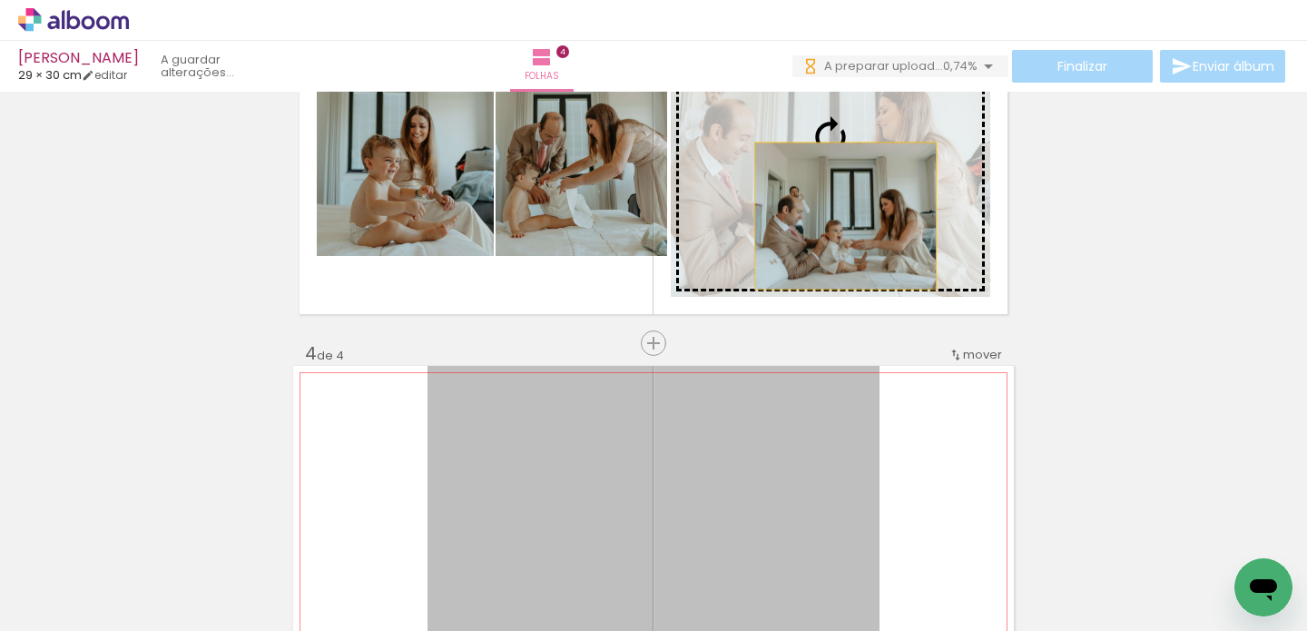
drag, startPoint x: 800, startPoint y: 306, endPoint x: 839, endPoint y: 216, distance: 98.0
click at [839, 216] on div "Inserir folha 1 de 4 Inserir folha 2 de 4 Inserir folha 3 de 4 Inserir folha 4 …" at bounding box center [653, 113] width 1307 height 2061
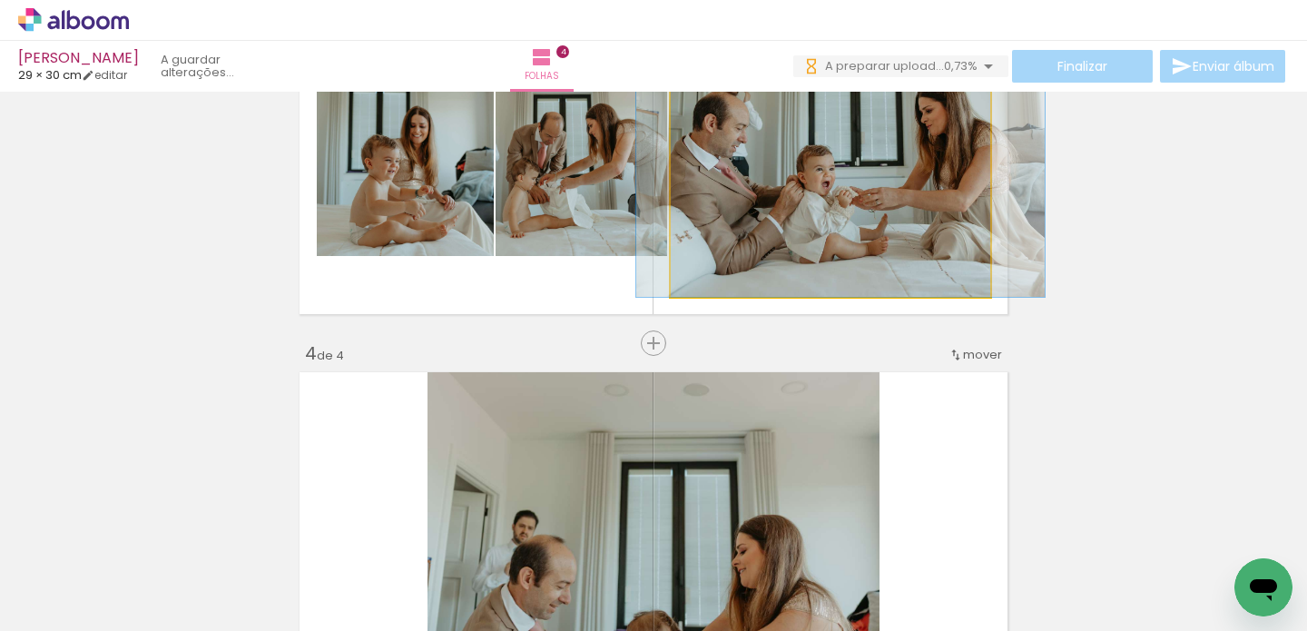
drag, startPoint x: 811, startPoint y: 208, endPoint x: 821, endPoint y: 231, distance: 24.8
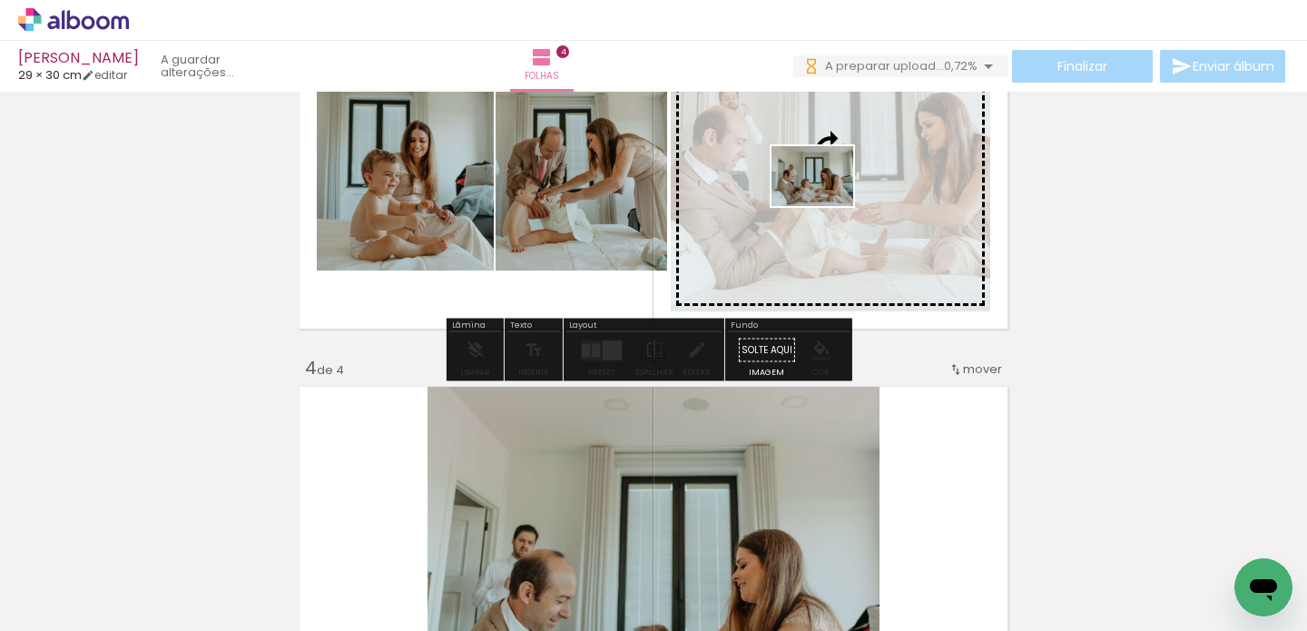
drag, startPoint x: 799, startPoint y: 474, endPoint x: 826, endPoint y: 201, distance: 274.6
click at [826, 201] on quentale-workspace at bounding box center [653, 315] width 1307 height 631
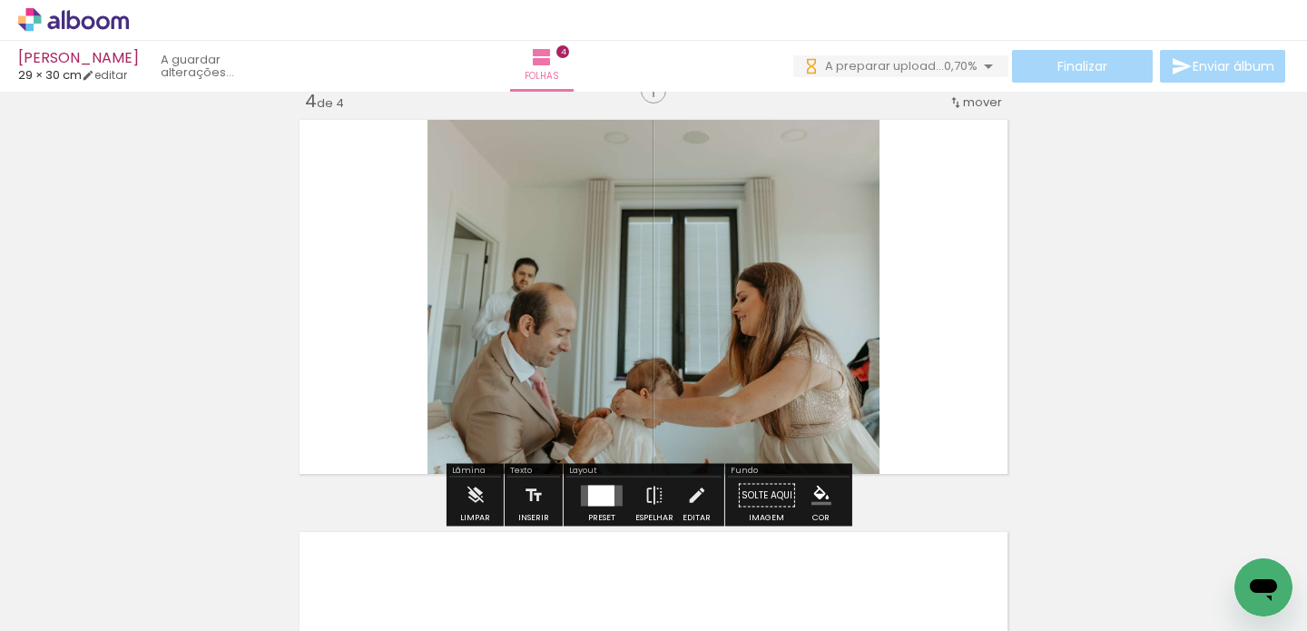
click at [810, 578] on div at bounding box center [789, 570] width 72 height 90
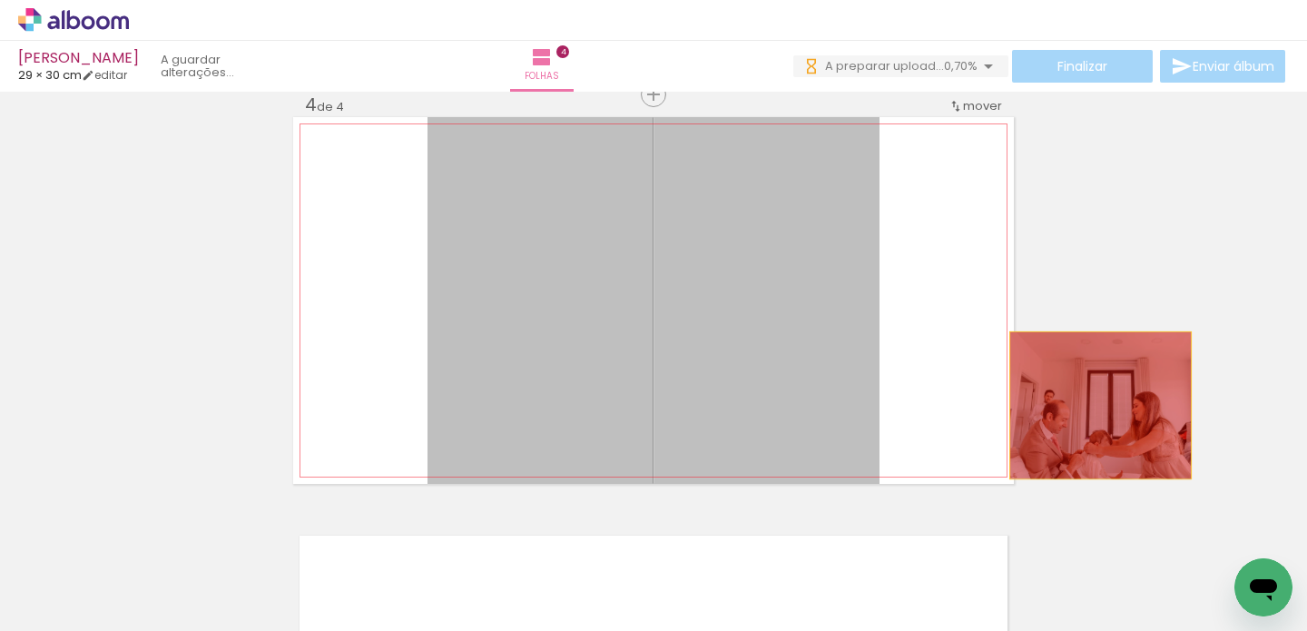
drag, startPoint x: 1043, startPoint y: 405, endPoint x: 1094, endPoint y: 405, distance: 50.8
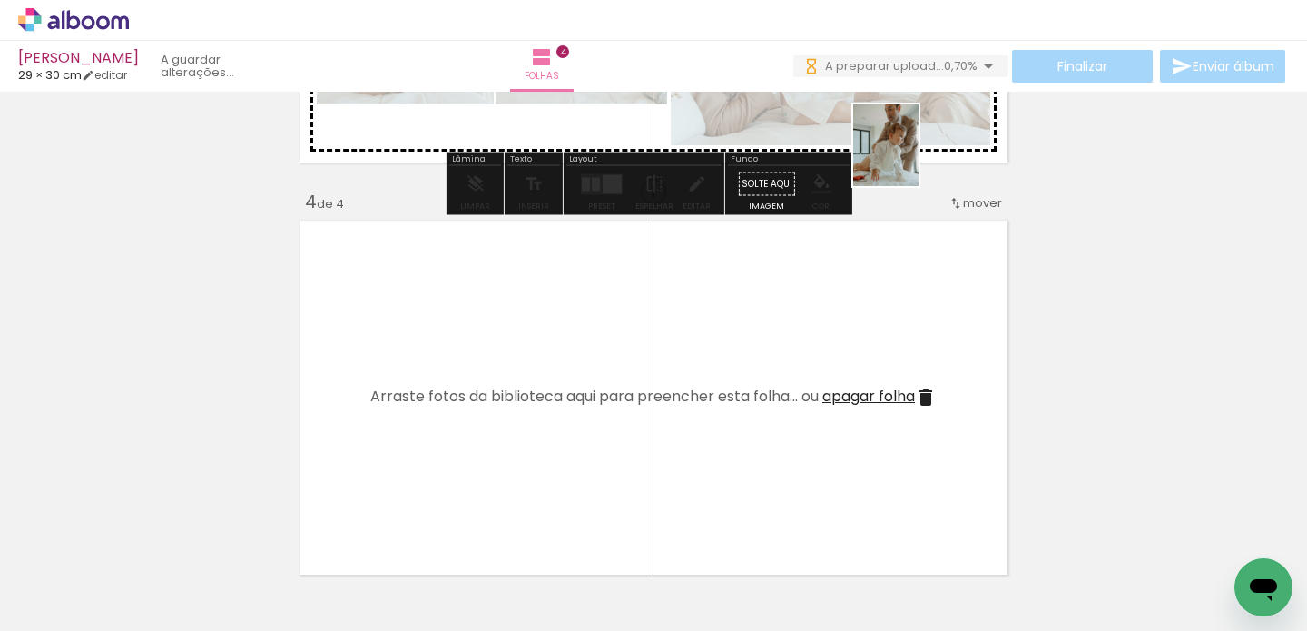
drag, startPoint x: 807, startPoint y: 569, endPoint x: 908, endPoint y: 159, distance: 422.5
click at [908, 159] on quentale-workspace at bounding box center [653, 315] width 1307 height 631
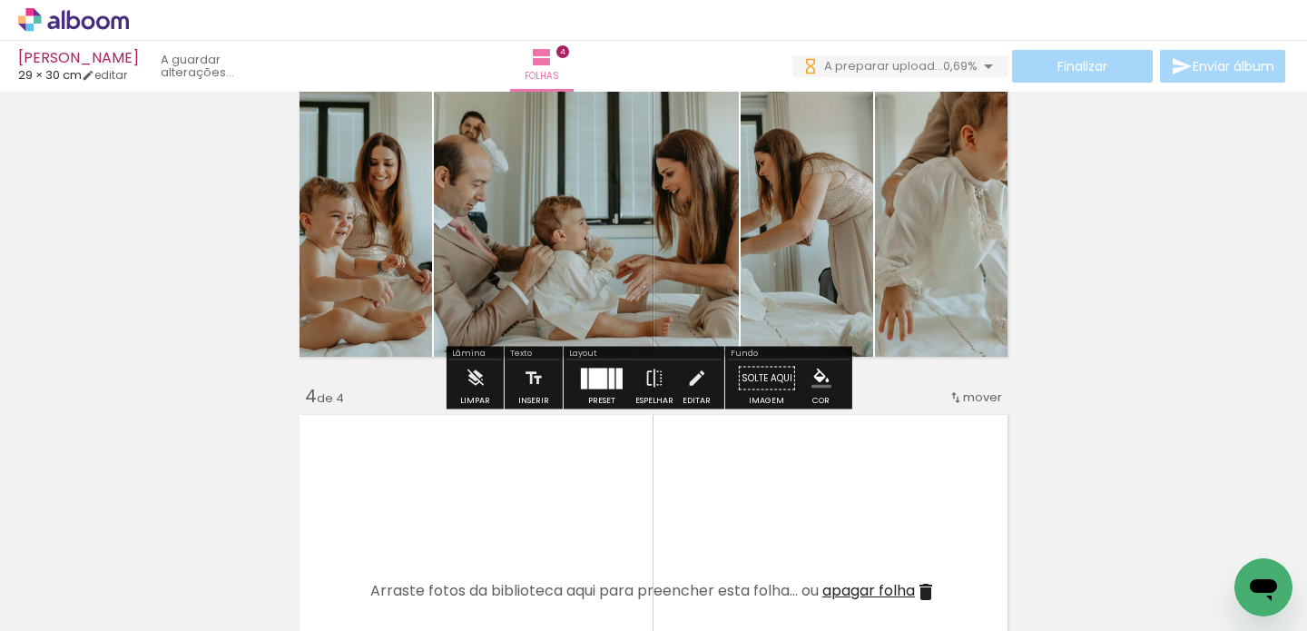
click at [603, 385] on quentale-layouter at bounding box center [602, 378] width 42 height 21
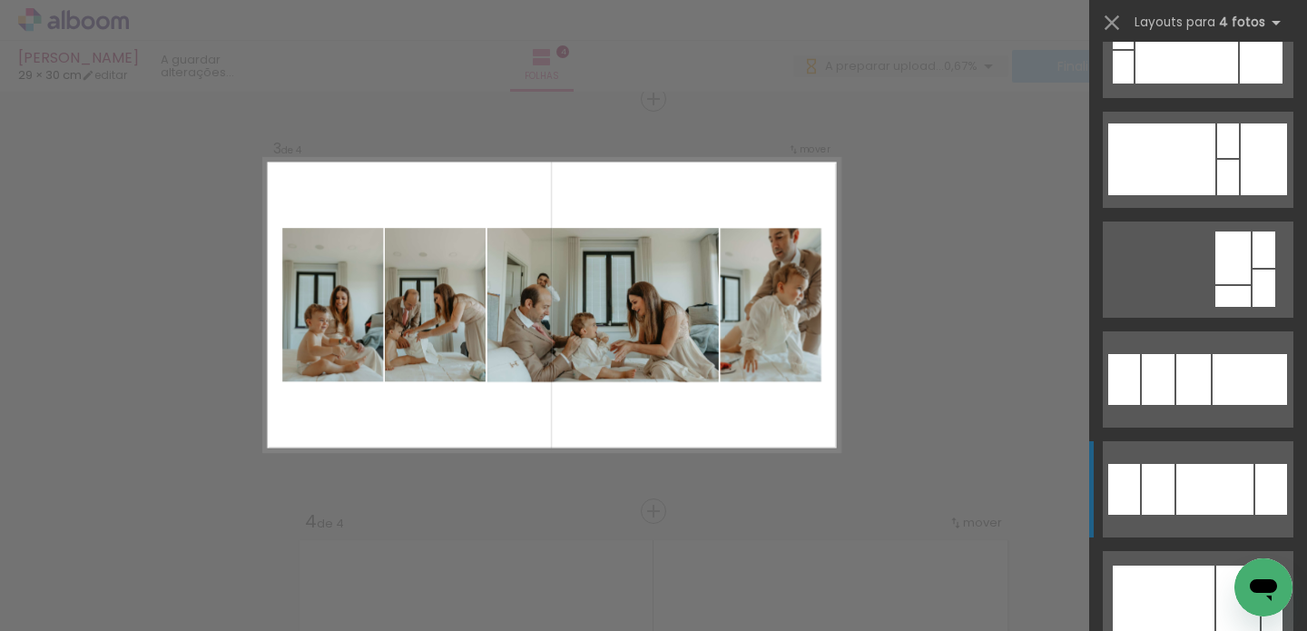
click at [1176, 490] on div at bounding box center [1214, 489] width 77 height 51
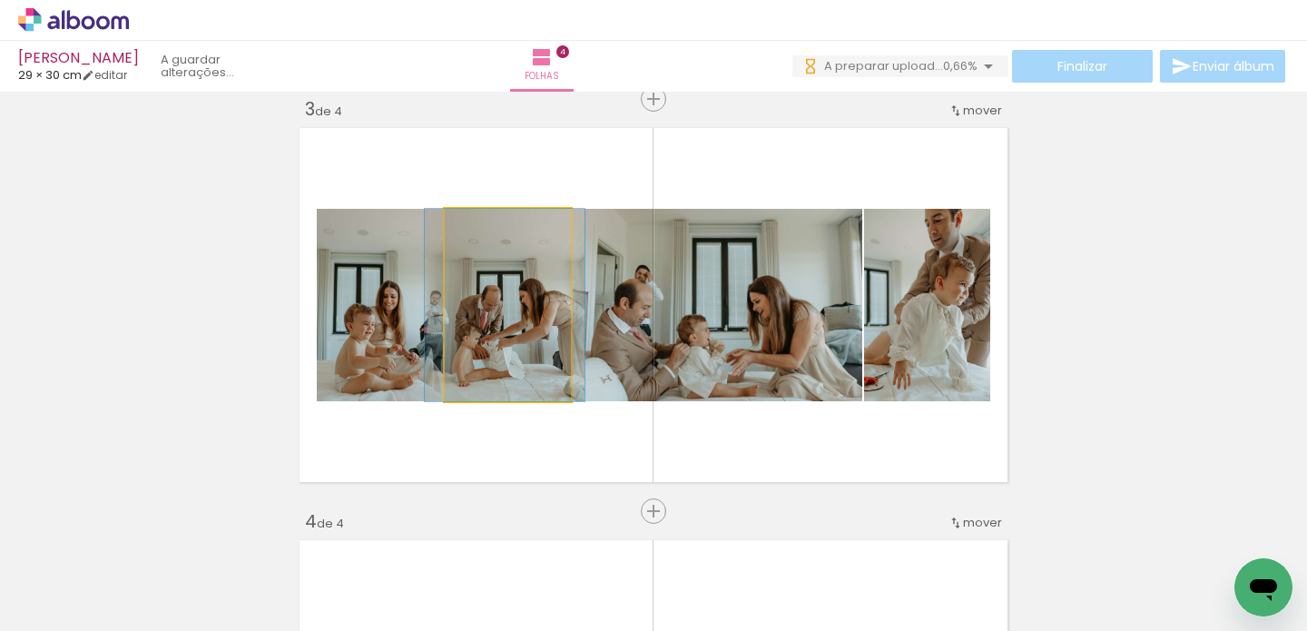
drag, startPoint x: 514, startPoint y: 351, endPoint x: 527, endPoint y: 353, distance: 13.7
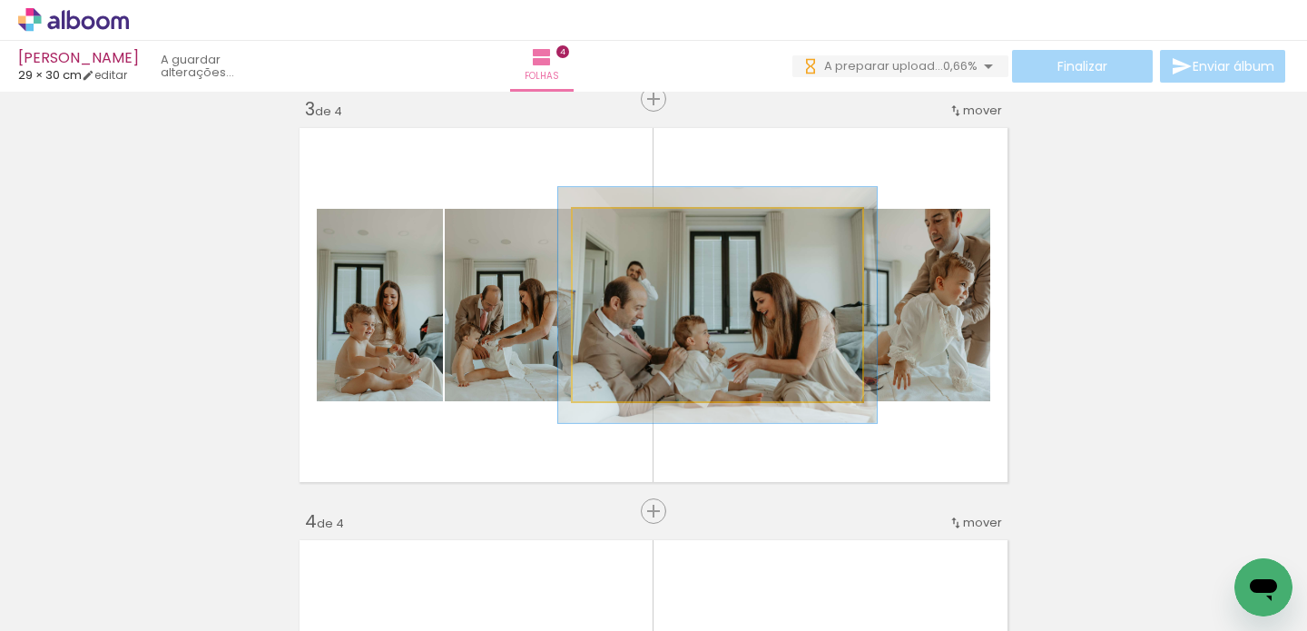
click at [615, 224] on div at bounding box center [622, 228] width 16 height 16
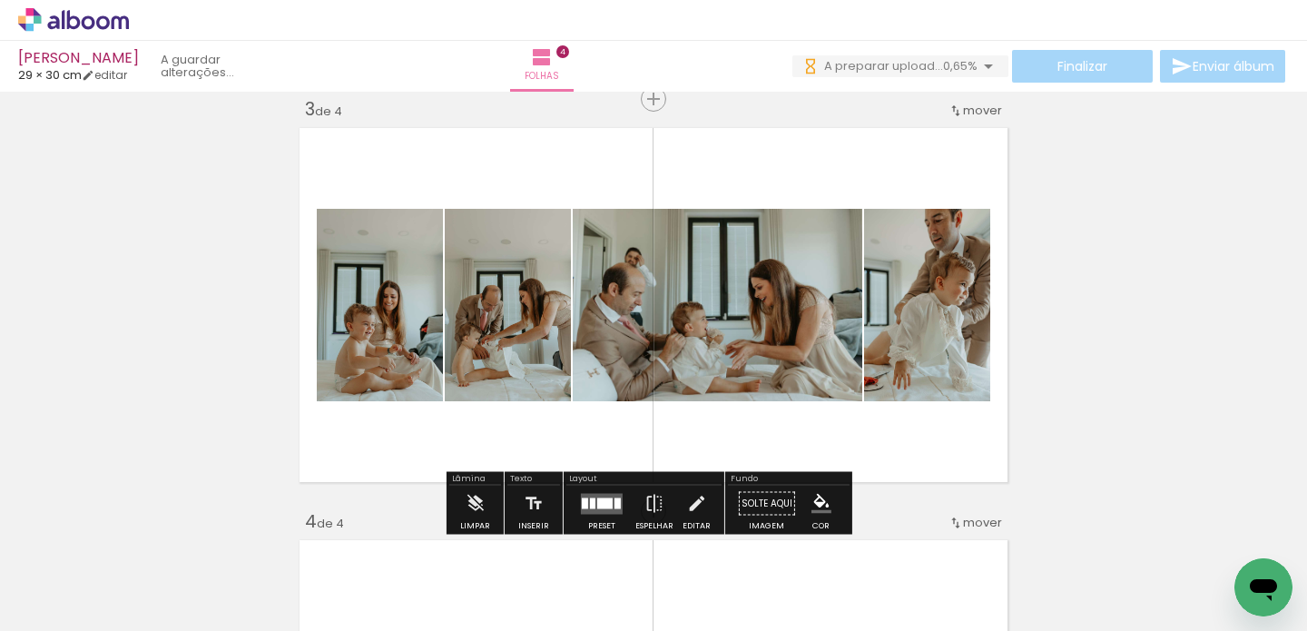
click at [1054, 440] on div "Inserir folha 1 de 4 Inserir folha 2 de 4 Inserir folha 3 de 4 Inserir folha 4 …" at bounding box center [653, 281] width 1307 height 2061
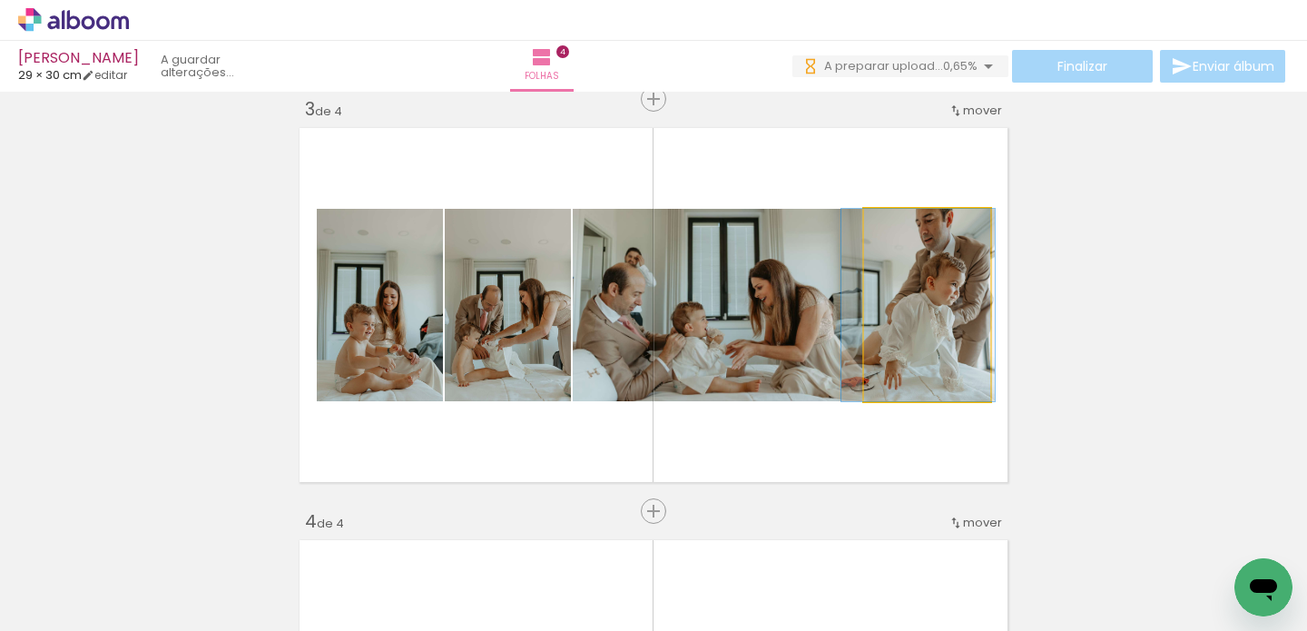
drag, startPoint x: 938, startPoint y: 321, endPoint x: 929, endPoint y: 324, distance: 9.5
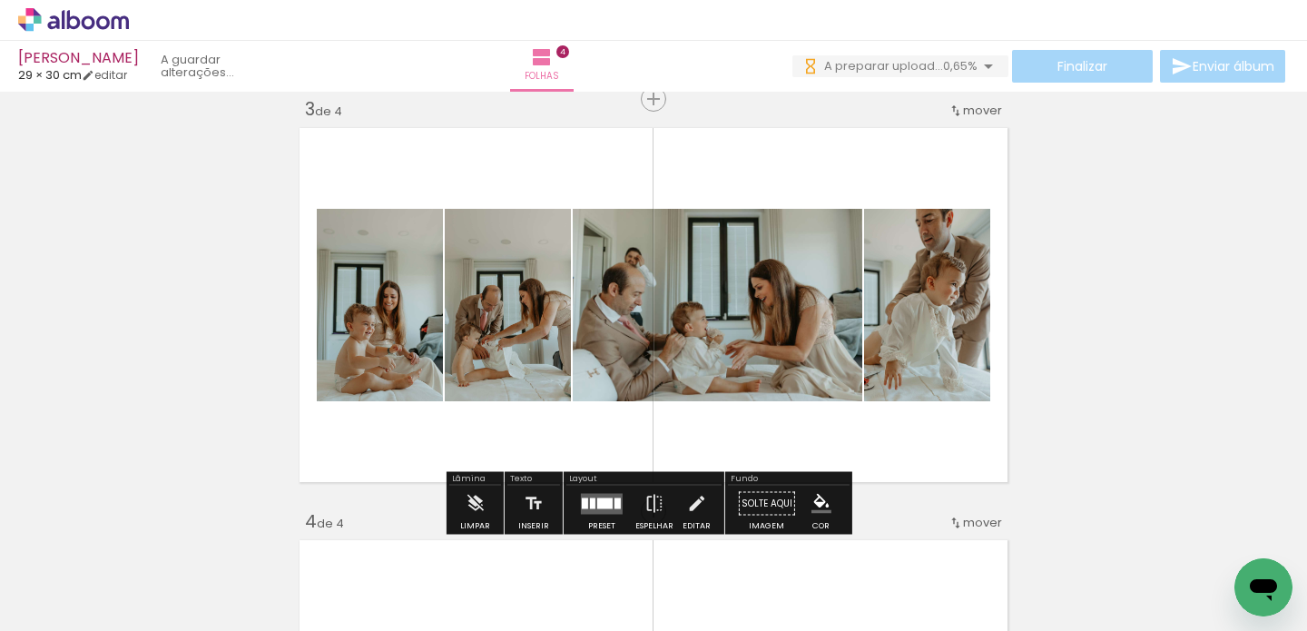
click at [1101, 335] on div "Inserir folha 1 de 4 Inserir folha 2 de 4 Inserir folha 3 de 4 Inserir folha 4 …" at bounding box center [653, 281] width 1307 height 2061
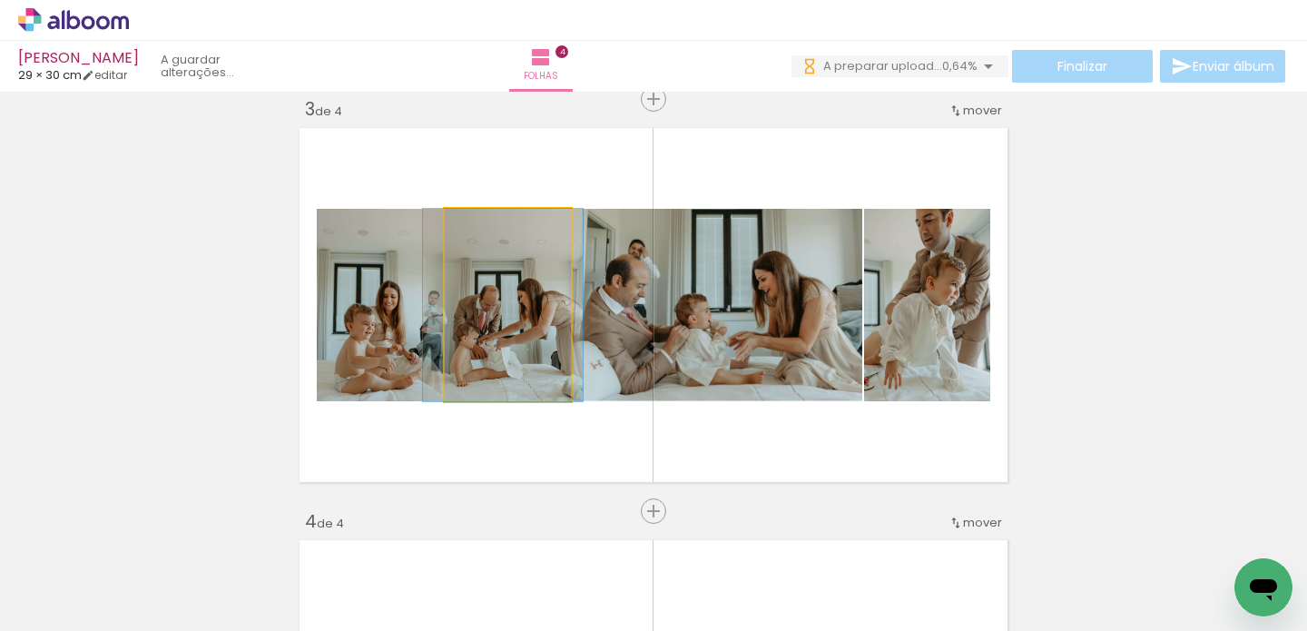
drag, startPoint x: 469, startPoint y: 351, endPoint x: 467, endPoint y: 363, distance: 11.9
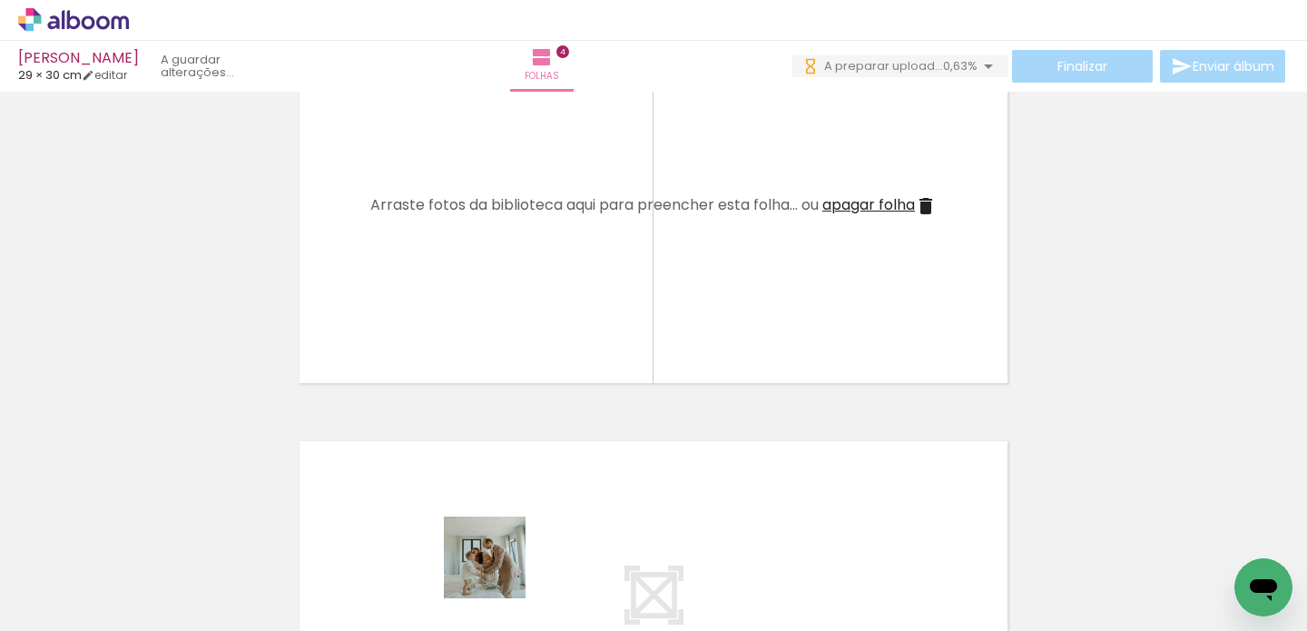
drag, startPoint x: 499, startPoint y: 581, endPoint x: 516, endPoint y: 310, distance: 272.0
click at [518, 307] on quentale-workspace at bounding box center [653, 315] width 1307 height 631
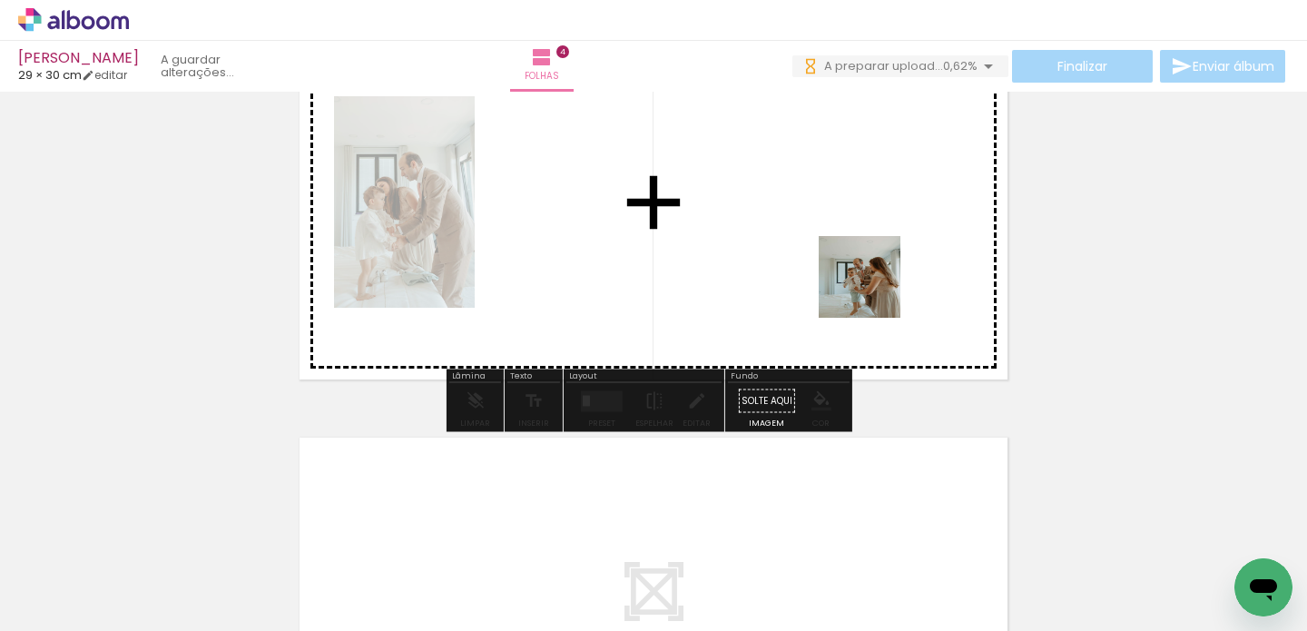
drag, startPoint x: 1087, startPoint y: 594, endPoint x: 821, endPoint y: 297, distance: 398.5
click at [872, 290] on quentale-workspace at bounding box center [653, 315] width 1307 height 631
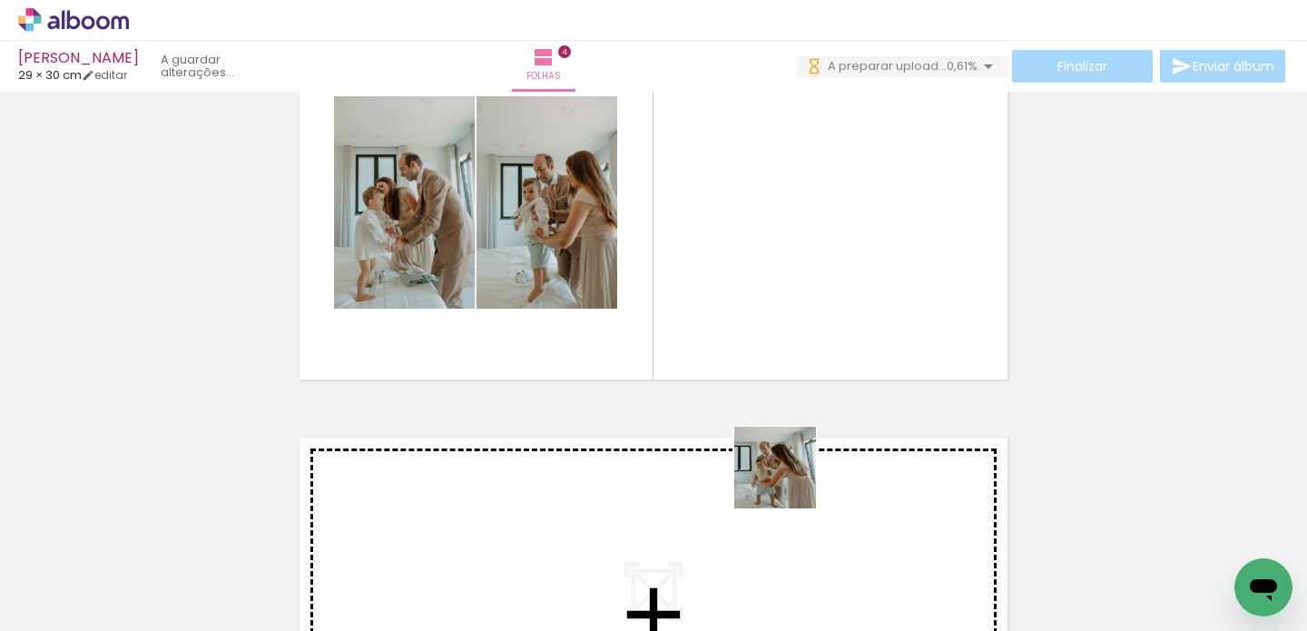
drag, startPoint x: 781, startPoint y: 585, endPoint x: 797, endPoint y: 320, distance: 266.5
click at [797, 320] on quentale-workspace at bounding box center [653, 315] width 1307 height 631
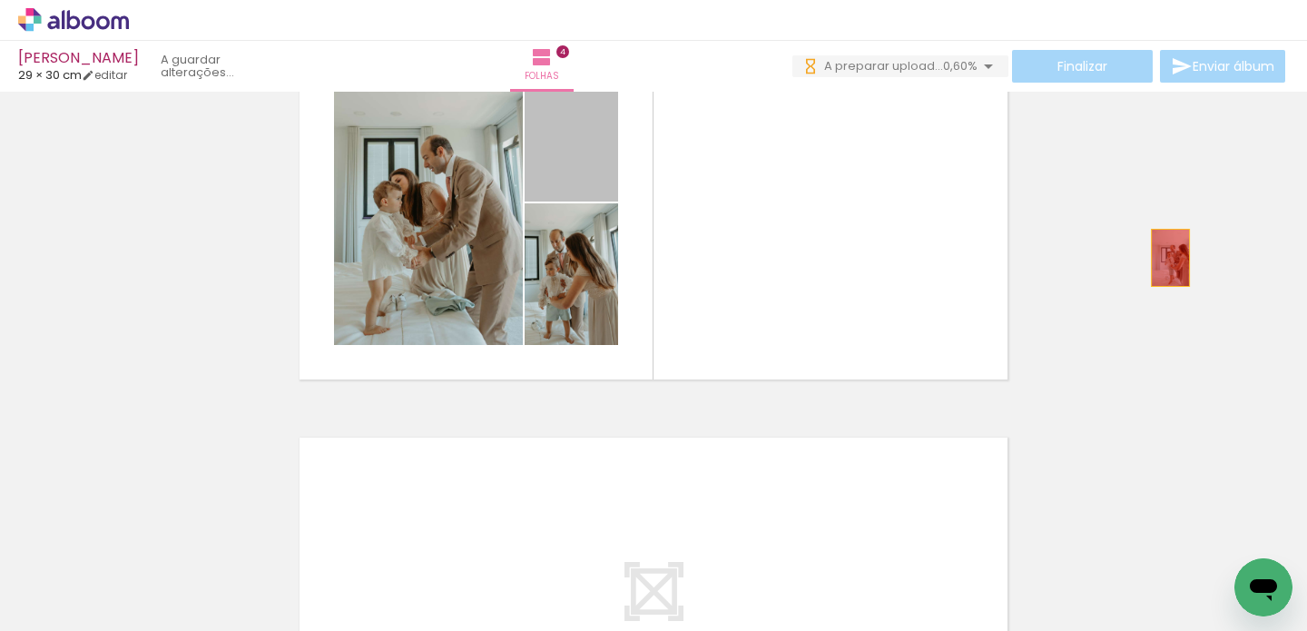
drag, startPoint x: 580, startPoint y: 170, endPoint x: 1164, endPoint y: 258, distance: 590.3
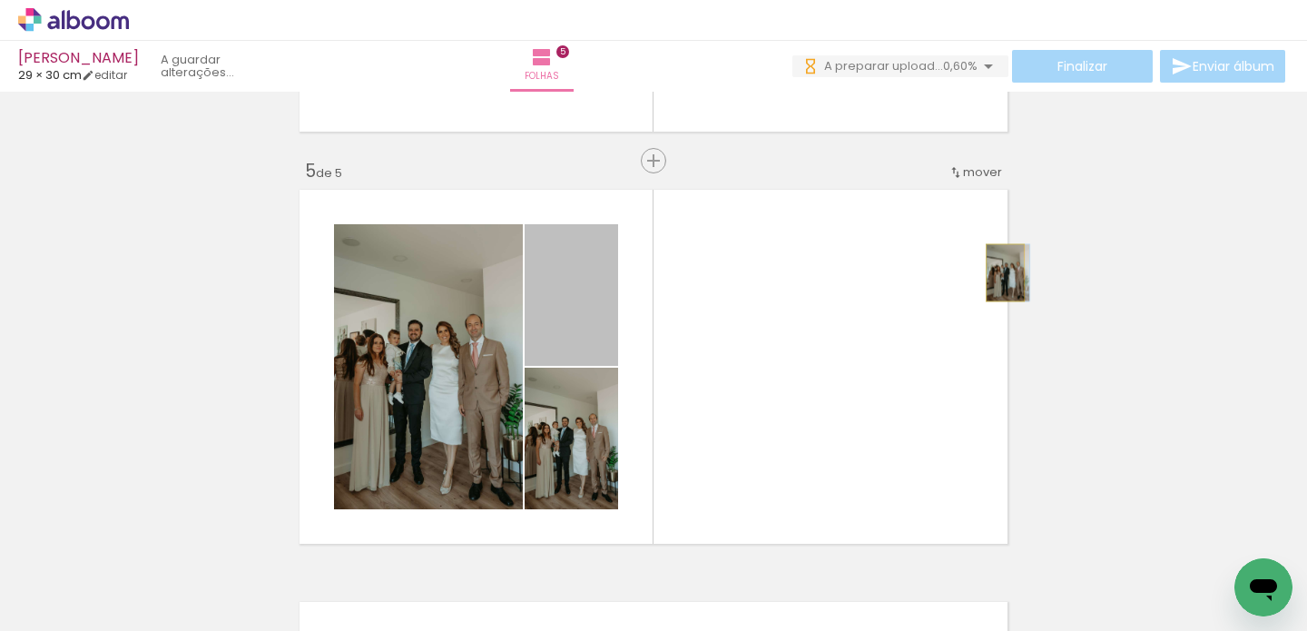
scroll to position [0, 12185]
drag, startPoint x: 0, startPoint y: 0, endPoint x: 622, endPoint y: 459, distance: 773.0
click at [999, 272] on quentale-layouter at bounding box center [653, 366] width 721 height 367
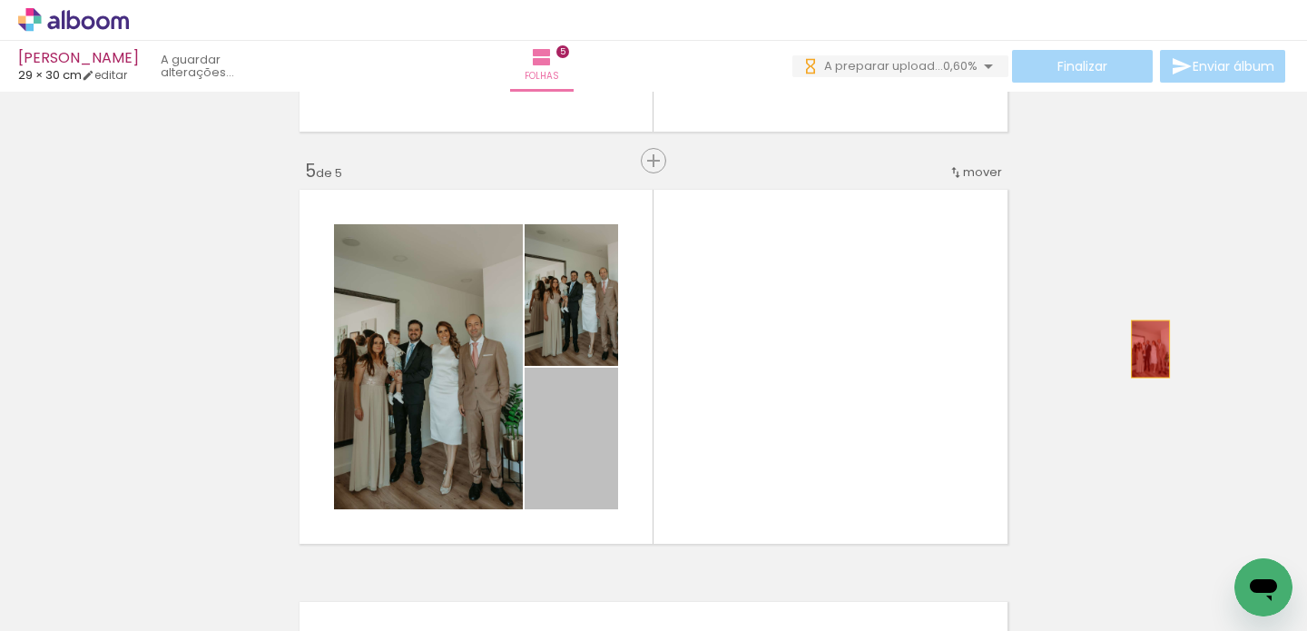
drag, startPoint x: 587, startPoint y: 447, endPoint x: 679, endPoint y: 315, distance: 160.4
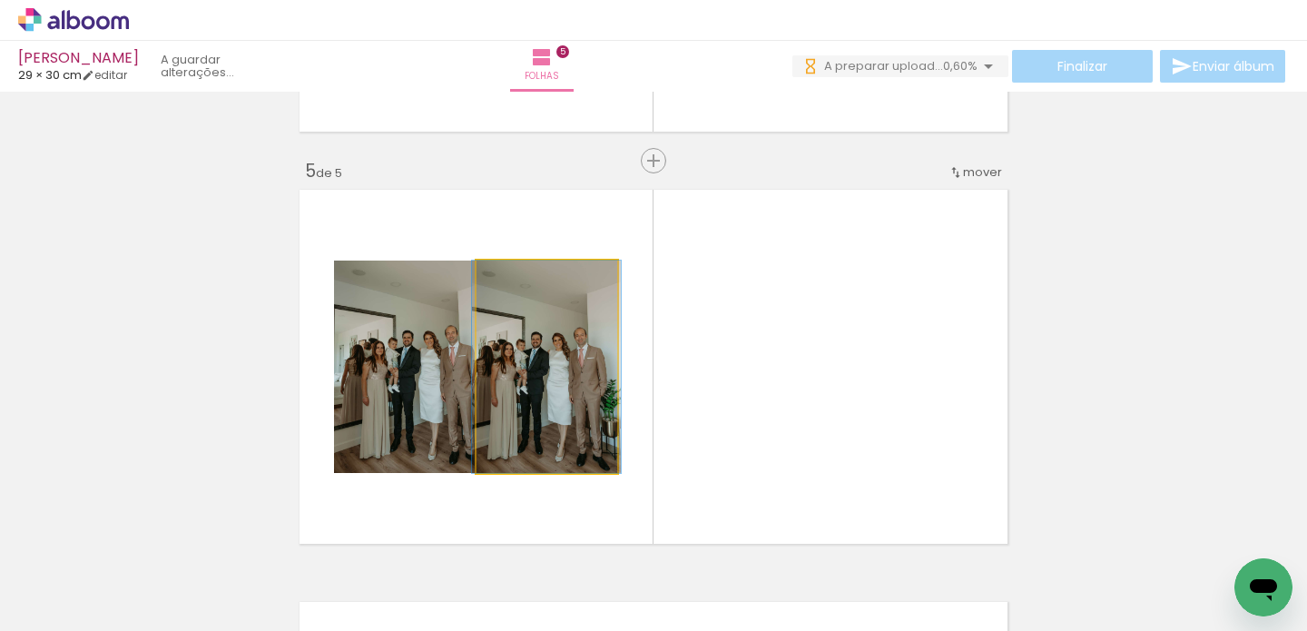
drag, startPoint x: 520, startPoint y: 276, endPoint x: 448, endPoint y: 278, distance: 72.6
type paper-slider "100"
click at [0, 0] on slot at bounding box center [0, 0] width 0 height 0
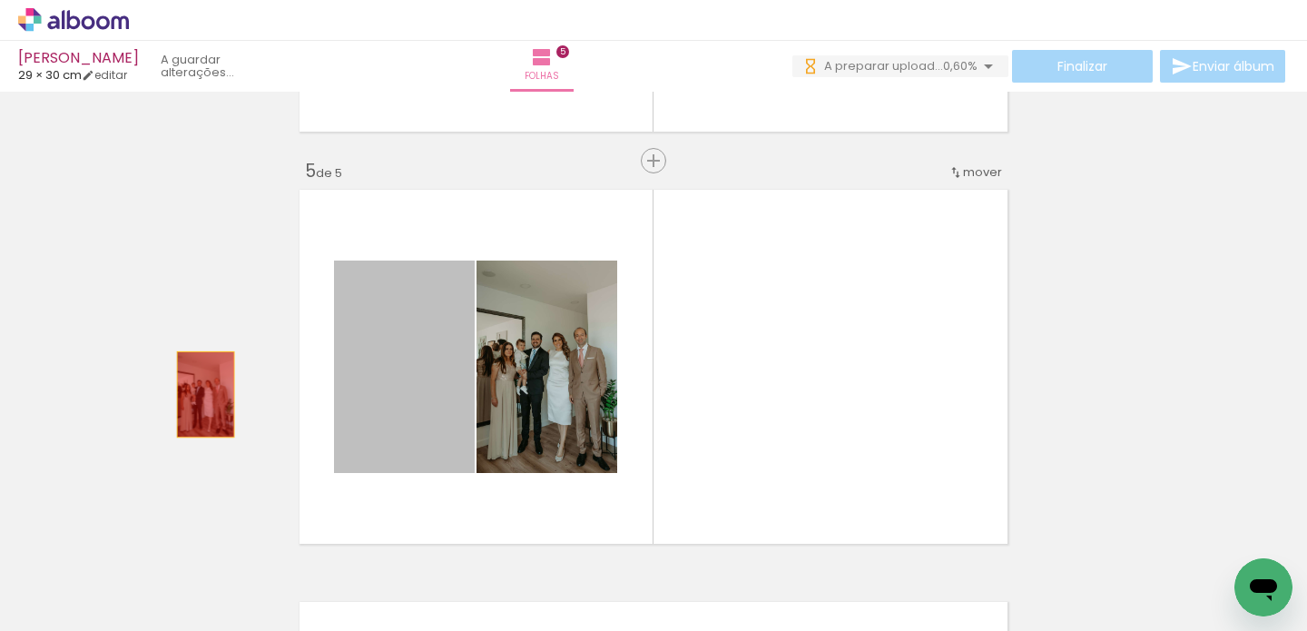
drag, startPoint x: 374, startPoint y: 384, endPoint x: 222, endPoint y: 456, distance: 167.7
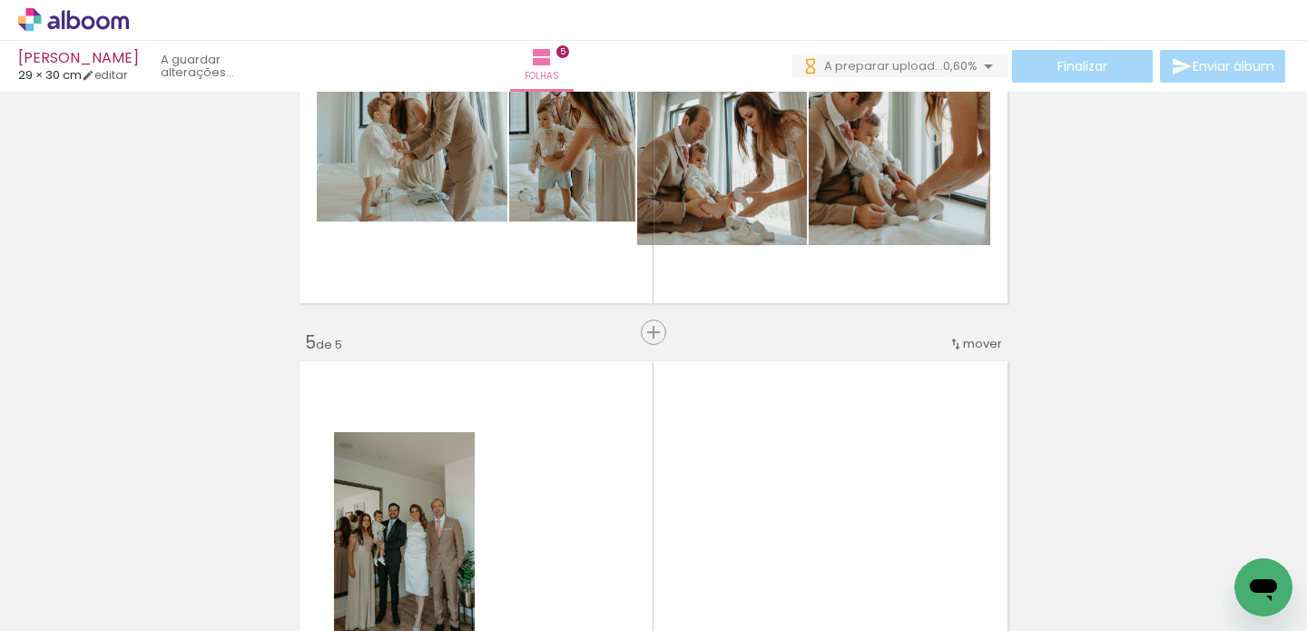
scroll to position [1668, 0]
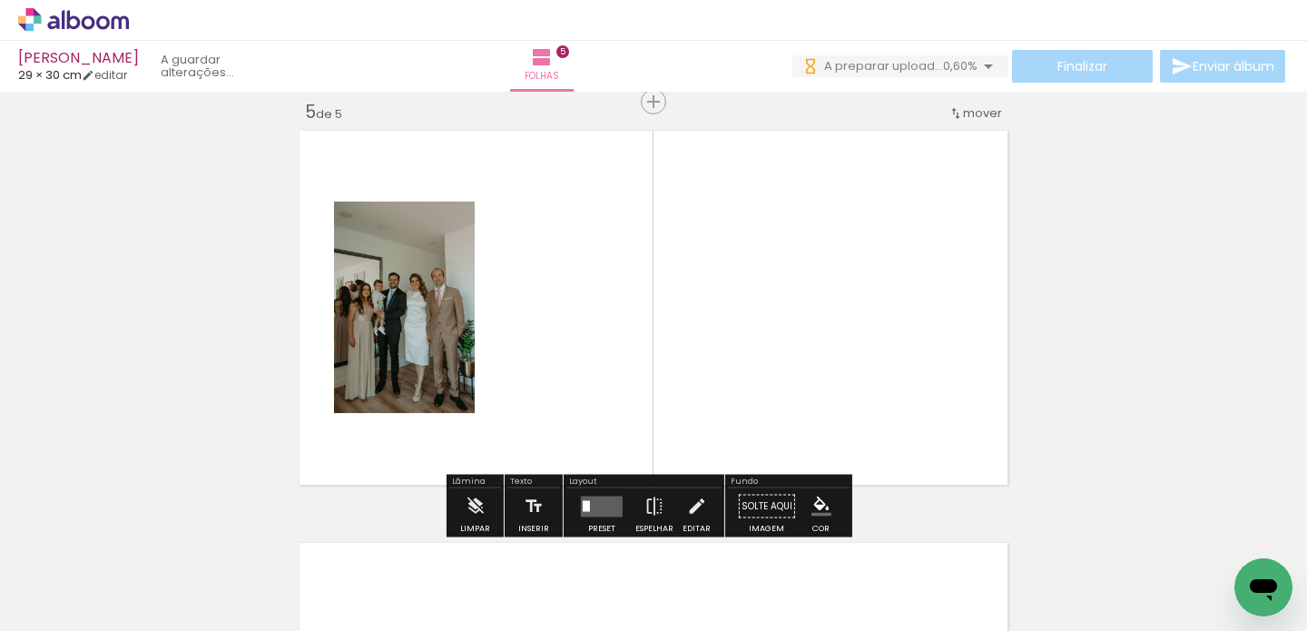
click at [595, 506] on quentale-layouter at bounding box center [602, 506] width 42 height 21
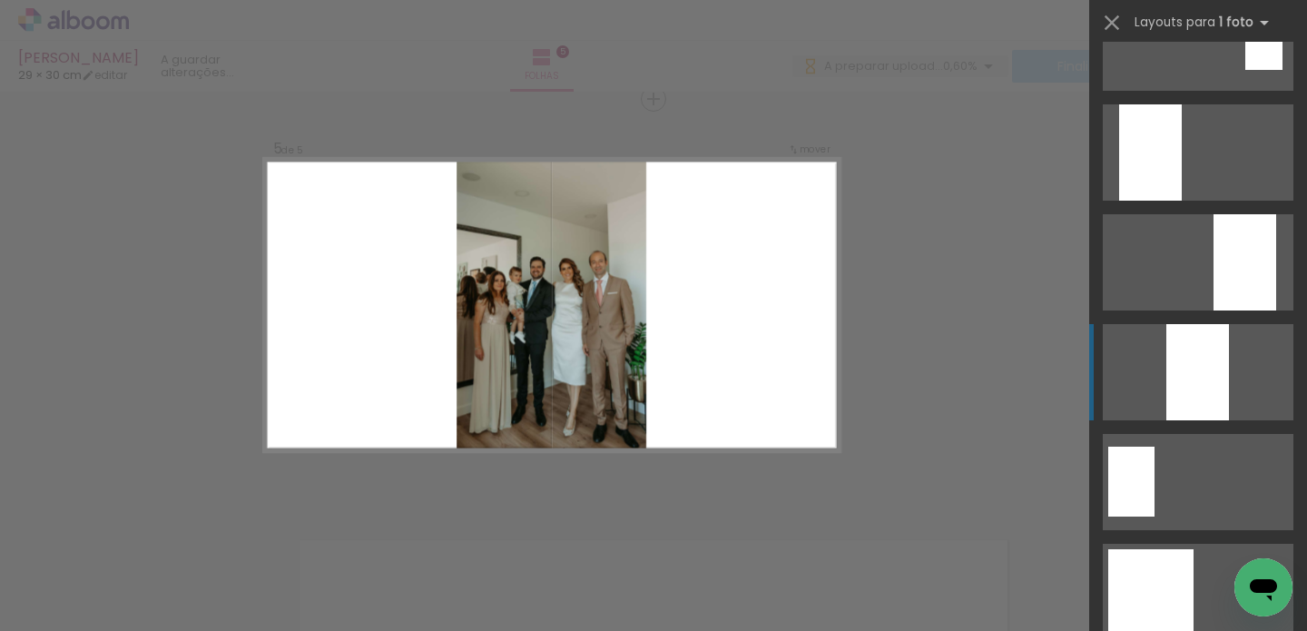
scroll to position [720, 0]
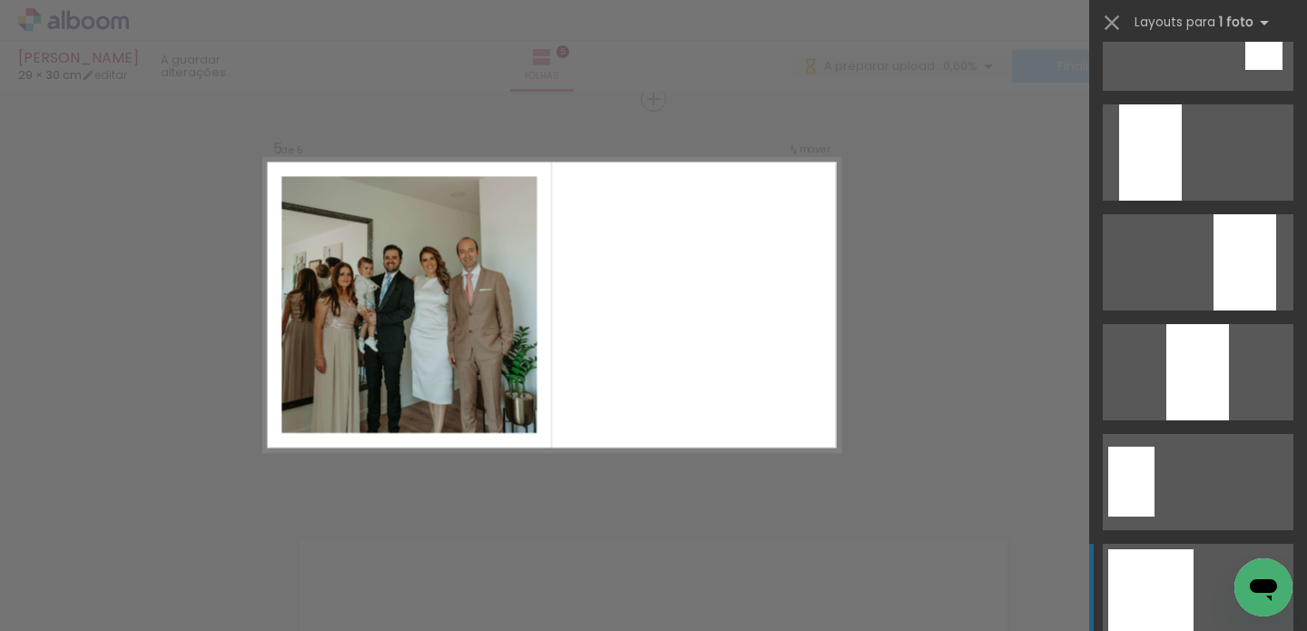
click at [1166, 614] on div at bounding box center [1150, 591] width 85 height 85
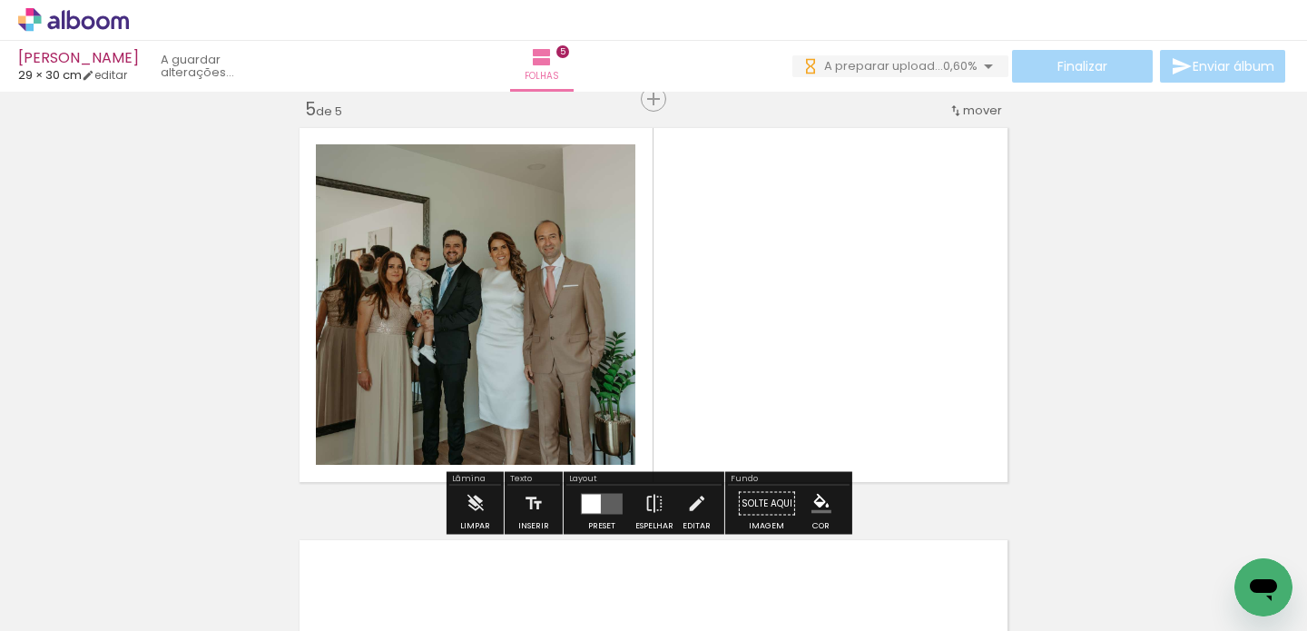
click at [591, 314] on quentale-photo at bounding box center [476, 304] width 320 height 320
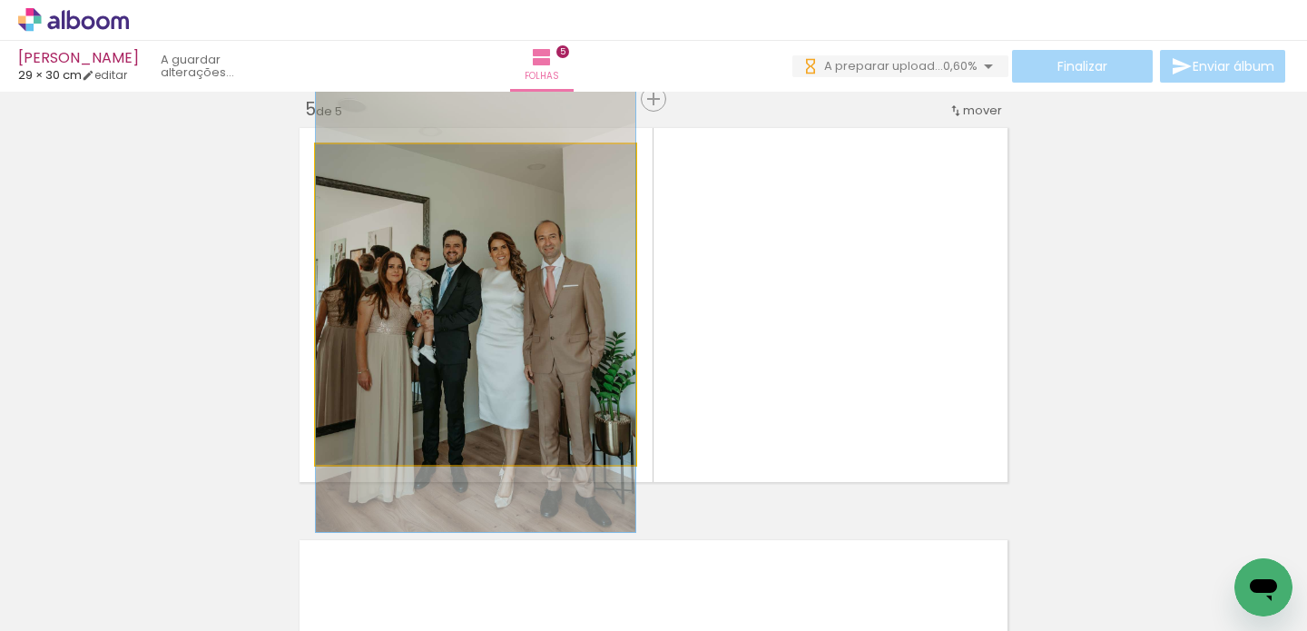
click at [602, 308] on quentale-photo at bounding box center [476, 304] width 320 height 320
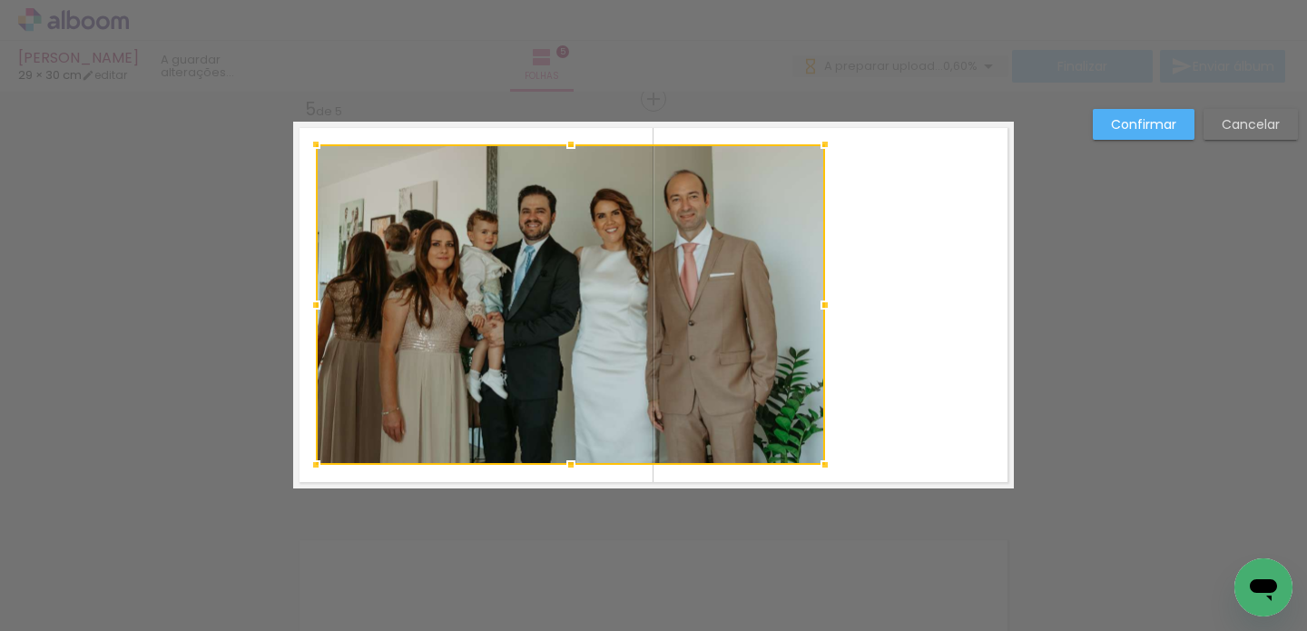
drag, startPoint x: 712, startPoint y: 306, endPoint x: 821, endPoint y: 313, distance: 109.2
click at [821, 313] on div at bounding box center [825, 305] width 36 height 36
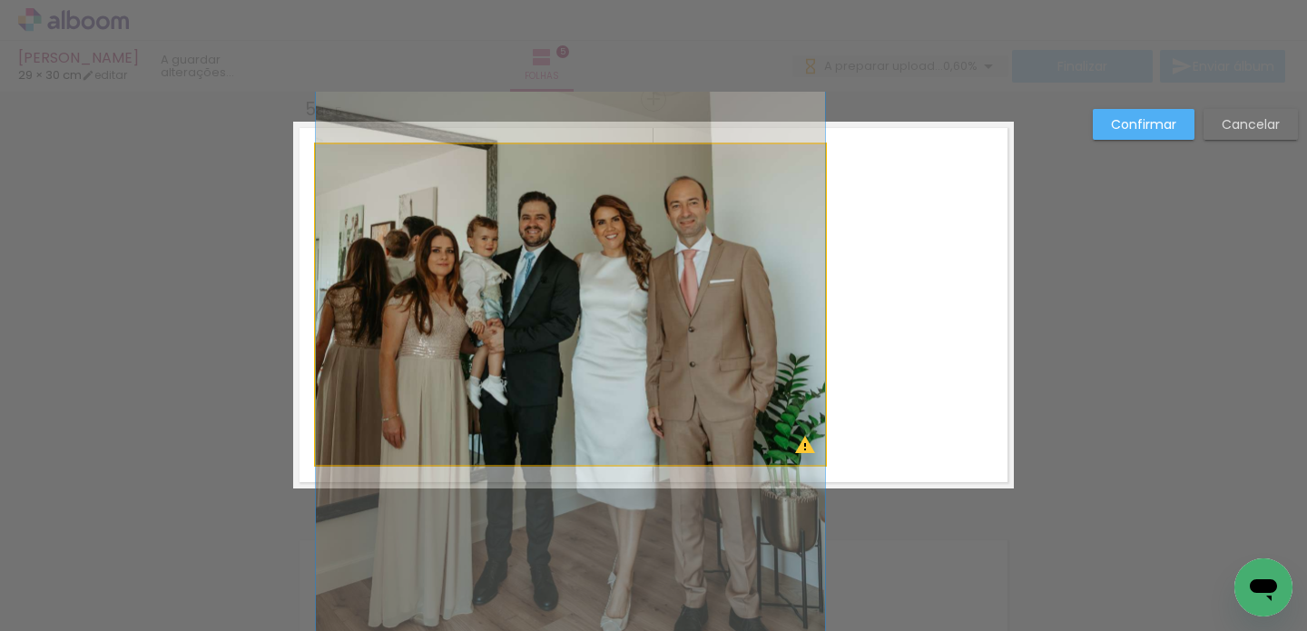
drag, startPoint x: 599, startPoint y: 290, endPoint x: 661, endPoint y: 296, distance: 62.1
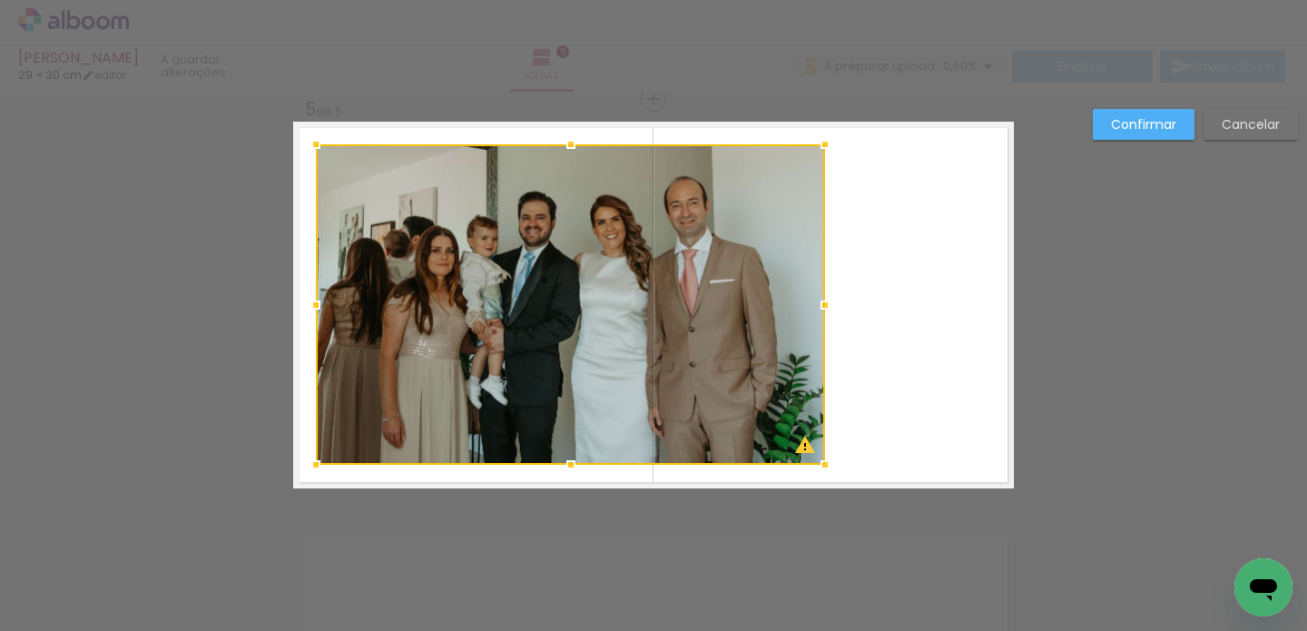
click at [0, 0] on slot "Cancelar" at bounding box center [0, 0] width 0 height 0
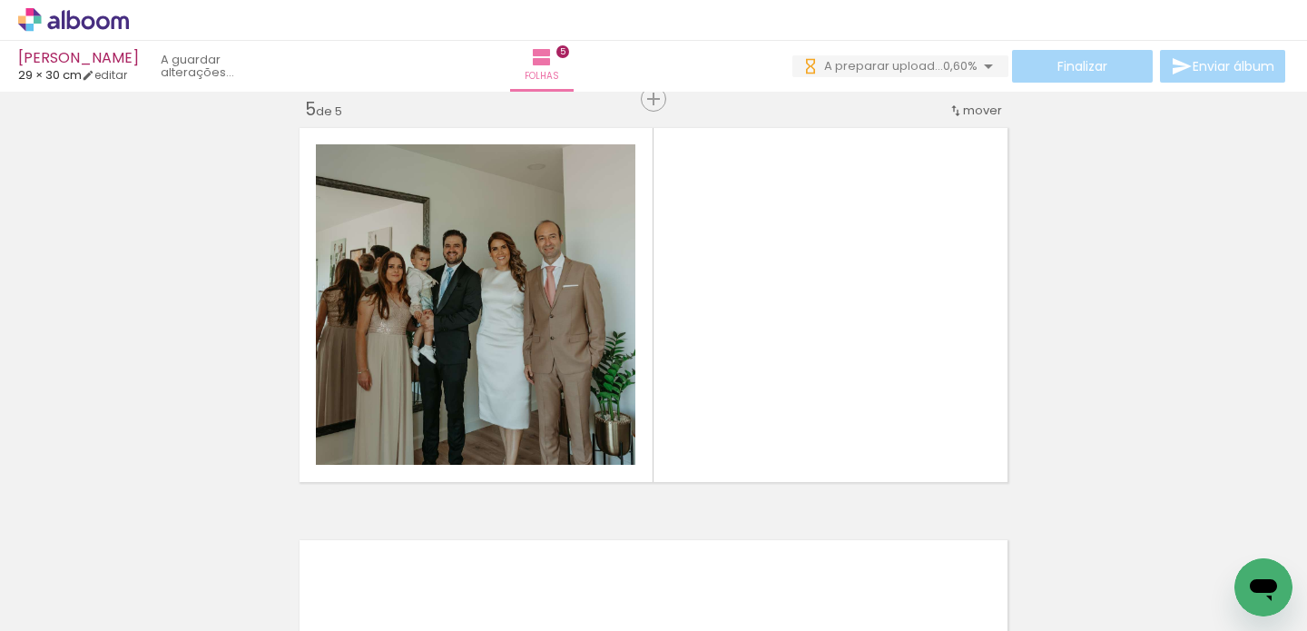
scroll to position [0, 11639]
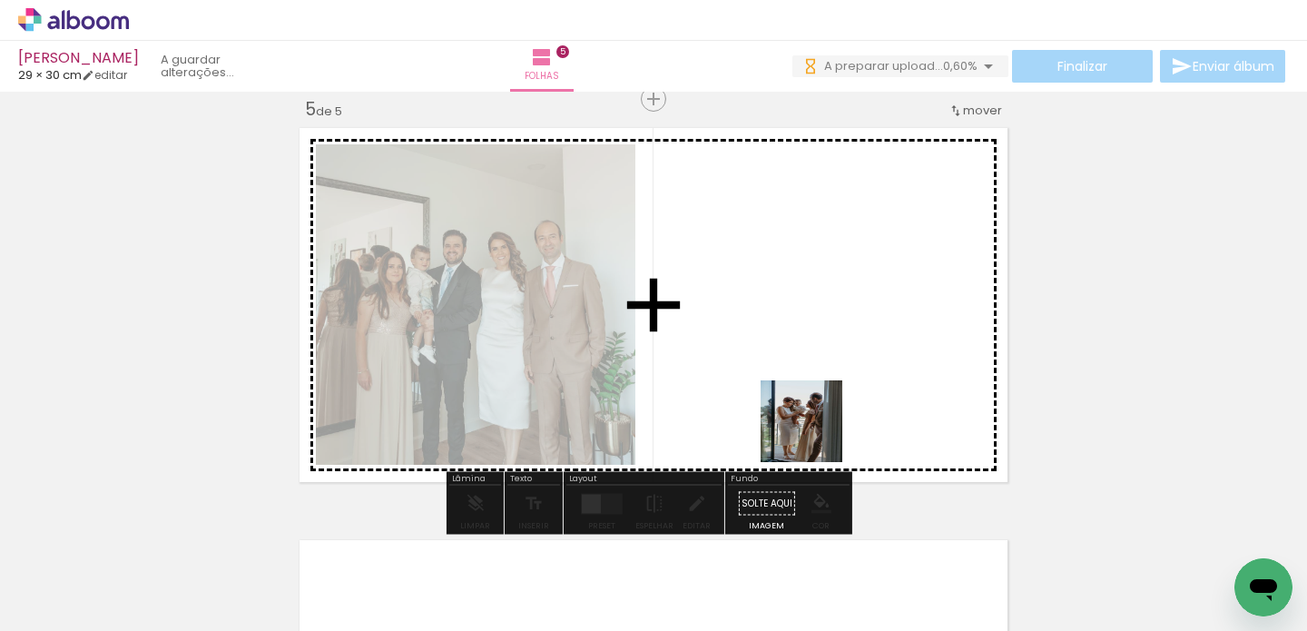
drag, startPoint x: 792, startPoint y: 496, endPoint x: 789, endPoint y: 402, distance: 93.5
click at [824, 386] on quentale-workspace at bounding box center [653, 315] width 1307 height 631
